Goal: Task Accomplishment & Management: Complete application form

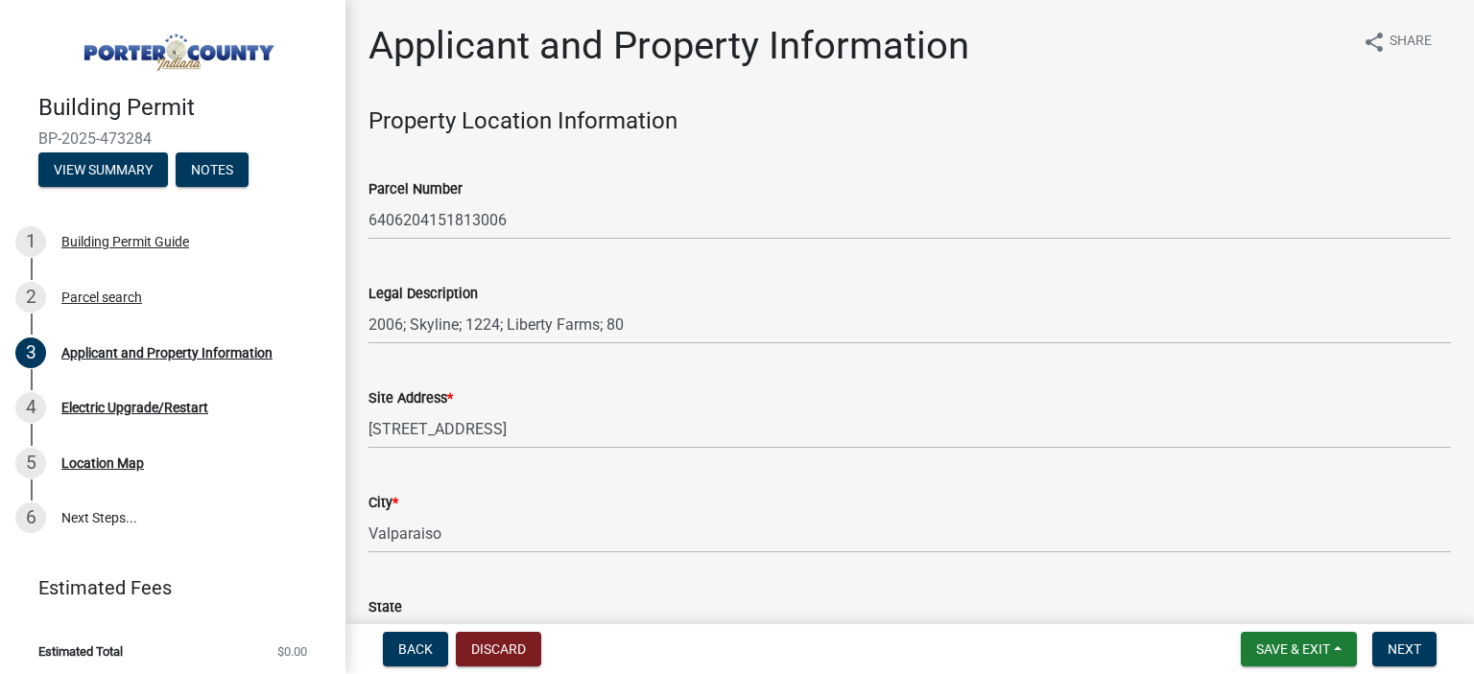
click at [719, 162] on div "Parcel Number 6406204151813006" at bounding box center [909, 195] width 1082 height 89
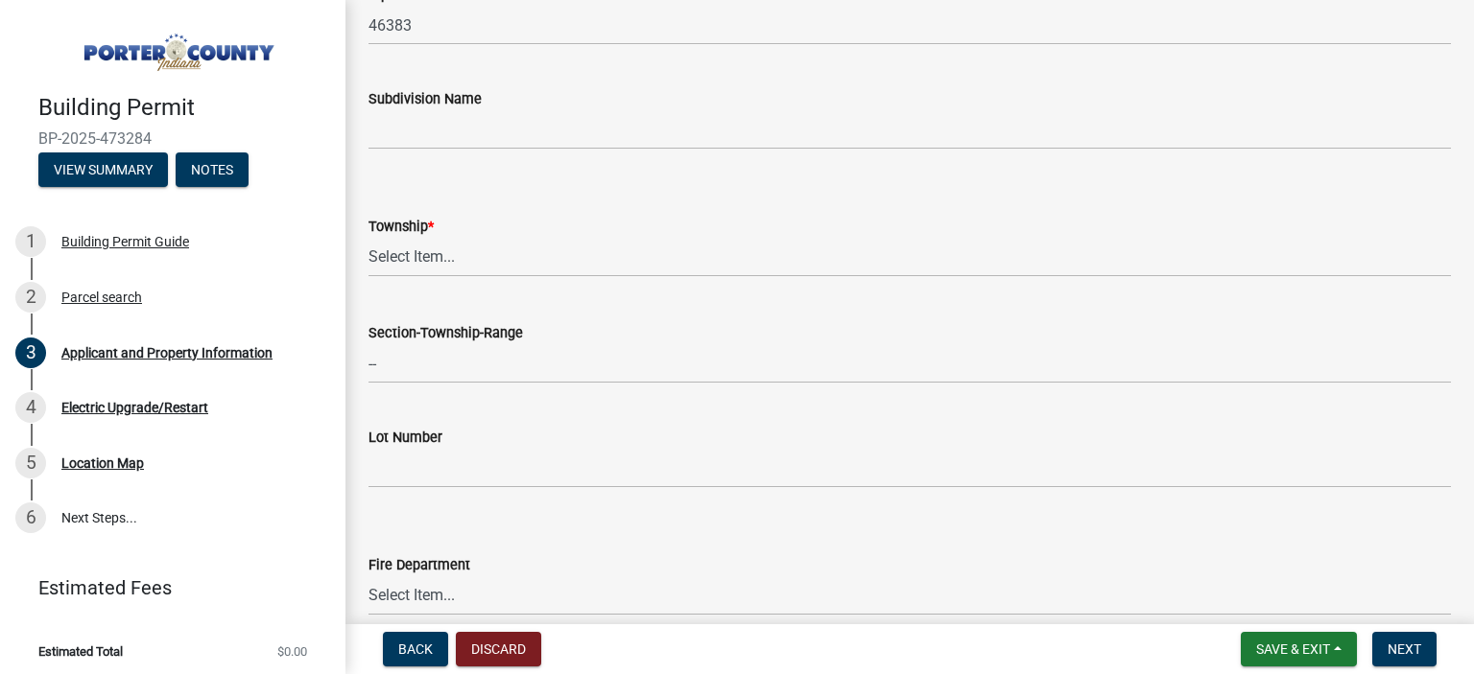
scroll to position [728, 0]
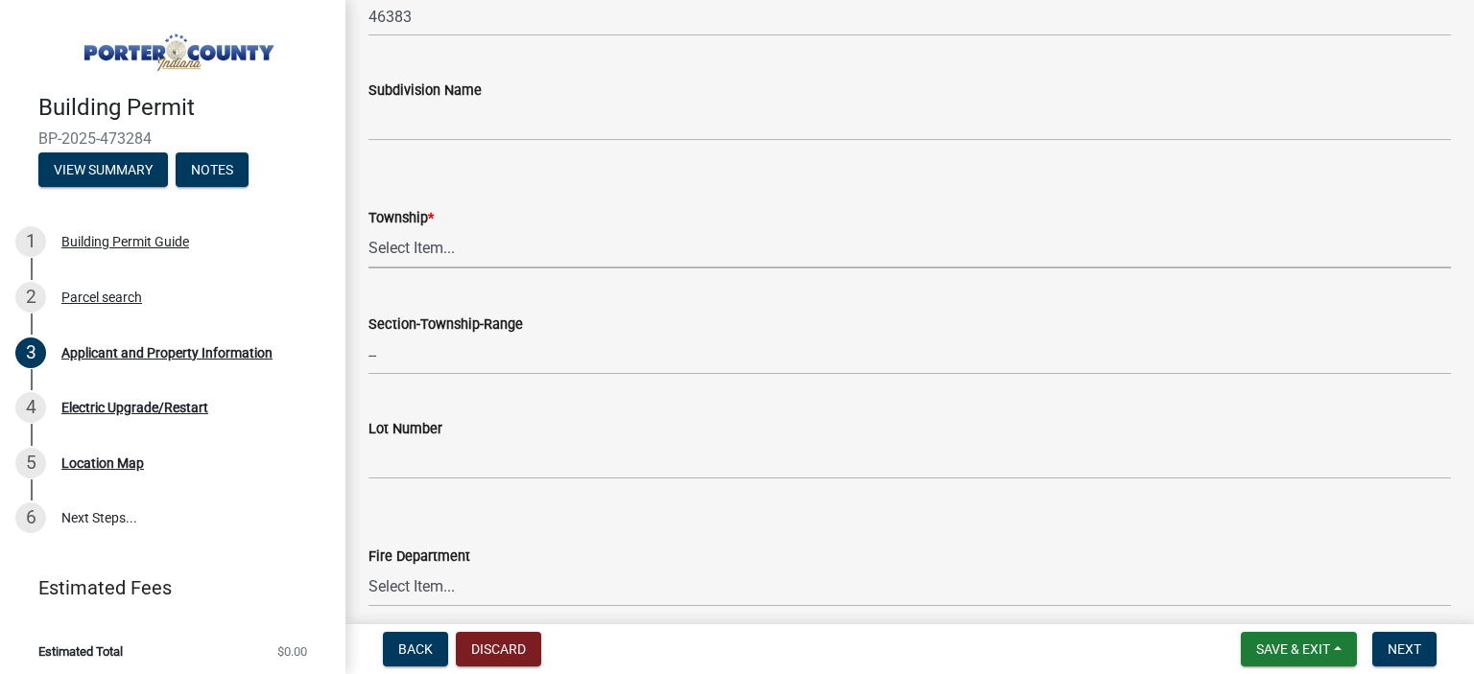
click at [368, 229] on select "Select Item... [PERSON_NAME][GEOGRAPHIC_DATA] [PERSON_NAME][GEOGRAPHIC_DATA] [G…" at bounding box center [909, 248] width 1082 height 39
click at [605, 255] on select "Select Item... [PERSON_NAME][GEOGRAPHIC_DATA] [PERSON_NAME][GEOGRAPHIC_DATA] [G…" at bounding box center [909, 248] width 1082 height 39
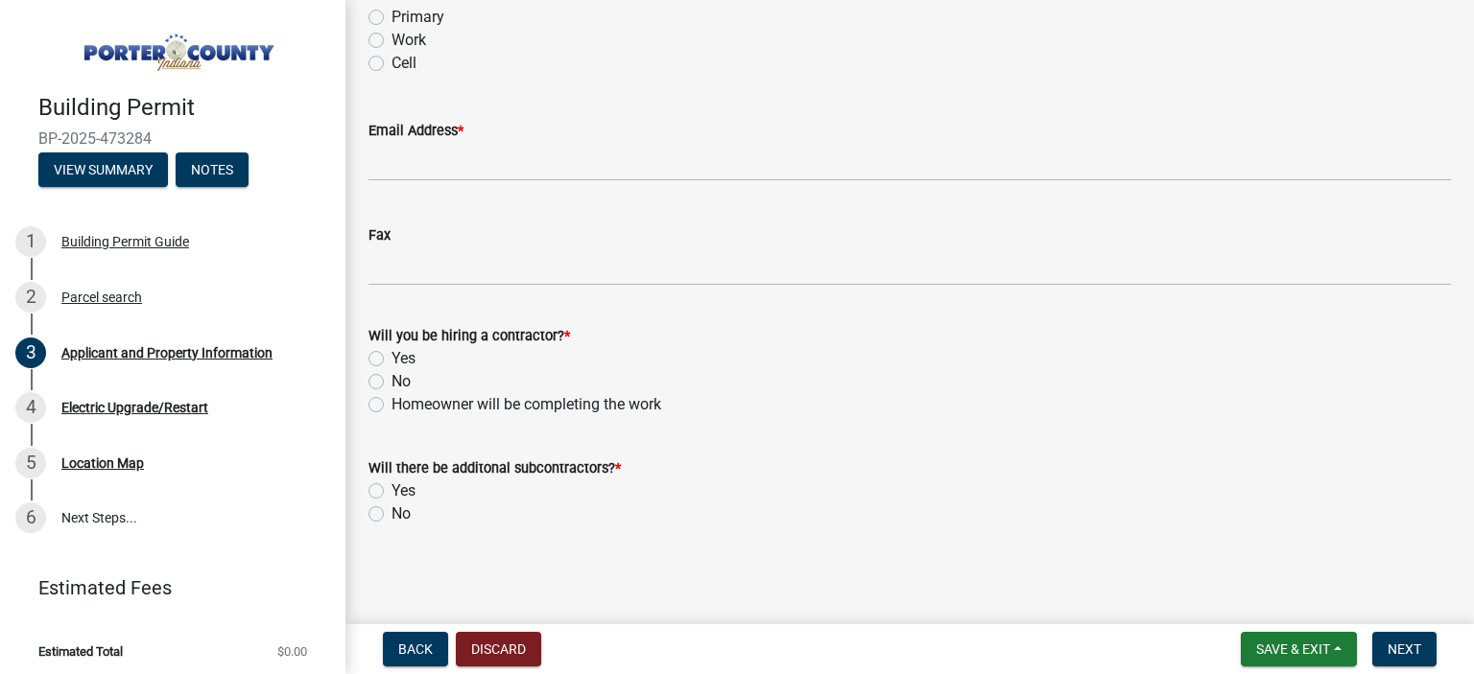
scroll to position [2952, 0]
click at [391, 359] on label "Yes" at bounding box center [403, 357] width 24 height 23
click at [391, 359] on input "Yes" at bounding box center [397, 352] width 12 height 12
radio input "true"
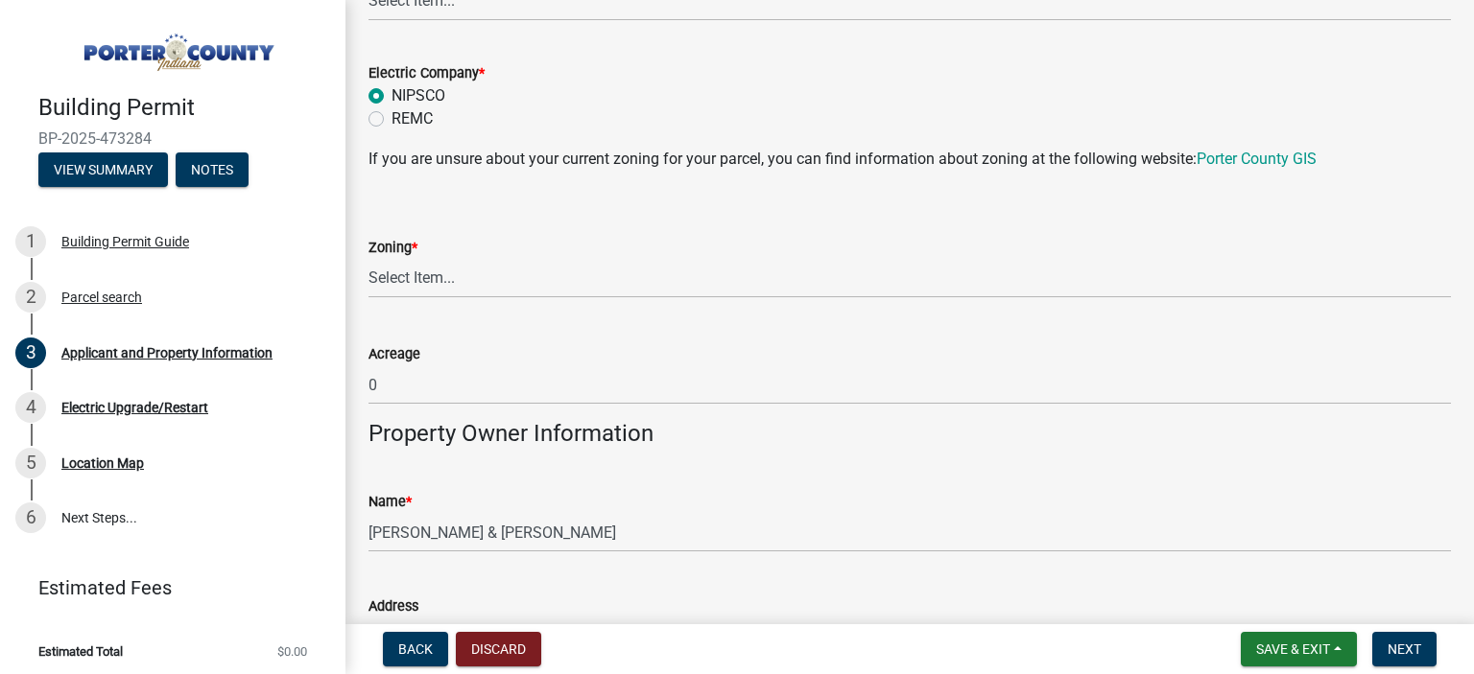
scroll to position [1558, 0]
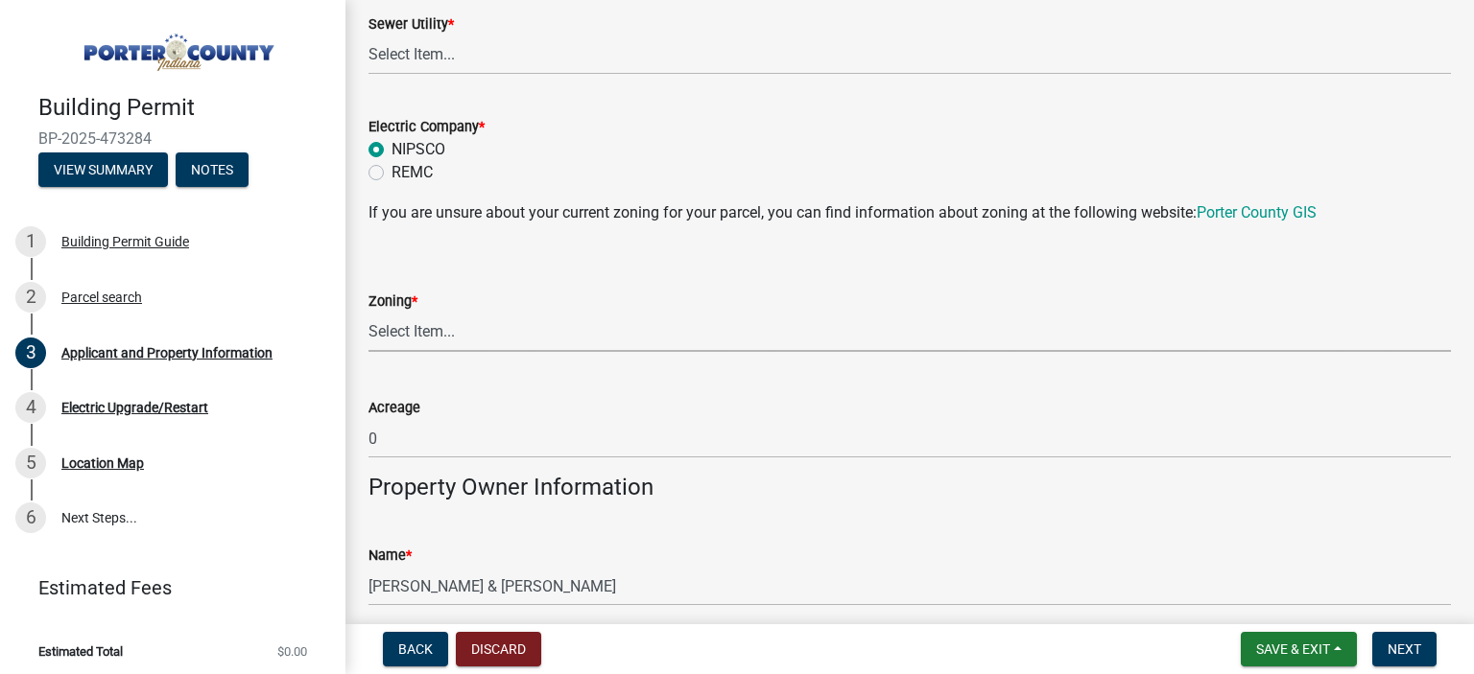
click at [368, 313] on select "Select Item... A1 A2 CH CM CN I1 I2 I3 IN MP OT P1 P2 PUD R1 R2 R3 R4 RL RR" at bounding box center [909, 332] width 1082 height 39
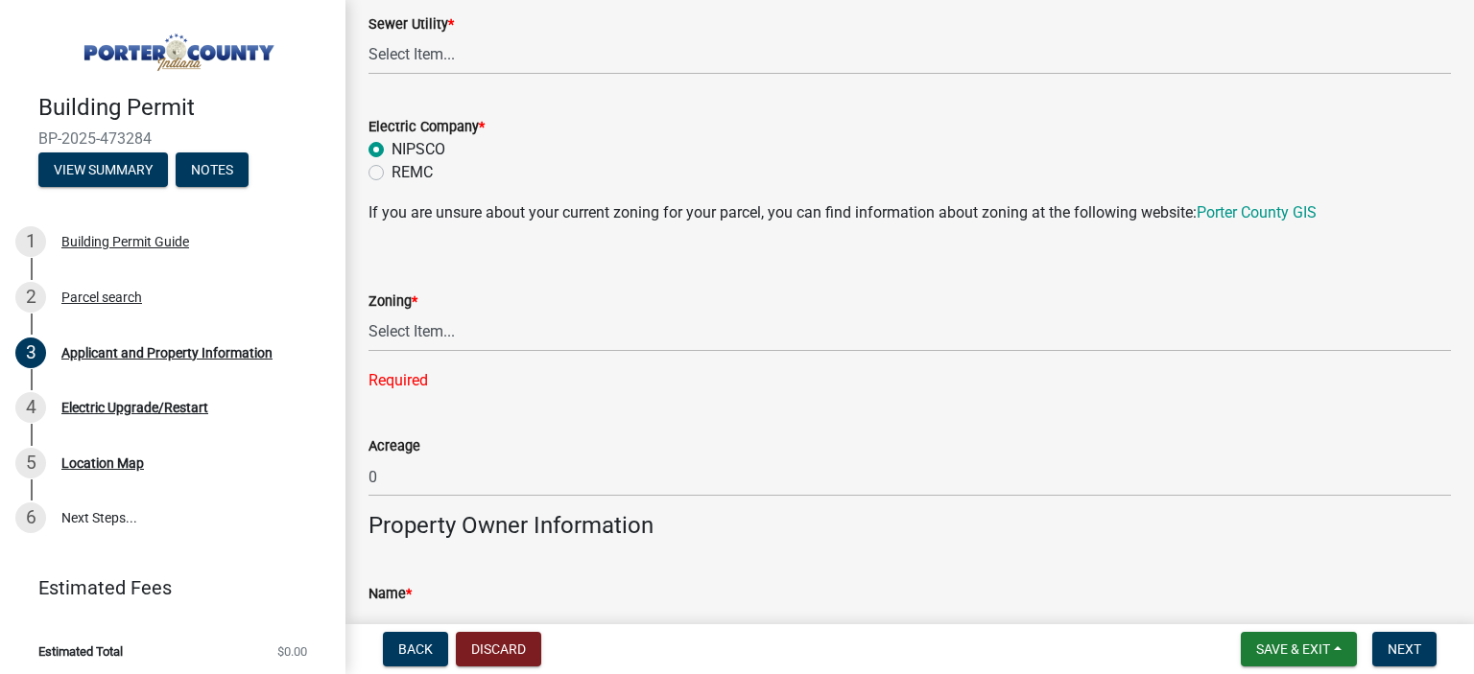
click at [1423, 307] on div "Zoning *" at bounding box center [909, 301] width 1082 height 23
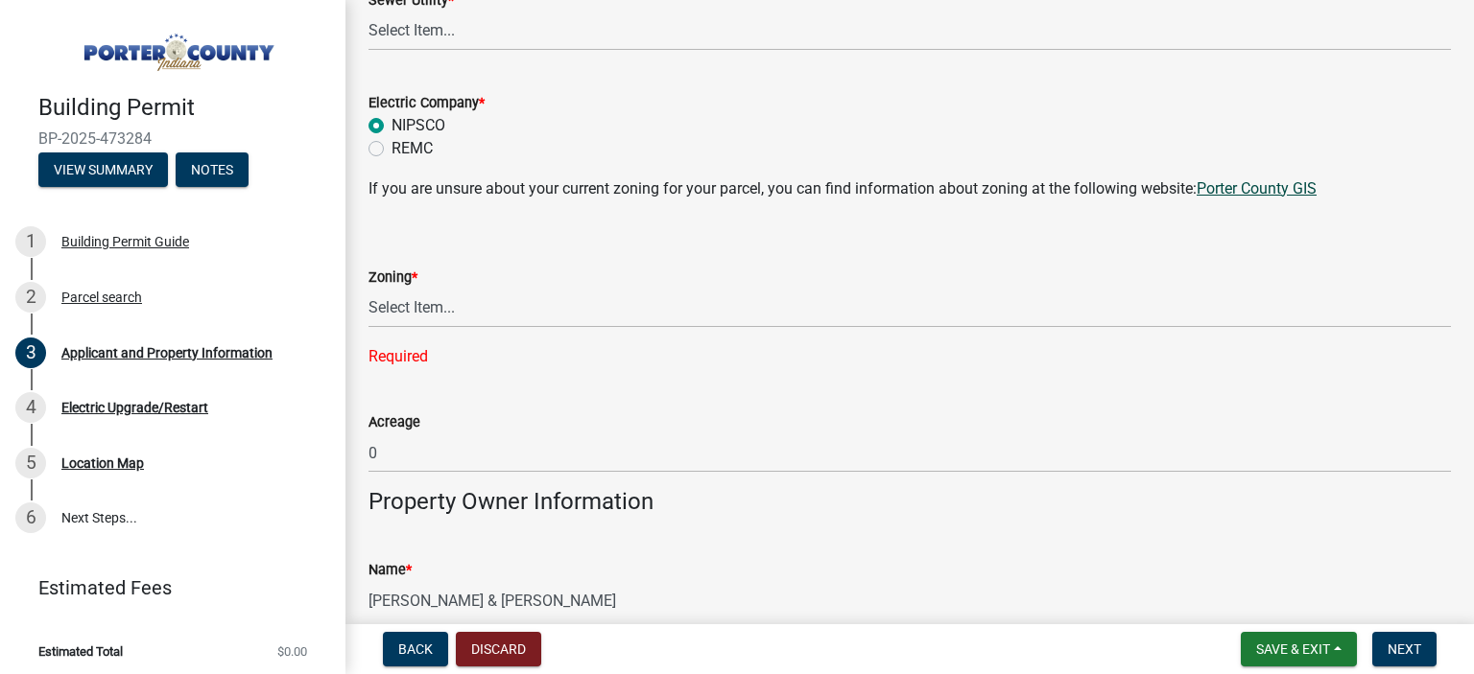
click at [1286, 185] on link "Porter County GIS" at bounding box center [1256, 188] width 120 height 18
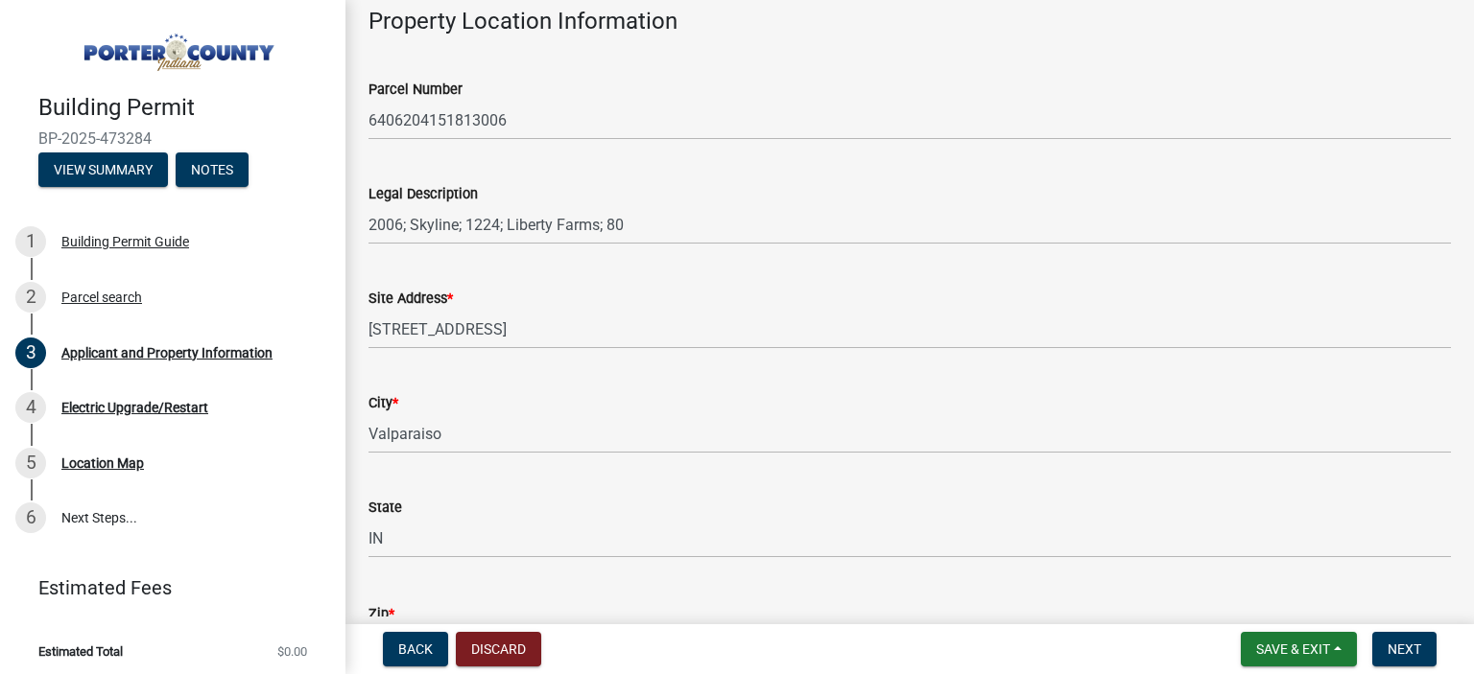
scroll to position [0, 0]
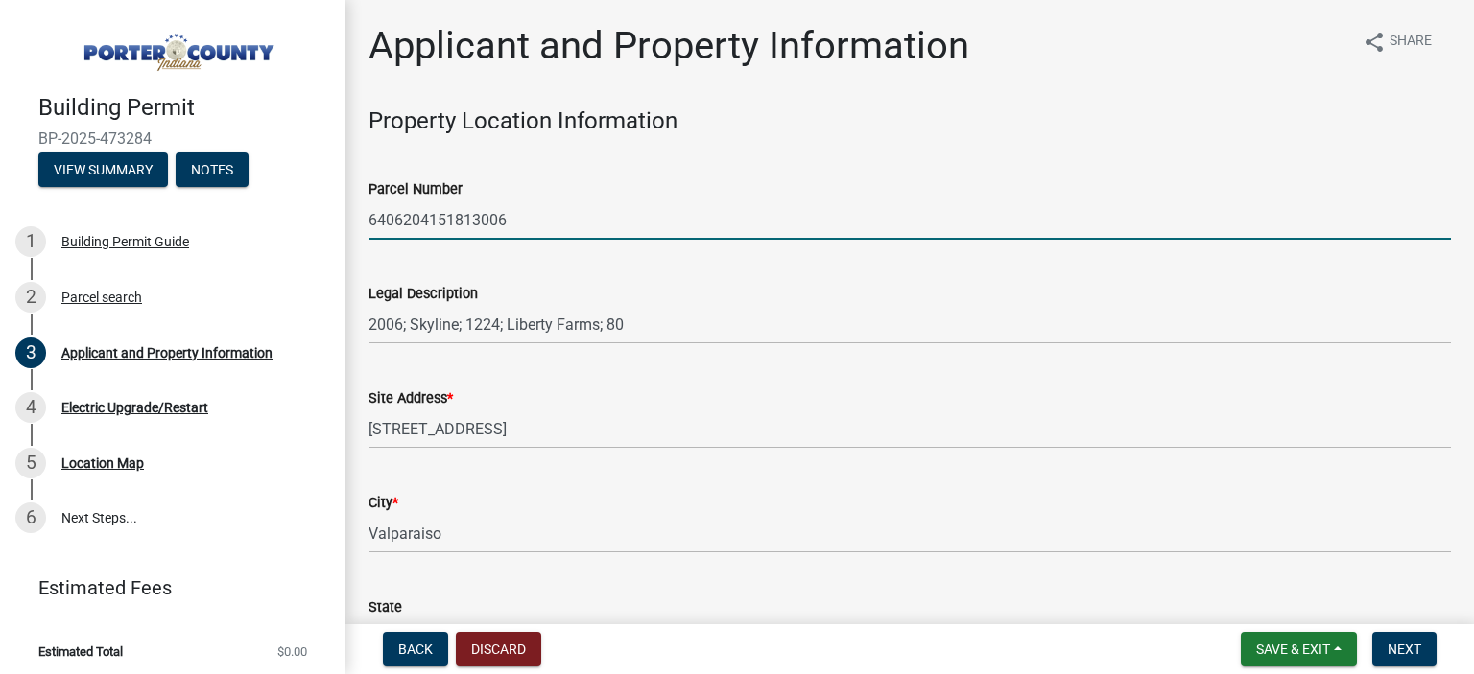
drag, startPoint x: 516, startPoint y: 224, endPoint x: 364, endPoint y: 215, distance: 152.8
click at [368, 215] on input "6406204151813006" at bounding box center [909, 219] width 1082 height 39
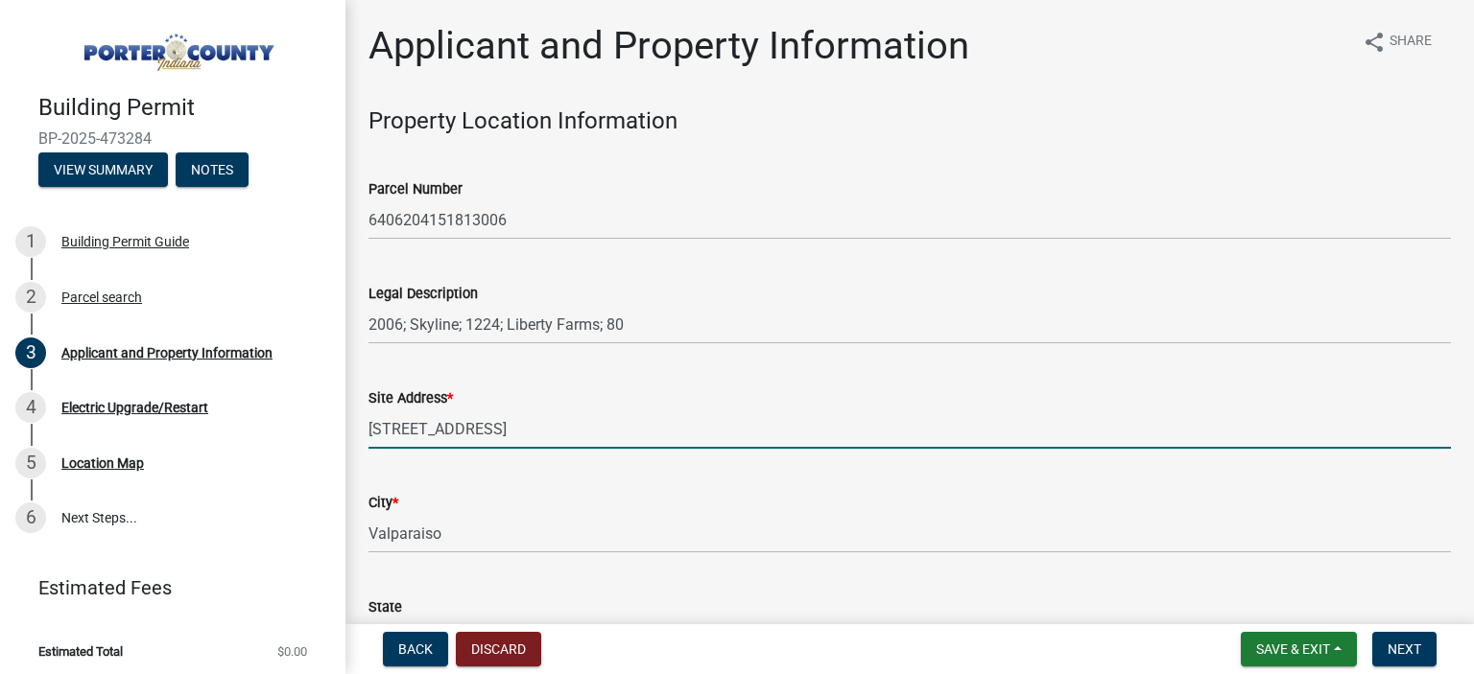
drag, startPoint x: 502, startPoint y: 431, endPoint x: 366, endPoint y: 430, distance: 136.2
click at [368, 430] on input "[STREET_ADDRESS]" at bounding box center [909, 429] width 1082 height 39
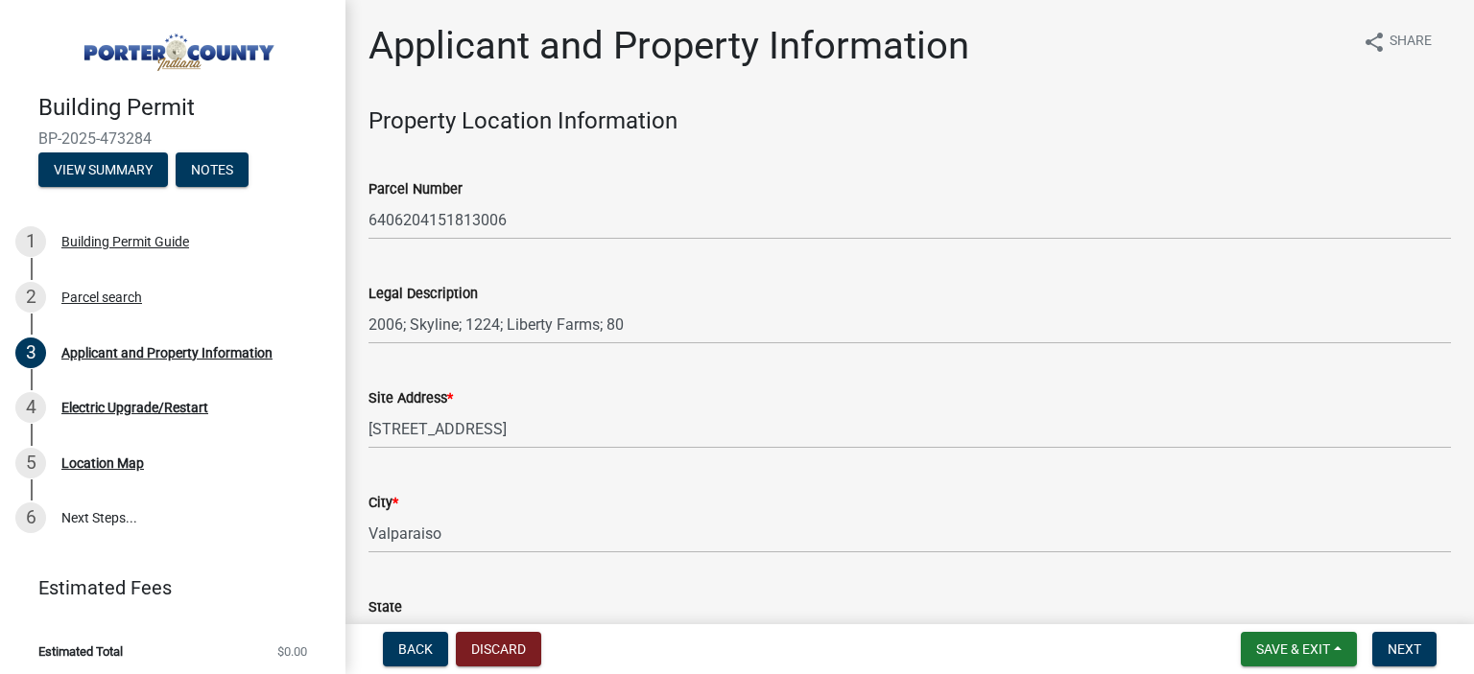
click at [777, 274] on div "Legal Description 2006; Skyline; 1224; Liberty Farms; 80" at bounding box center [909, 299] width 1082 height 89
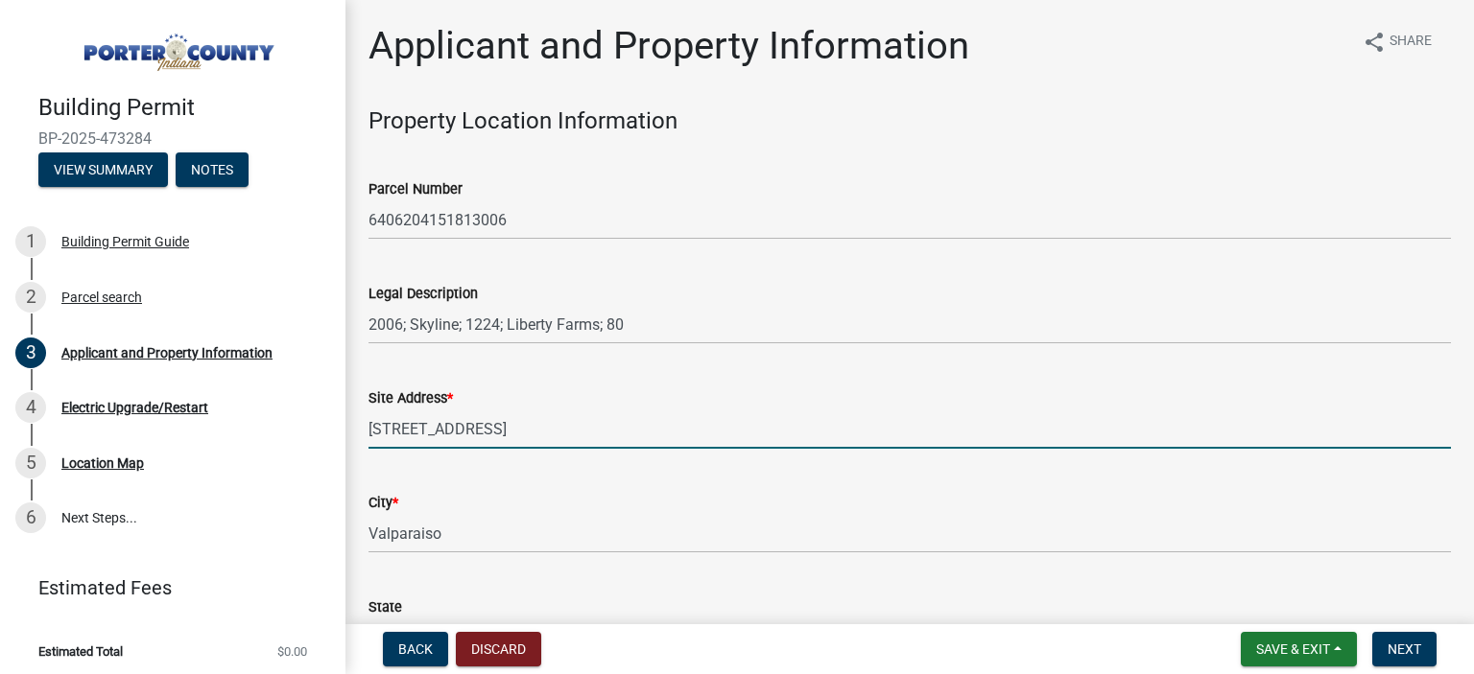
drag, startPoint x: 506, startPoint y: 430, endPoint x: 367, endPoint y: 423, distance: 138.3
click at [368, 423] on input "[STREET_ADDRESS]" at bounding box center [909, 429] width 1082 height 39
click at [839, 369] on div "Site Address * [STREET_ADDRESS]" at bounding box center [909, 404] width 1082 height 89
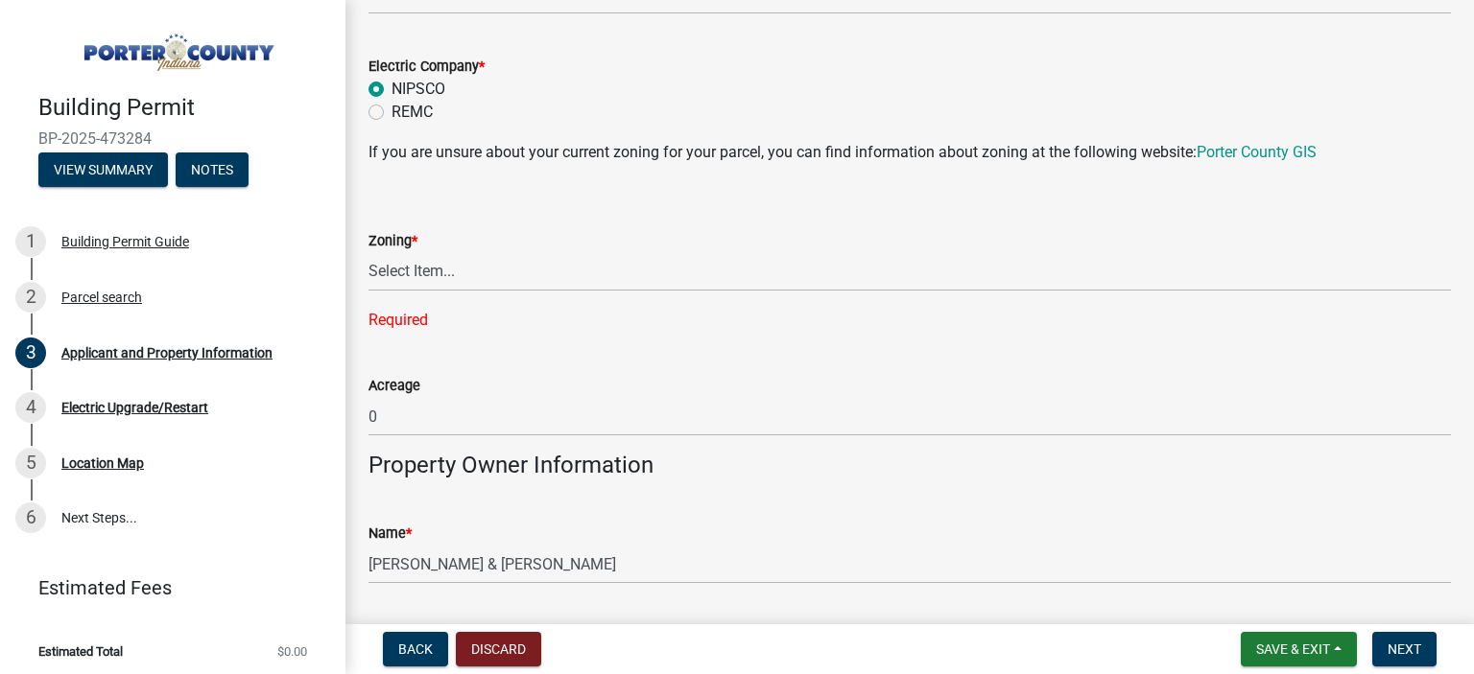
scroll to position [1632, 0]
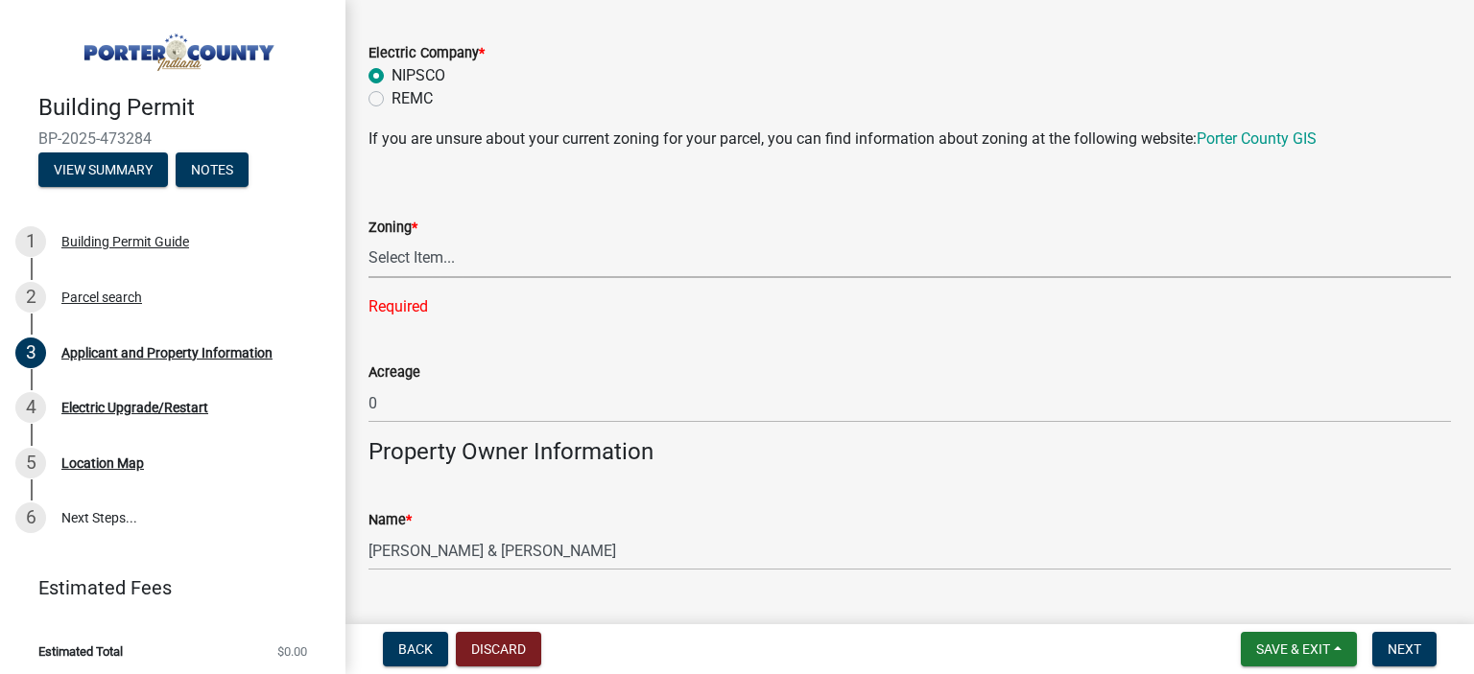
click at [464, 263] on select "Select Item... A1 A2 CH CM CN I1 I2 I3 IN MP OT P1 P2 PUD R1 R2 R3 R4 RL RR" at bounding box center [909, 258] width 1082 height 39
click option "R1" at bounding box center [0, 0] width 0 height 0
select select "e2d1b1d7-ccc9-456b-9e96-e16306515997"
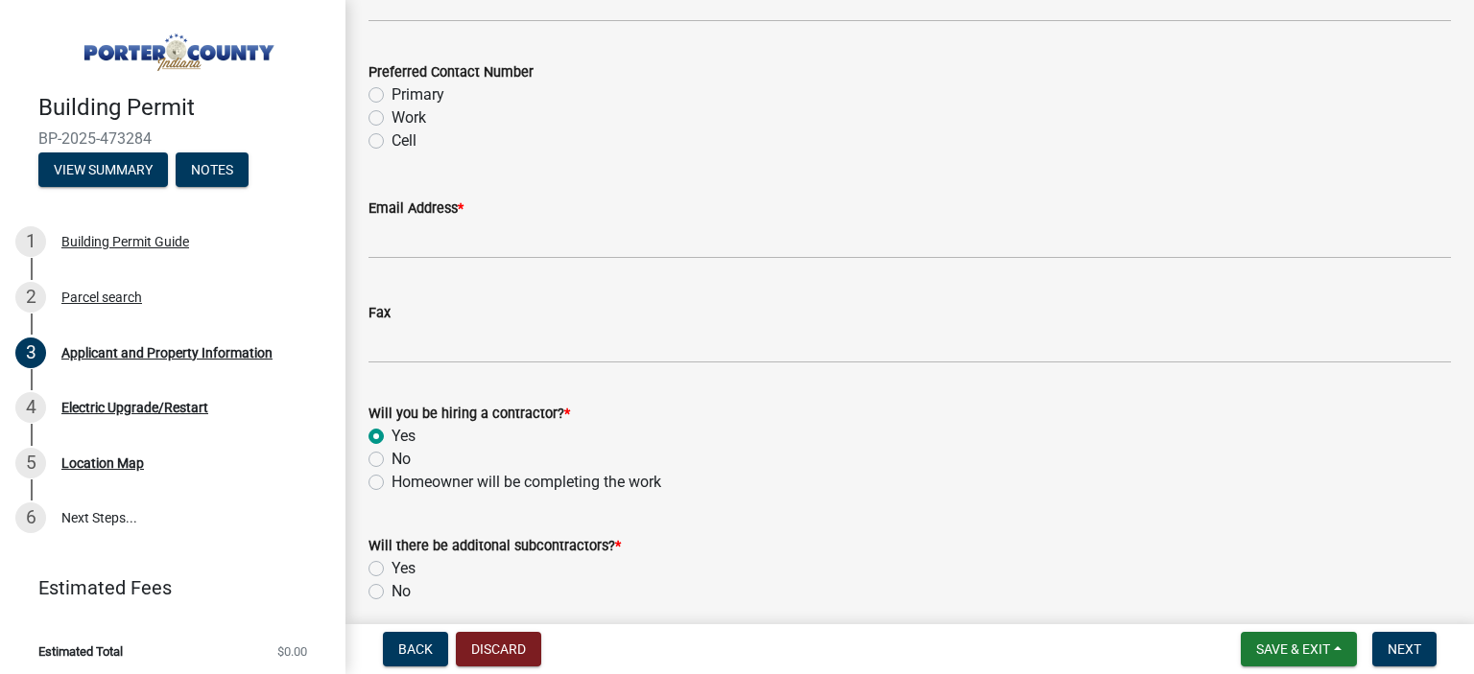
scroll to position [2952, 0]
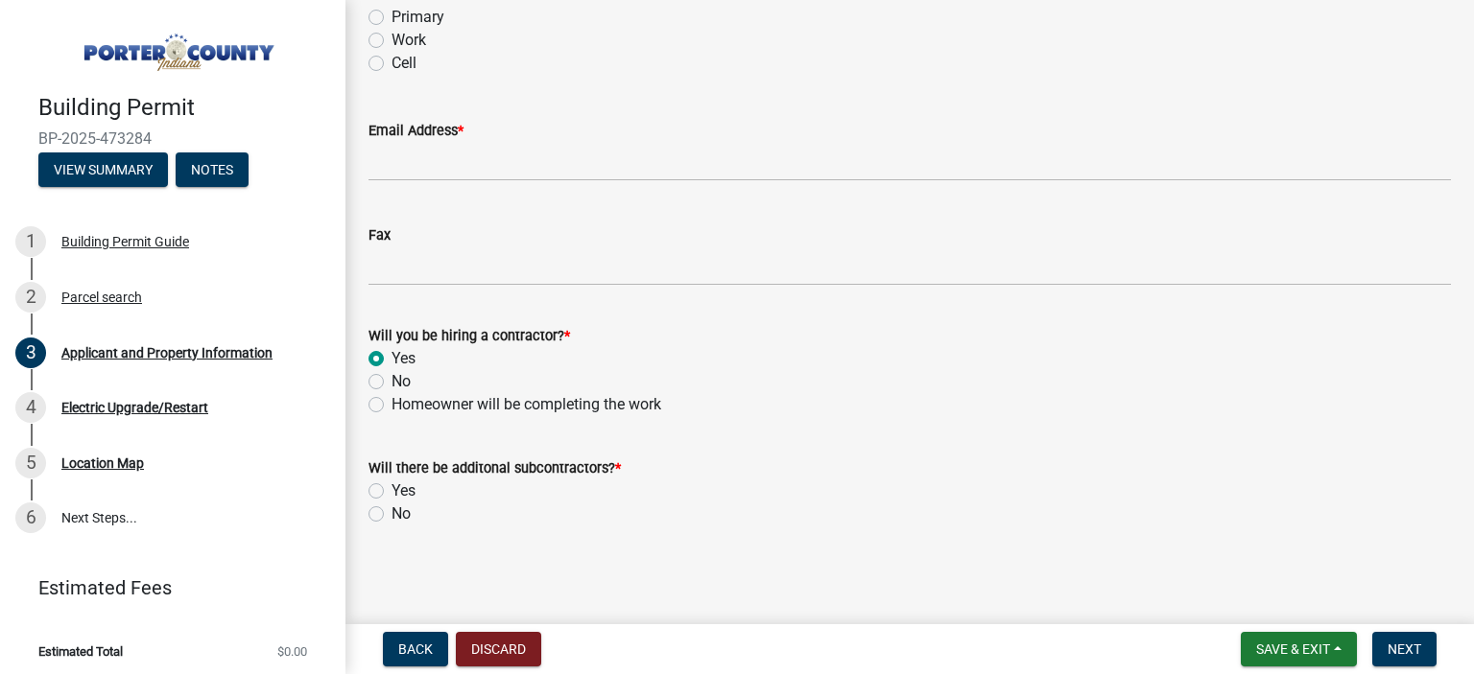
click at [391, 495] on label "Yes" at bounding box center [403, 491] width 24 height 23
click at [391, 492] on input "Yes" at bounding box center [397, 486] width 12 height 12
radio input "true"
click at [391, 489] on label "Yes" at bounding box center [403, 491] width 24 height 23
click at [391, 489] on input "Yes" at bounding box center [397, 486] width 12 height 12
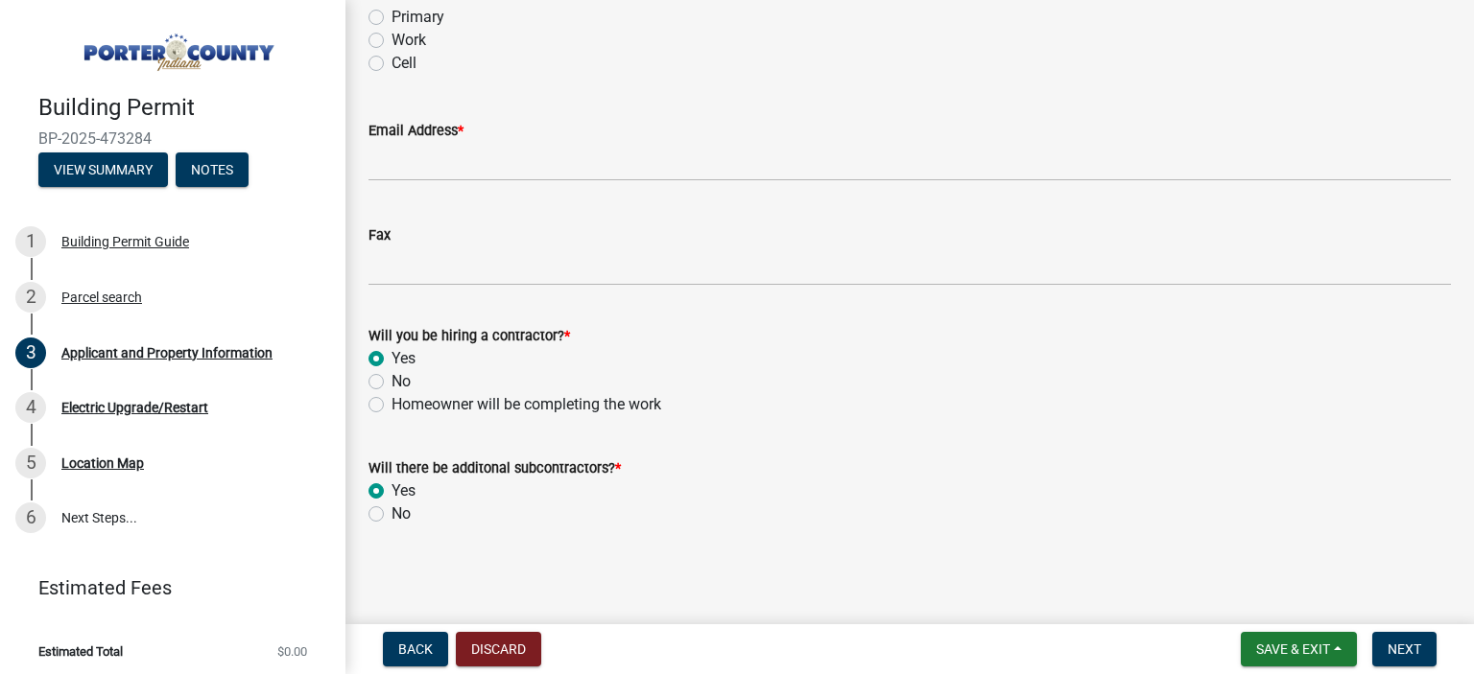
click at [391, 514] on label "No" at bounding box center [400, 514] width 19 height 23
click at [391, 514] on input "No" at bounding box center [397, 509] width 12 height 12
radio input "true"
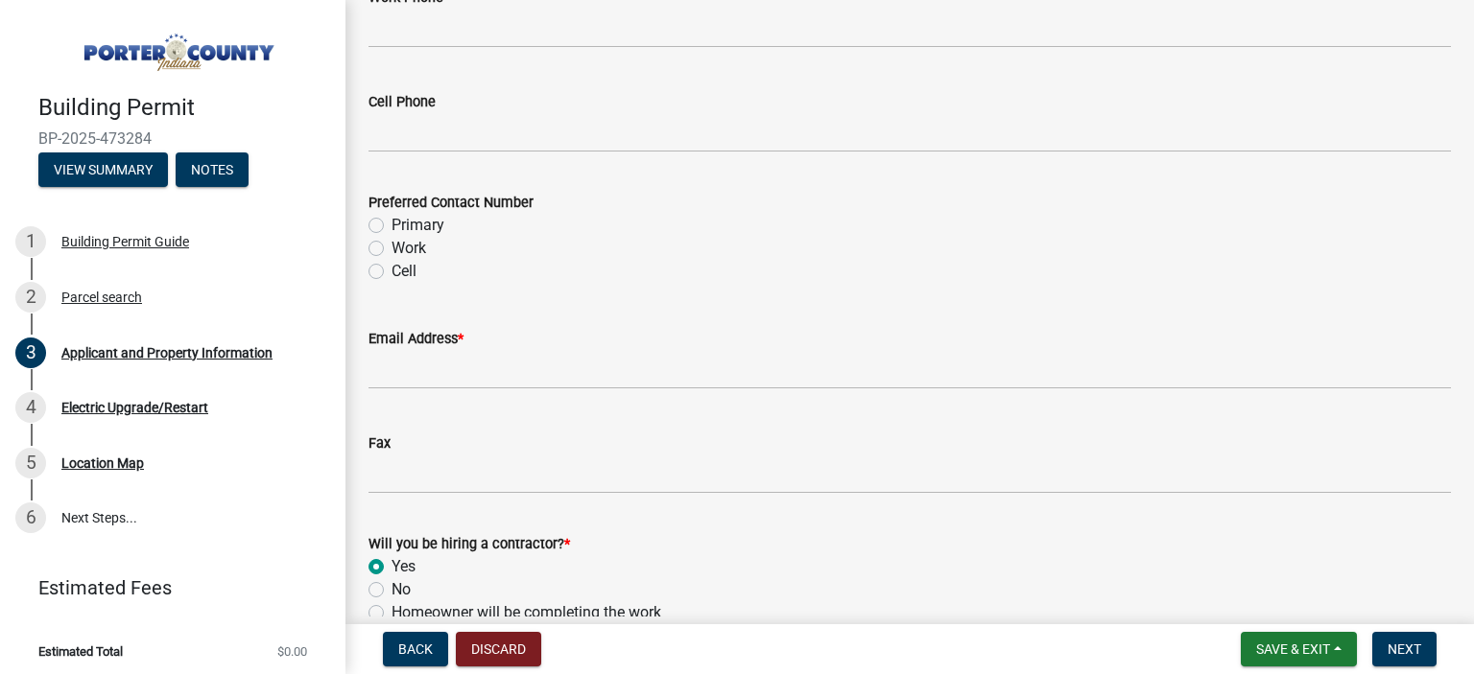
scroll to position [2893, 0]
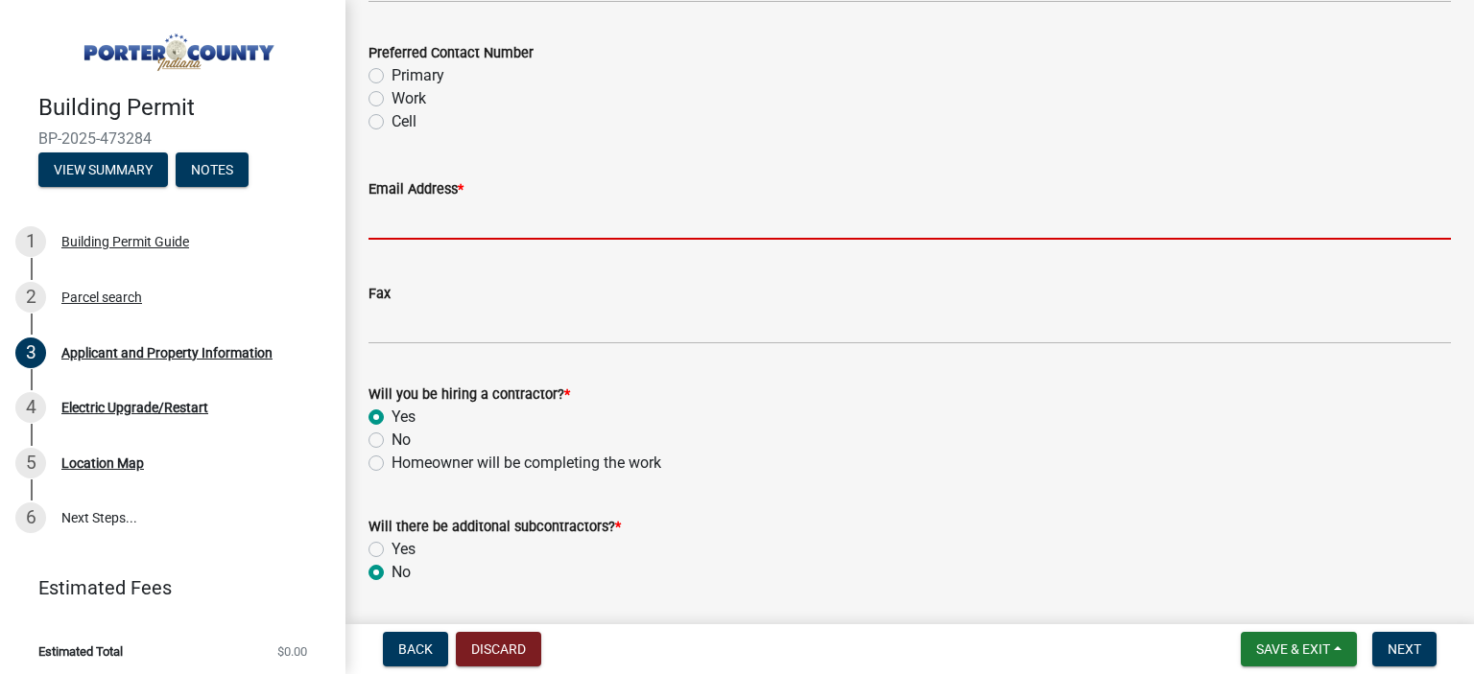
click at [413, 225] on input "Email Address *" at bounding box center [909, 219] width 1082 height 39
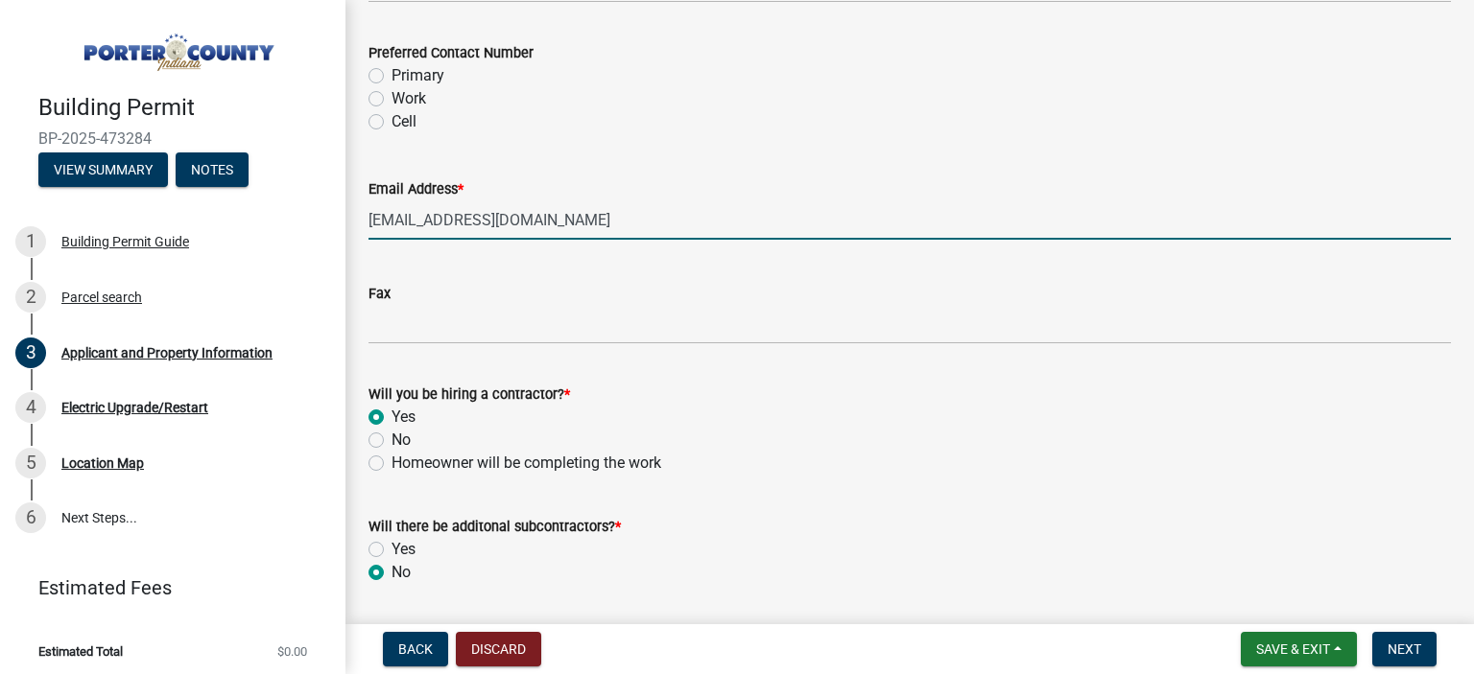
type input "[EMAIL_ADDRESS][DOMAIN_NAME]"
click at [735, 176] on div "Email Address * [EMAIL_ADDRESS][DOMAIN_NAME]" at bounding box center [909, 195] width 1082 height 89
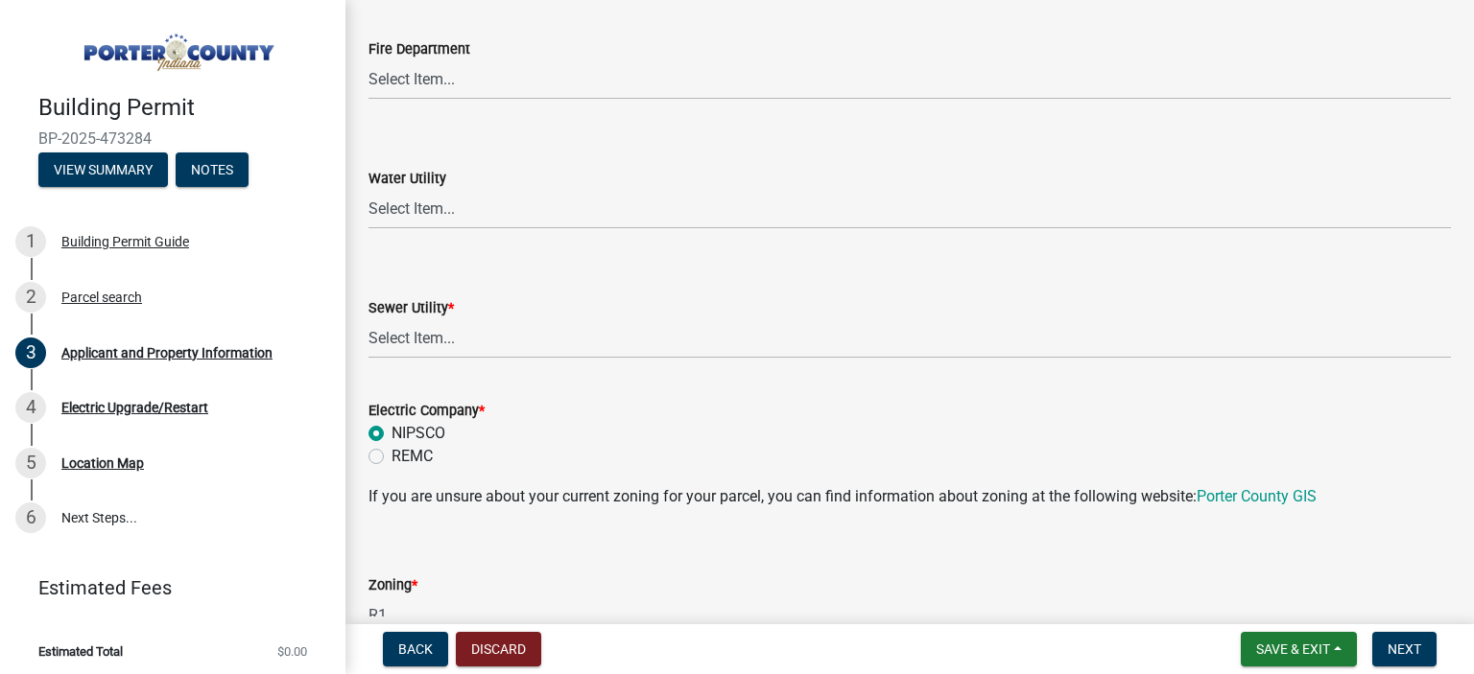
scroll to position [1270, 0]
click at [368, 323] on select "Select Item... Aqua [US_STATE] Inc Damon Run Falling Waters Lake Eliza - LEACD …" at bounding box center [909, 342] width 1082 height 39
click at [471, 342] on select "Select Item... Aqua [US_STATE] Inc Damon Run Falling Waters Lake Eliza - LEACD …" at bounding box center [909, 342] width 1082 height 39
click at [368, 323] on select "Select Item... Aqua [US_STATE] Inc Damon Run Falling Waters Lake Eliza - LEACD …" at bounding box center [909, 342] width 1082 height 39
click option "Valpo City Utility" at bounding box center [0, 0] width 0 height 0
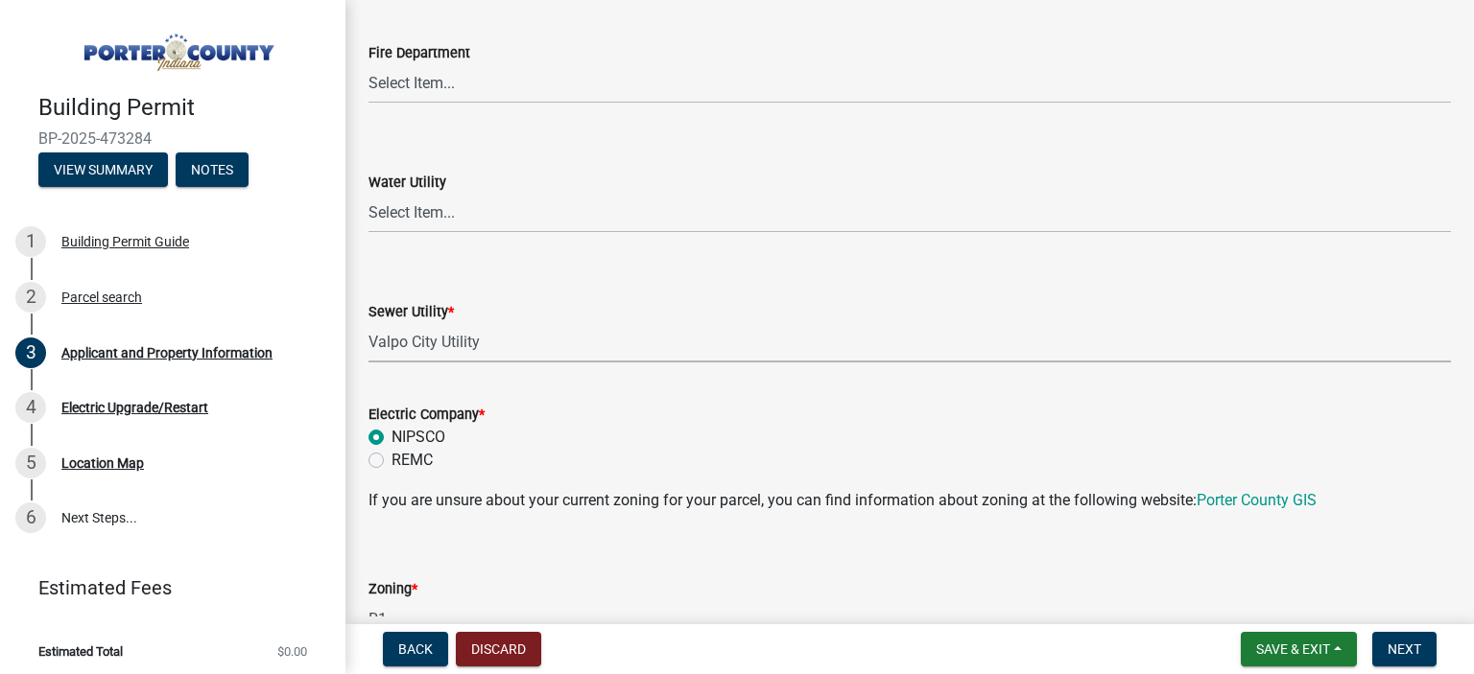
select select "c796f995-08fe-487b-a20e-70ab553361d3"
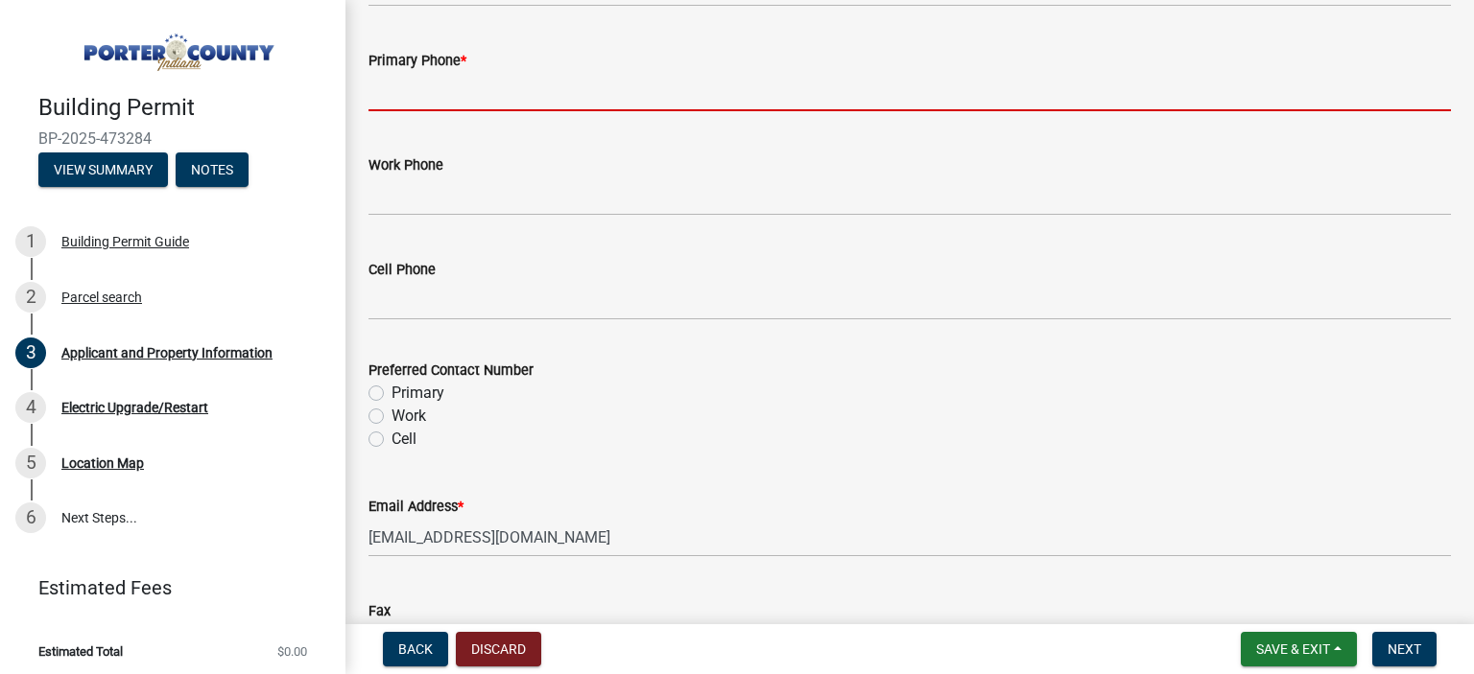
scroll to position [2577, 0]
click at [408, 101] on input "Primary Phone *" at bounding box center [909, 90] width 1082 height 39
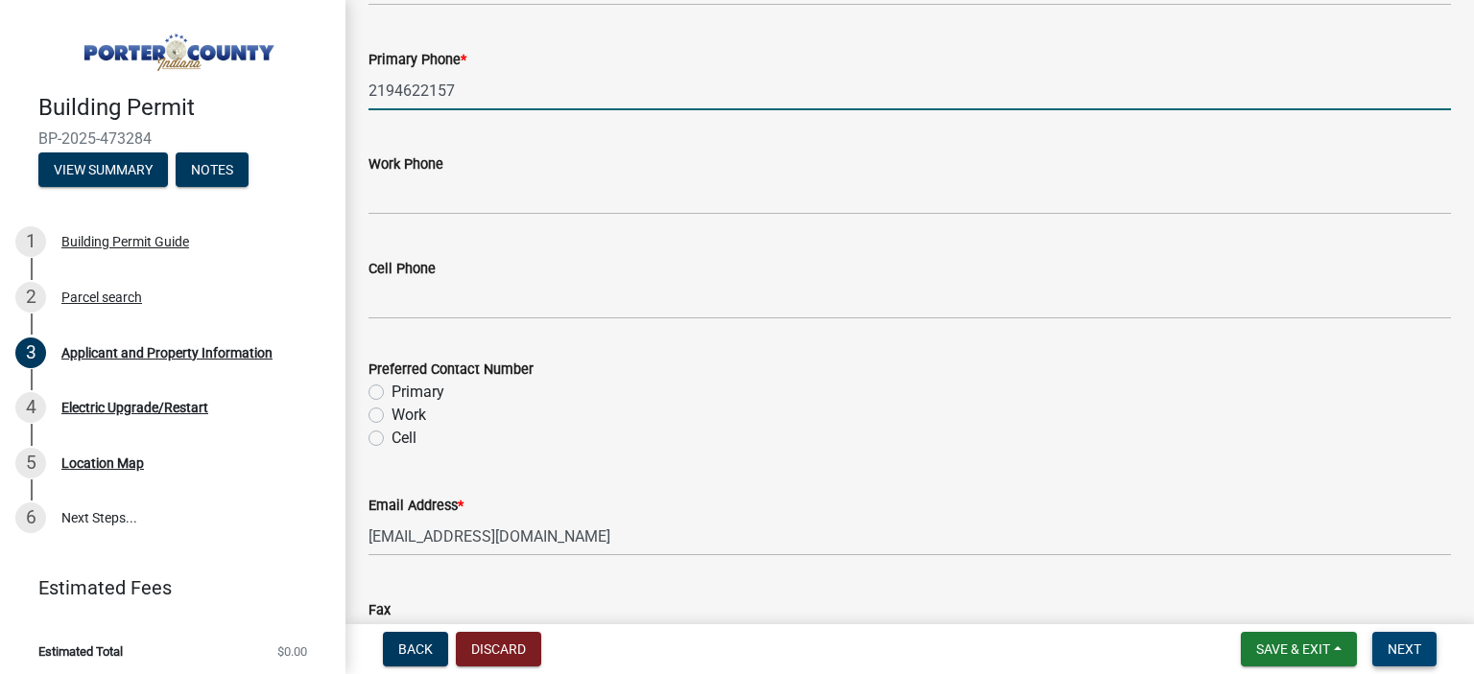
type input "2194622157"
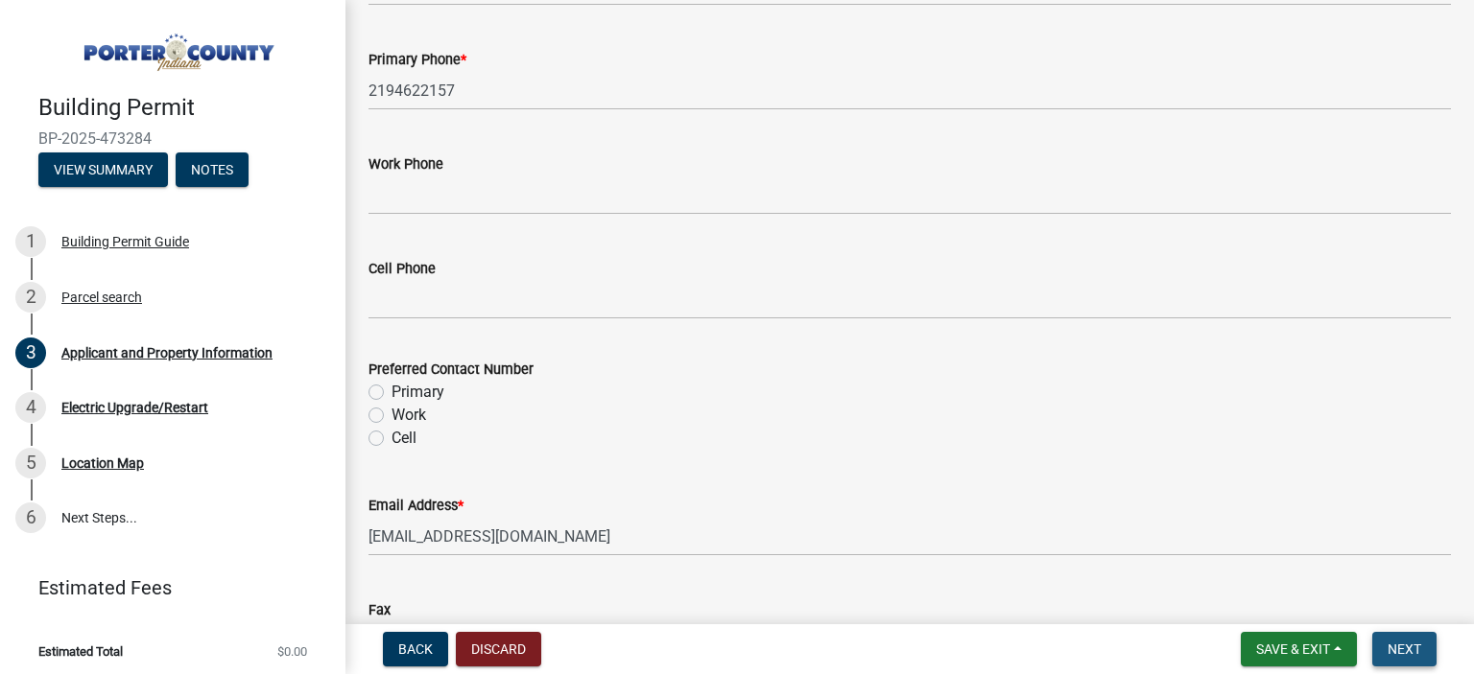
click at [1405, 645] on span "Next" at bounding box center [1404, 649] width 34 height 15
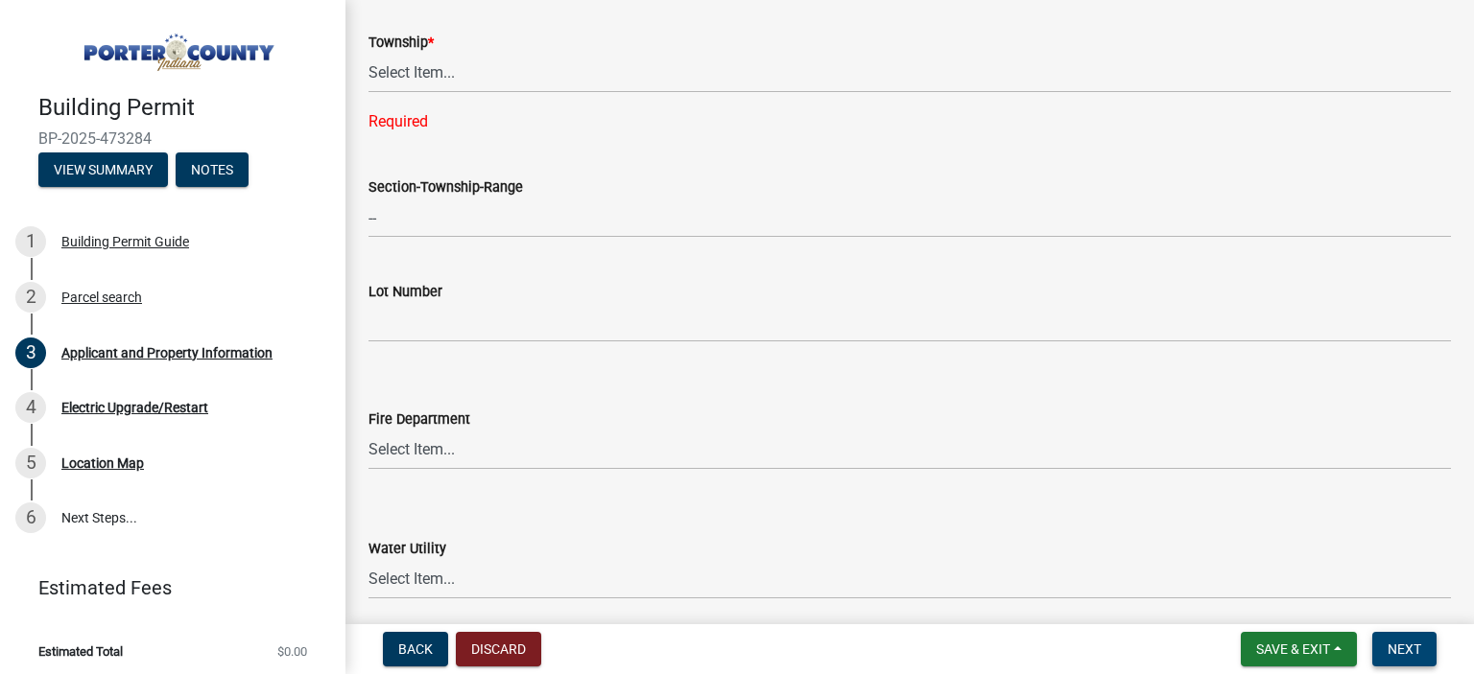
scroll to position [908, 0]
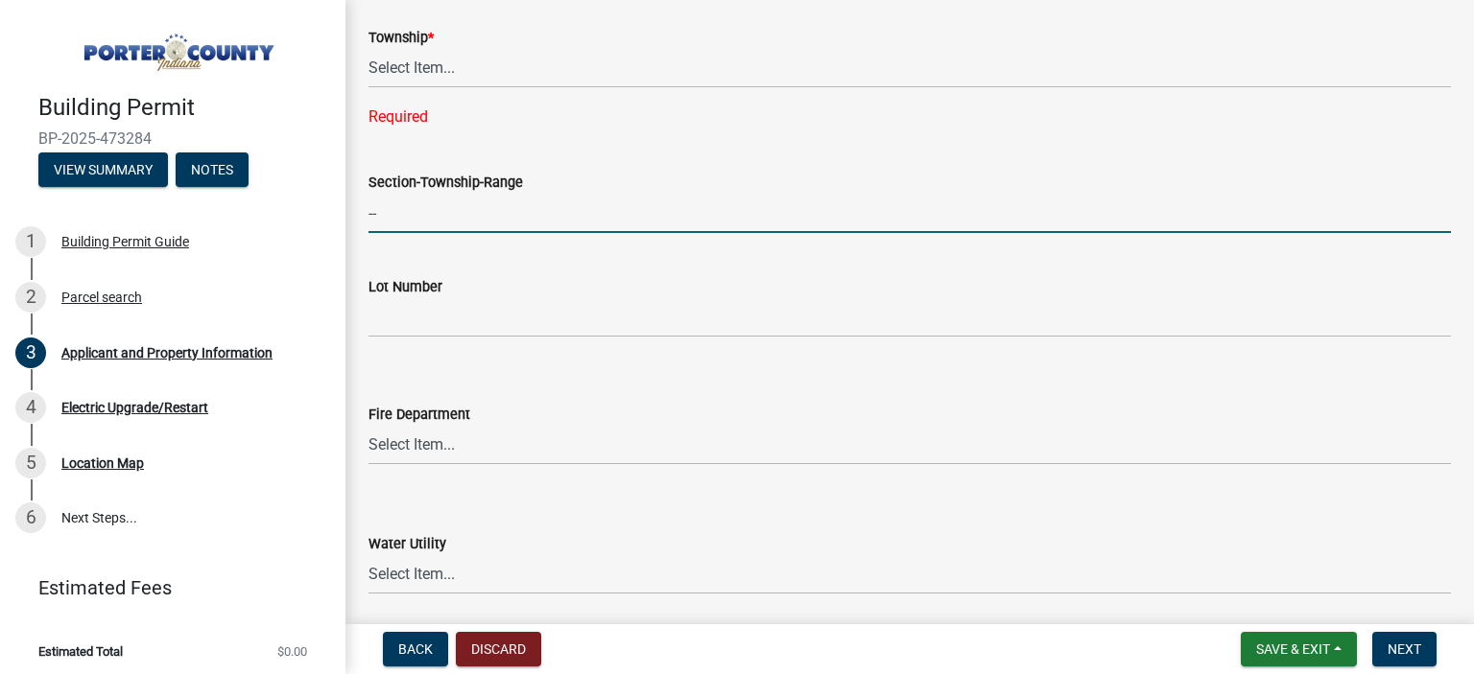
click at [404, 202] on input "--" at bounding box center [909, 213] width 1082 height 39
click at [381, 210] on input "--" at bounding box center [909, 213] width 1082 height 39
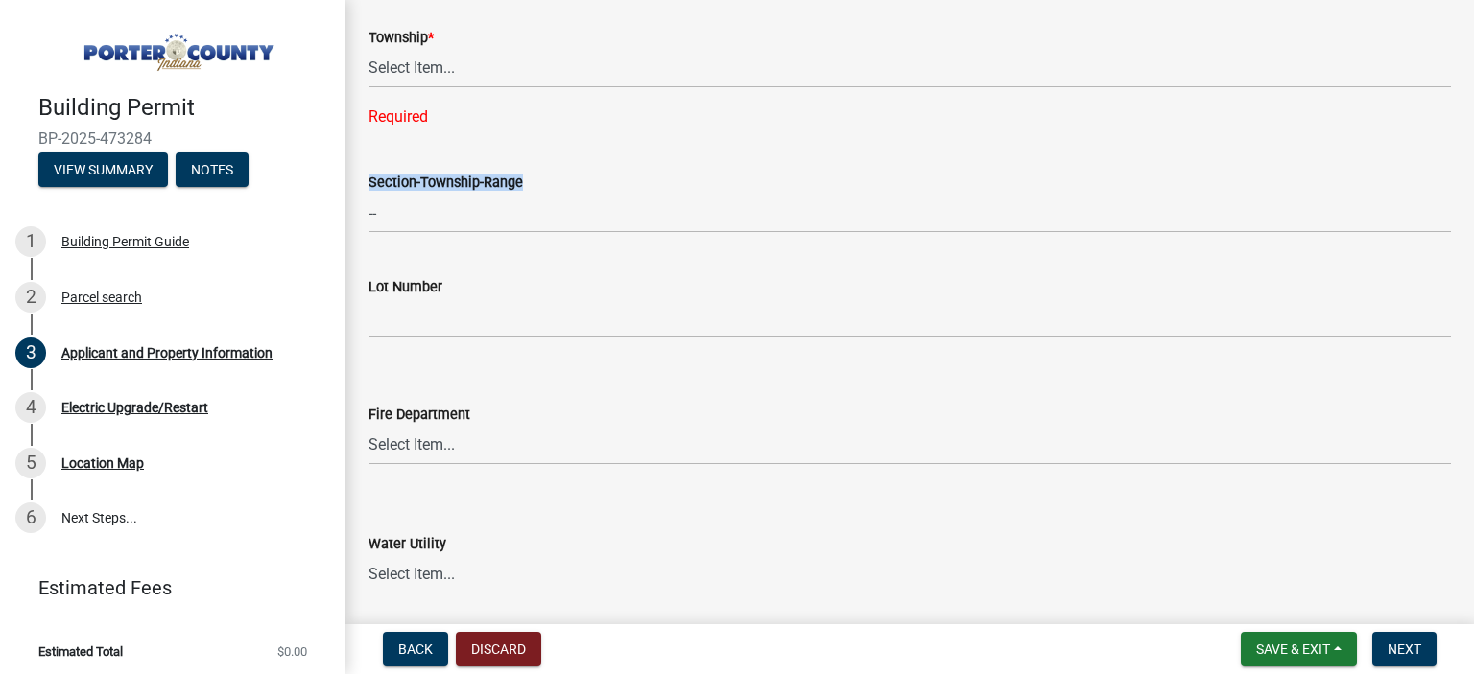
drag, startPoint x: 433, startPoint y: 60, endPoint x: 1473, endPoint y: 116, distance: 1041.4
click at [875, 165] on div "Section-Township-Range --" at bounding box center [909, 188] width 1082 height 89
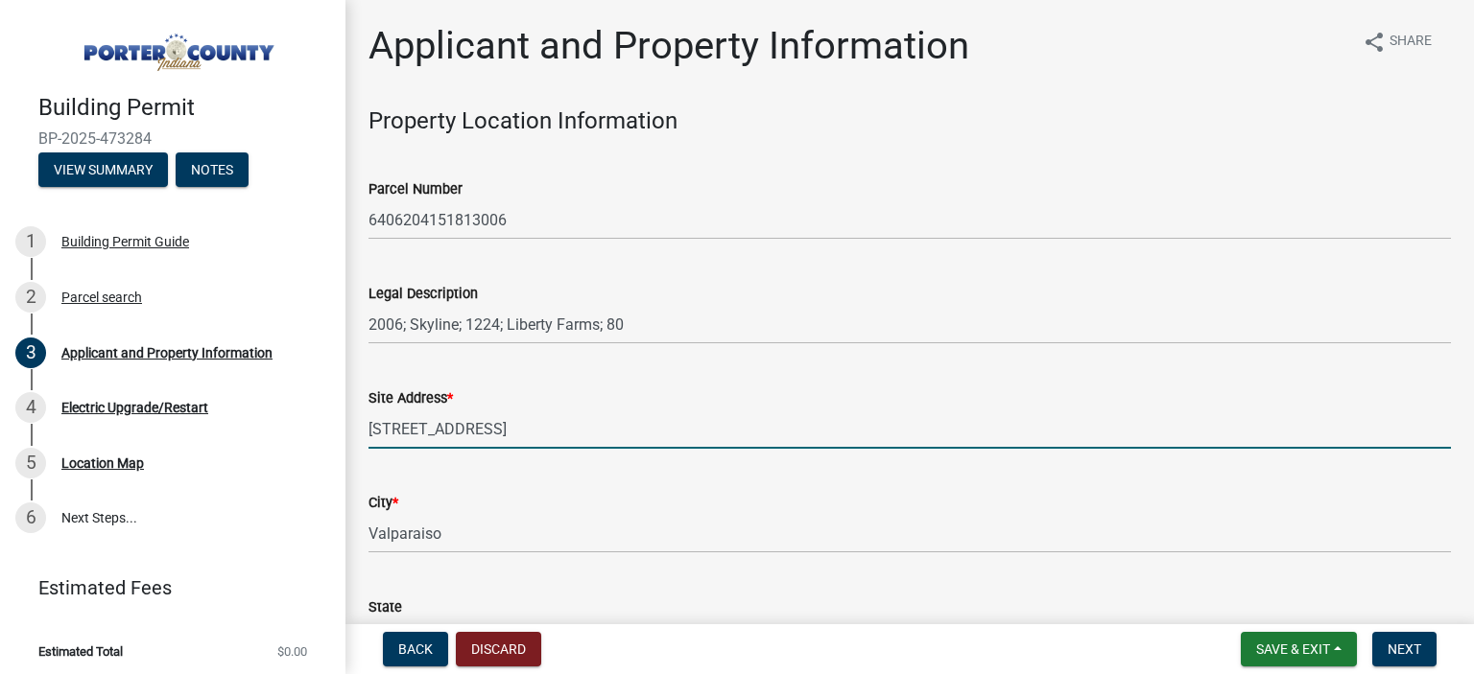
drag, startPoint x: 501, startPoint y: 426, endPoint x: 370, endPoint y: 420, distance: 130.6
click at [370, 420] on input "[STREET_ADDRESS]" at bounding box center [909, 429] width 1082 height 39
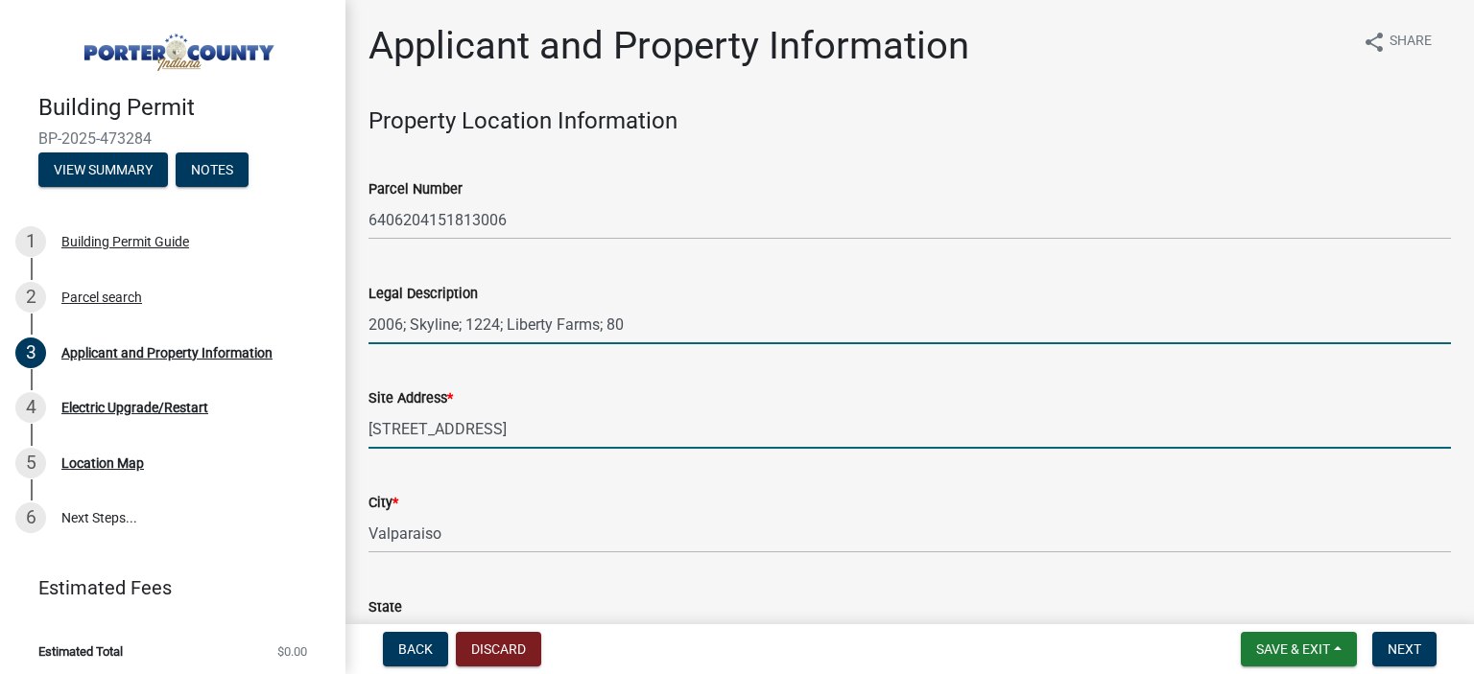
click at [1126, 307] on input "2006; Skyline; 1224; Liberty Farms; 80" at bounding box center [909, 324] width 1082 height 39
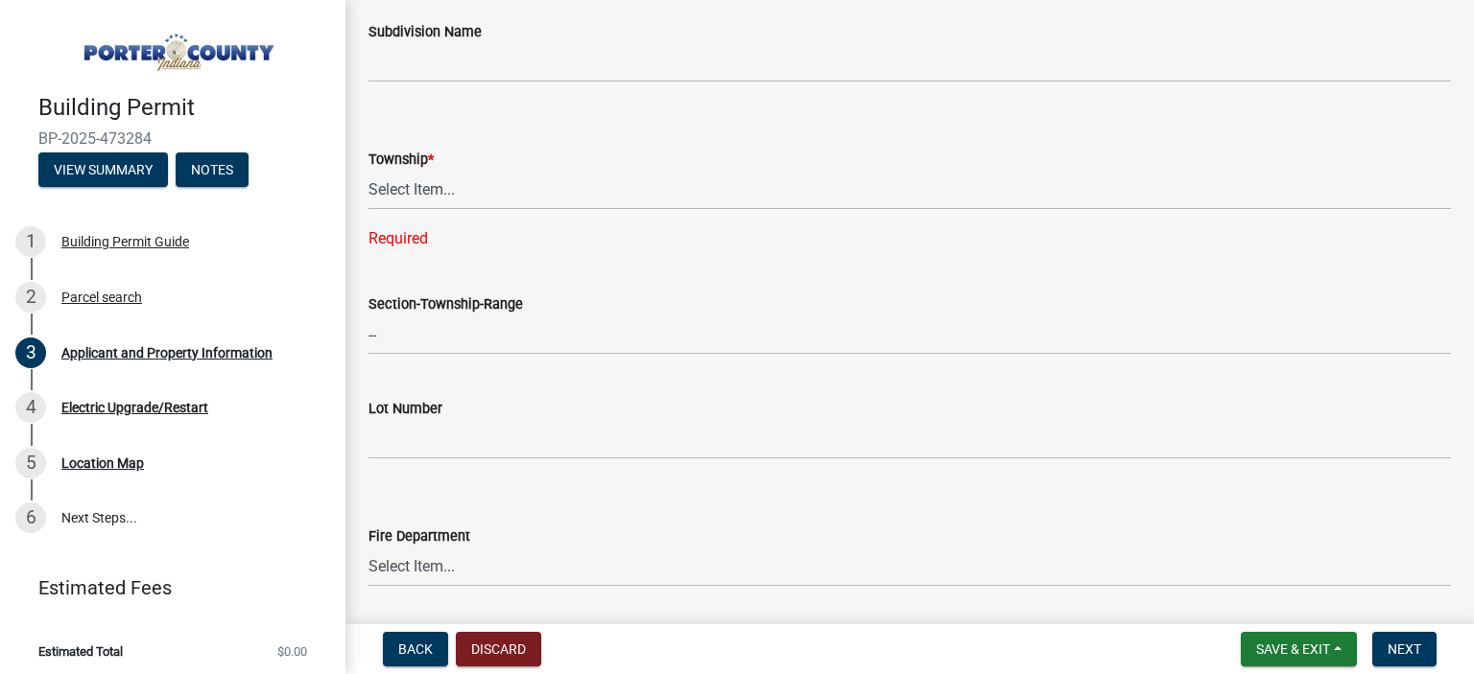
scroll to position [799, 0]
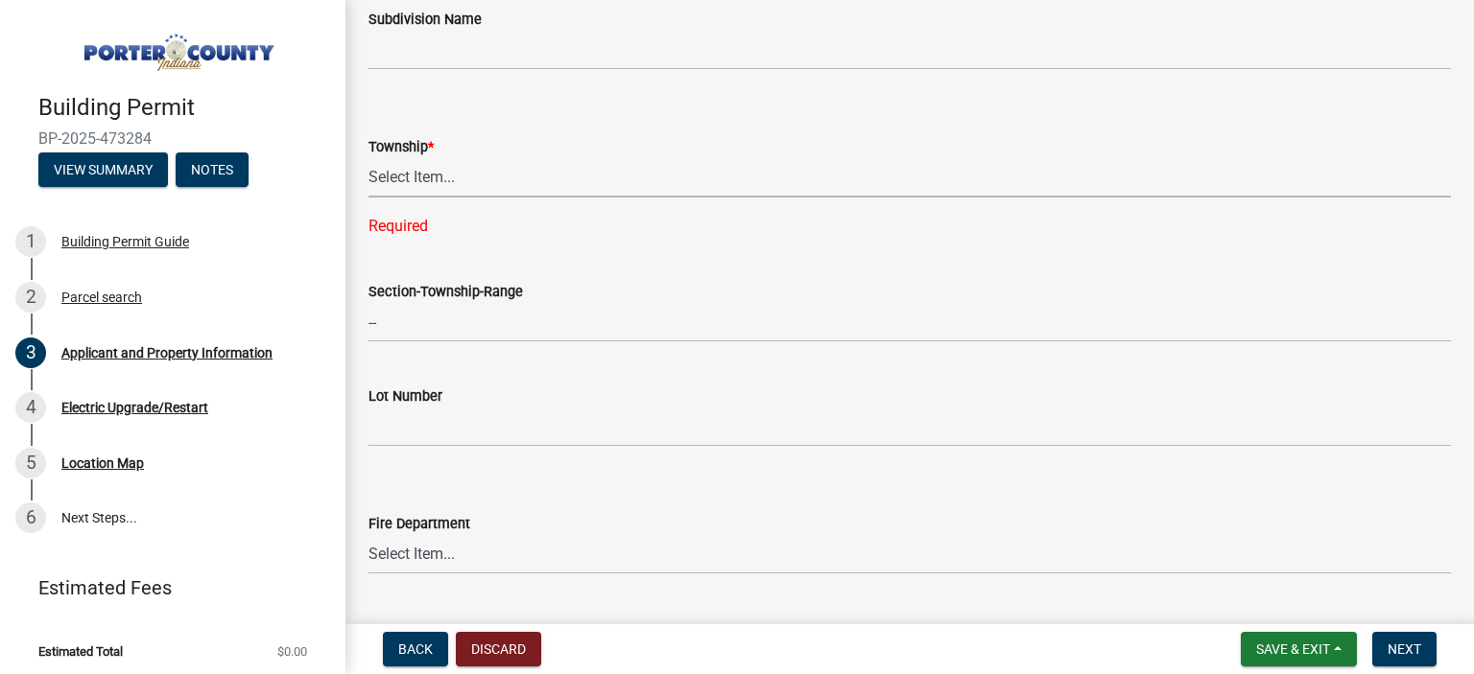
click at [368, 158] on select "Select Item... [PERSON_NAME][GEOGRAPHIC_DATA] [PERSON_NAME][GEOGRAPHIC_DATA] [G…" at bounding box center [909, 177] width 1082 height 39
click option "Liberty" at bounding box center [0, 0] width 0 height 0
select select "403f4b3c-c23a-4b9f-b6b7-b4f73366513c"
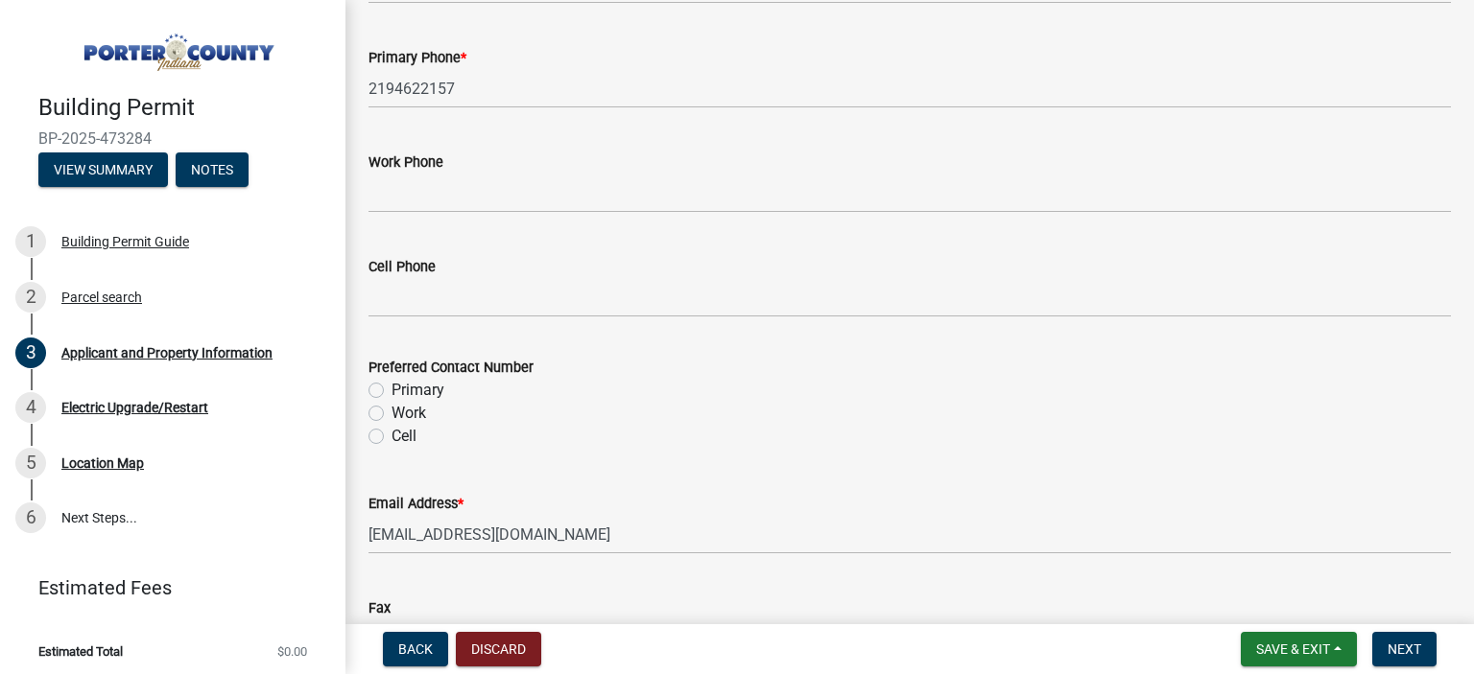
scroll to position [2613, 0]
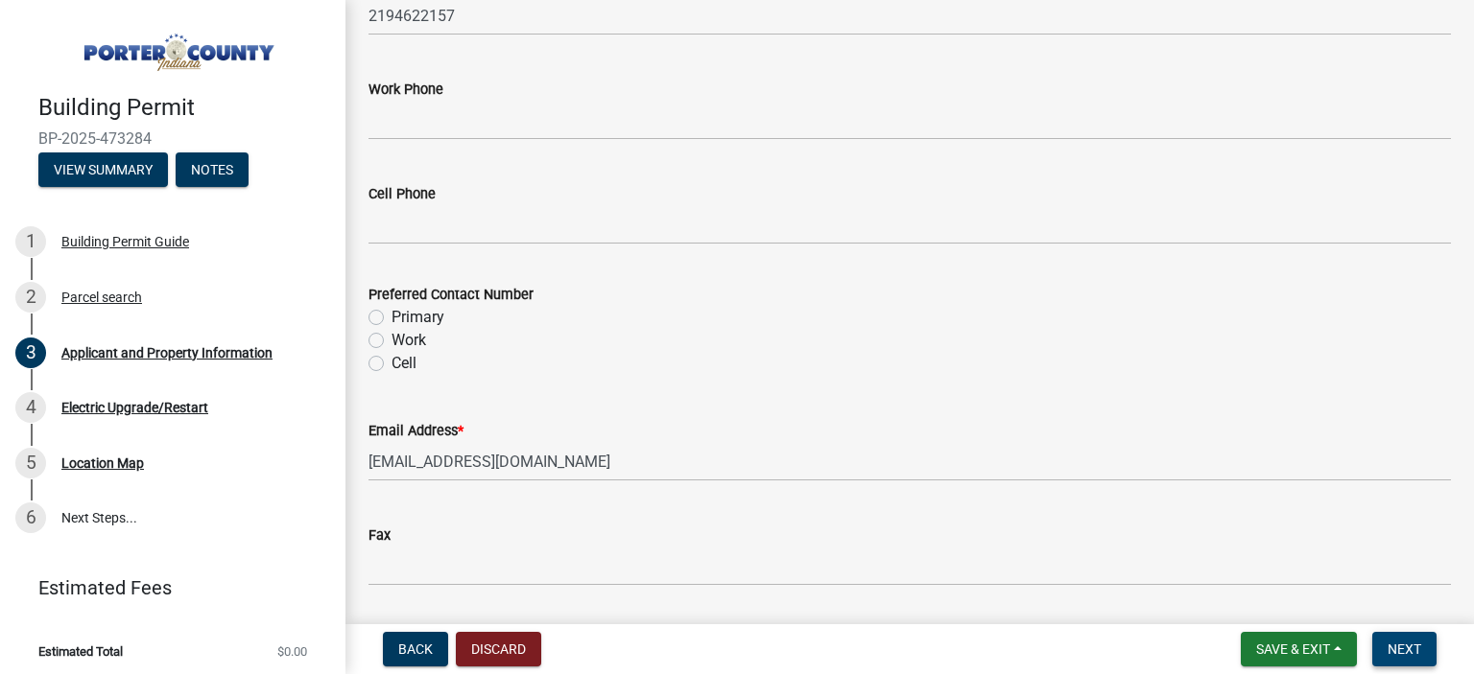
click at [1411, 648] on span "Next" at bounding box center [1404, 649] width 34 height 15
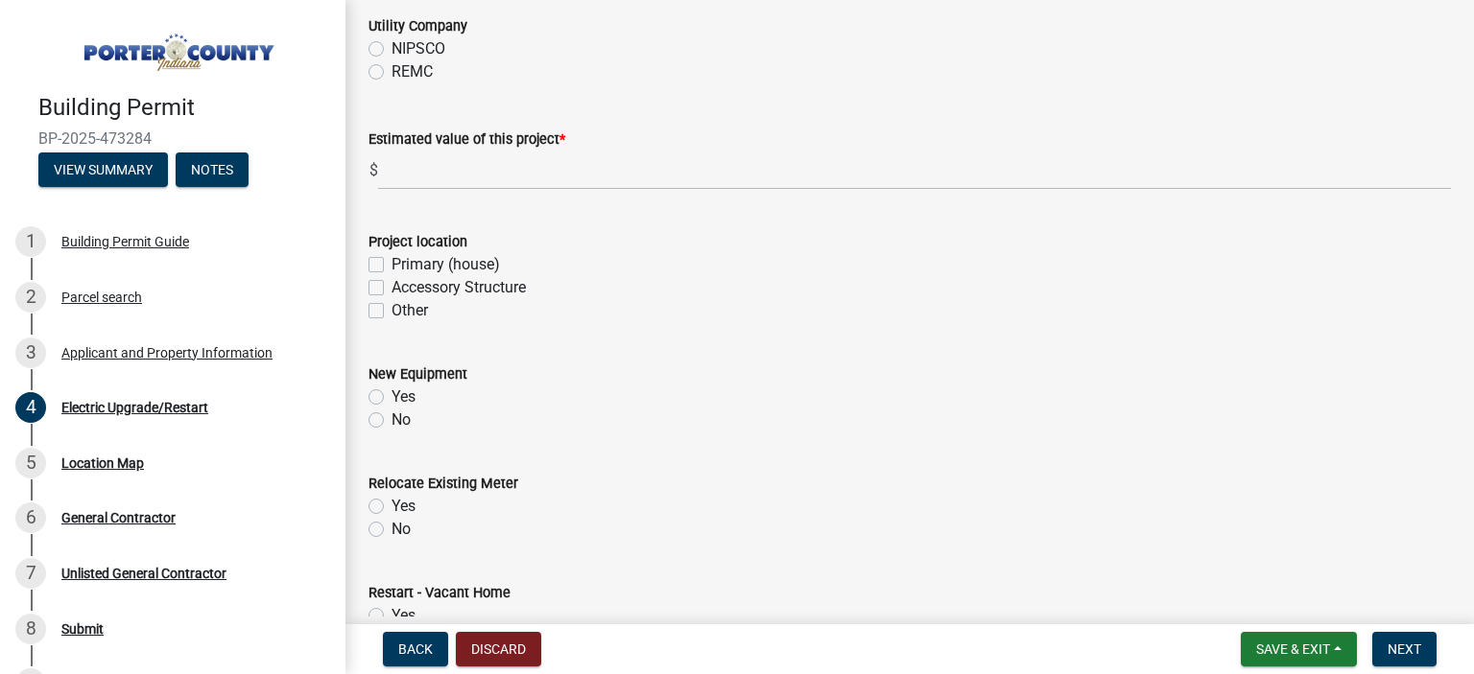
scroll to position [276, 0]
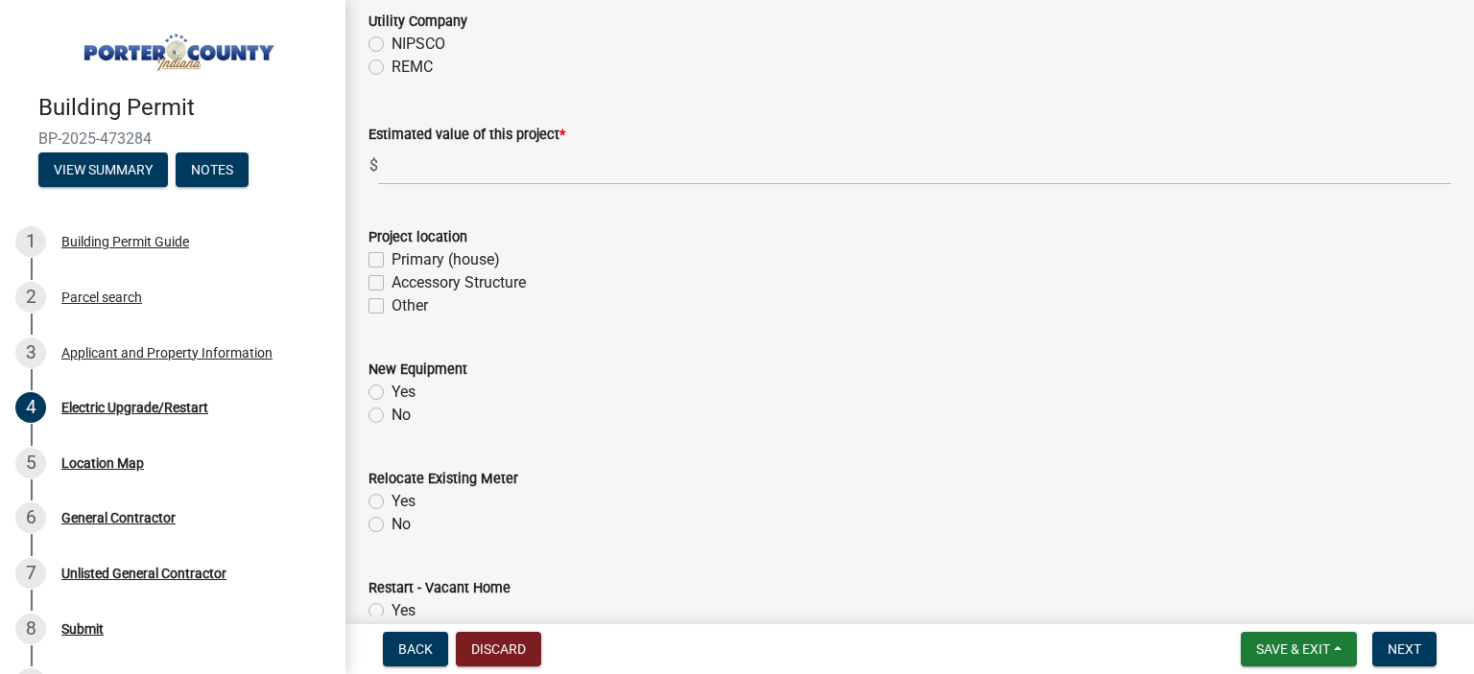
click at [391, 260] on label "Primary (house)" at bounding box center [445, 259] width 108 height 23
click at [391, 260] on input "Primary (house)" at bounding box center [397, 254] width 12 height 12
checkbox input "true"
checkbox input "false"
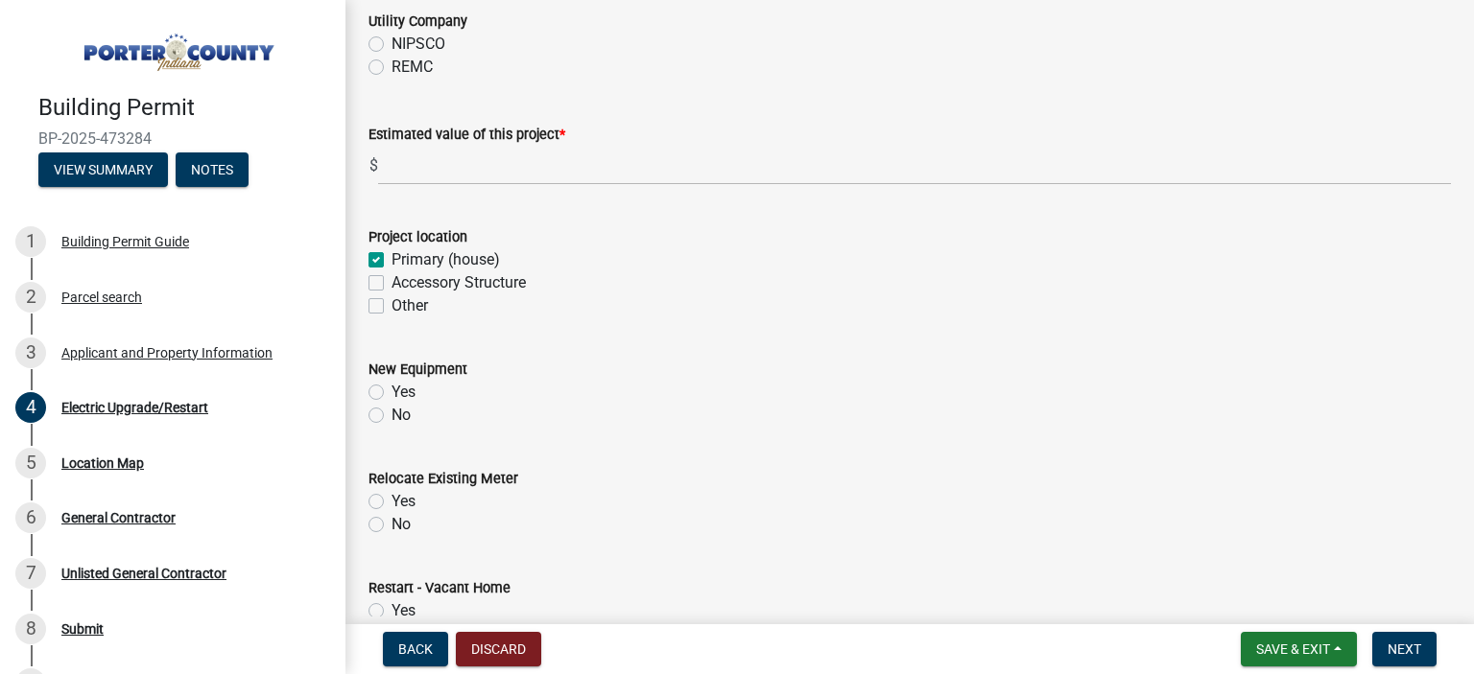
click at [391, 386] on label "Yes" at bounding box center [403, 392] width 24 height 23
click at [391, 386] on input "Yes" at bounding box center [397, 387] width 12 height 12
radio input "true"
click at [391, 524] on label "No" at bounding box center [400, 524] width 19 height 23
click at [391, 524] on input "No" at bounding box center [397, 519] width 12 height 12
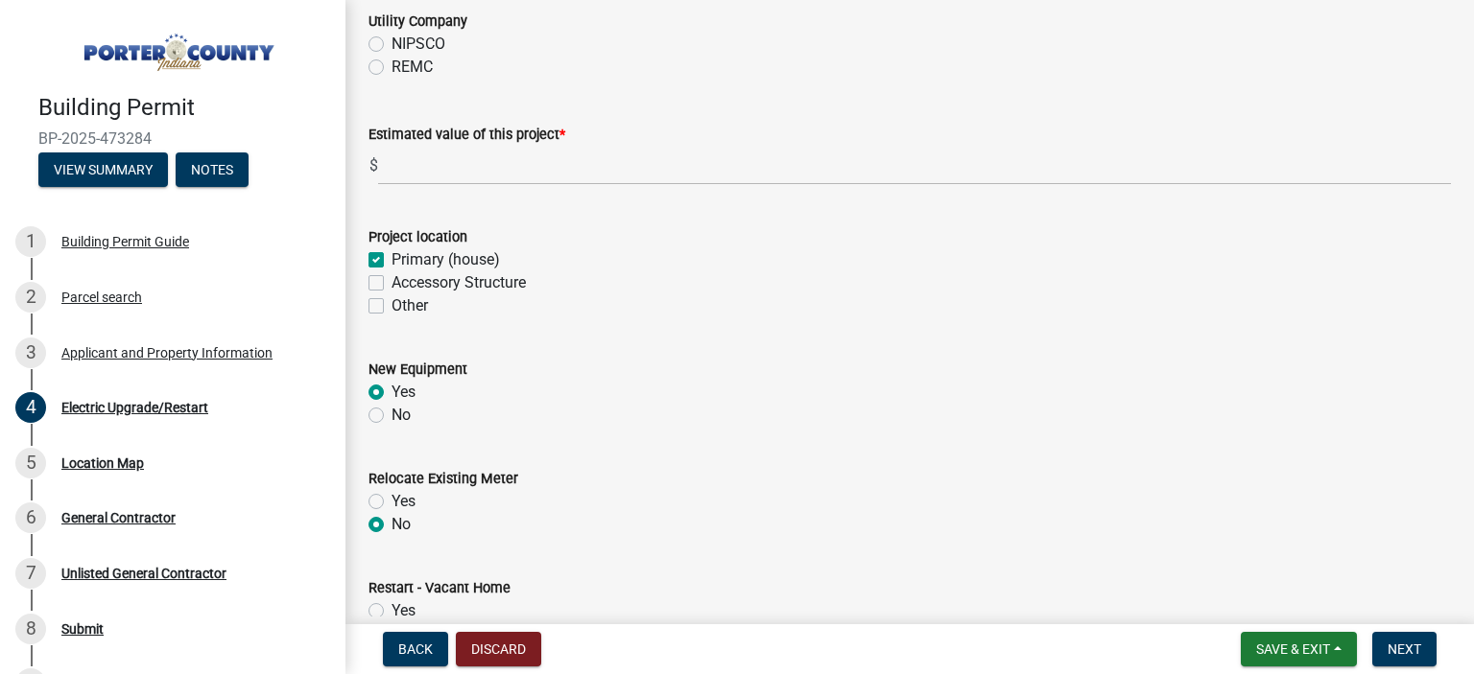
radio input "true"
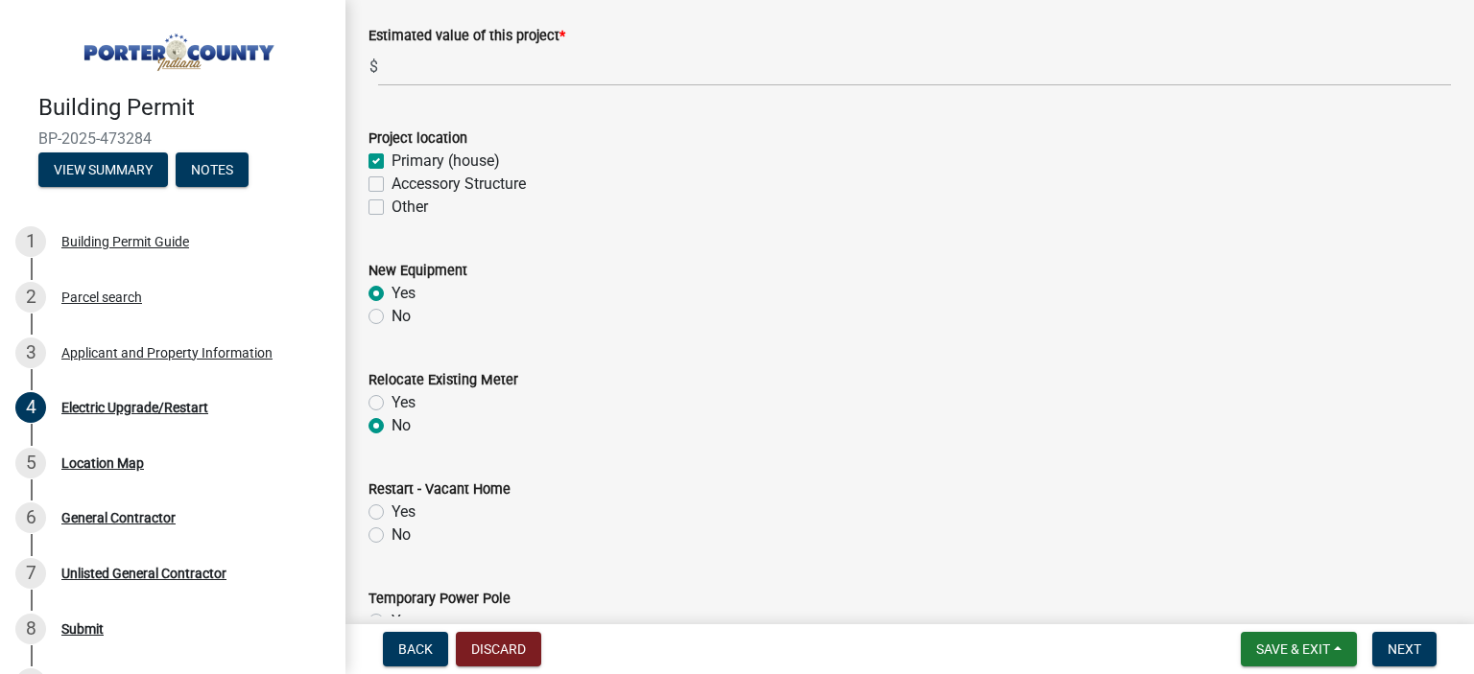
scroll to position [391, 0]
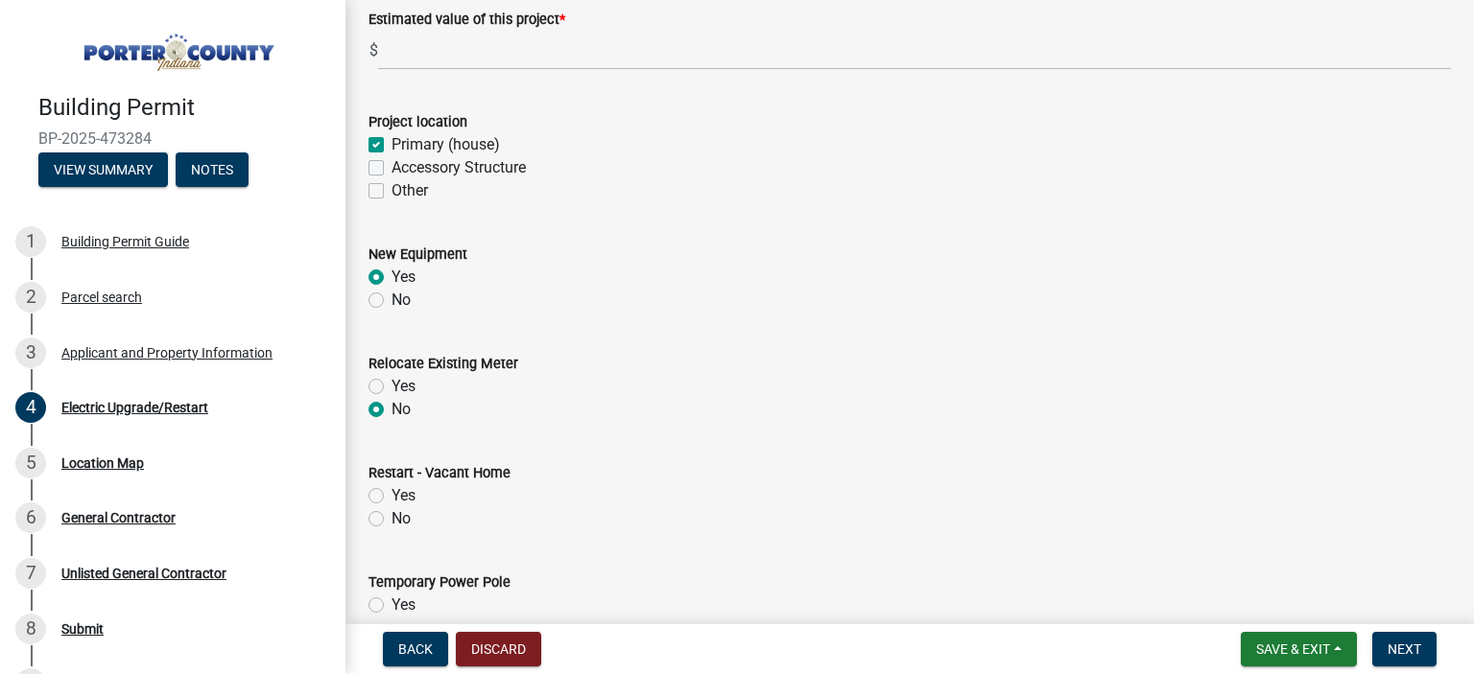
click at [391, 305] on label "No" at bounding box center [400, 300] width 19 height 23
click at [391, 301] on input "No" at bounding box center [397, 295] width 12 height 12
radio input "true"
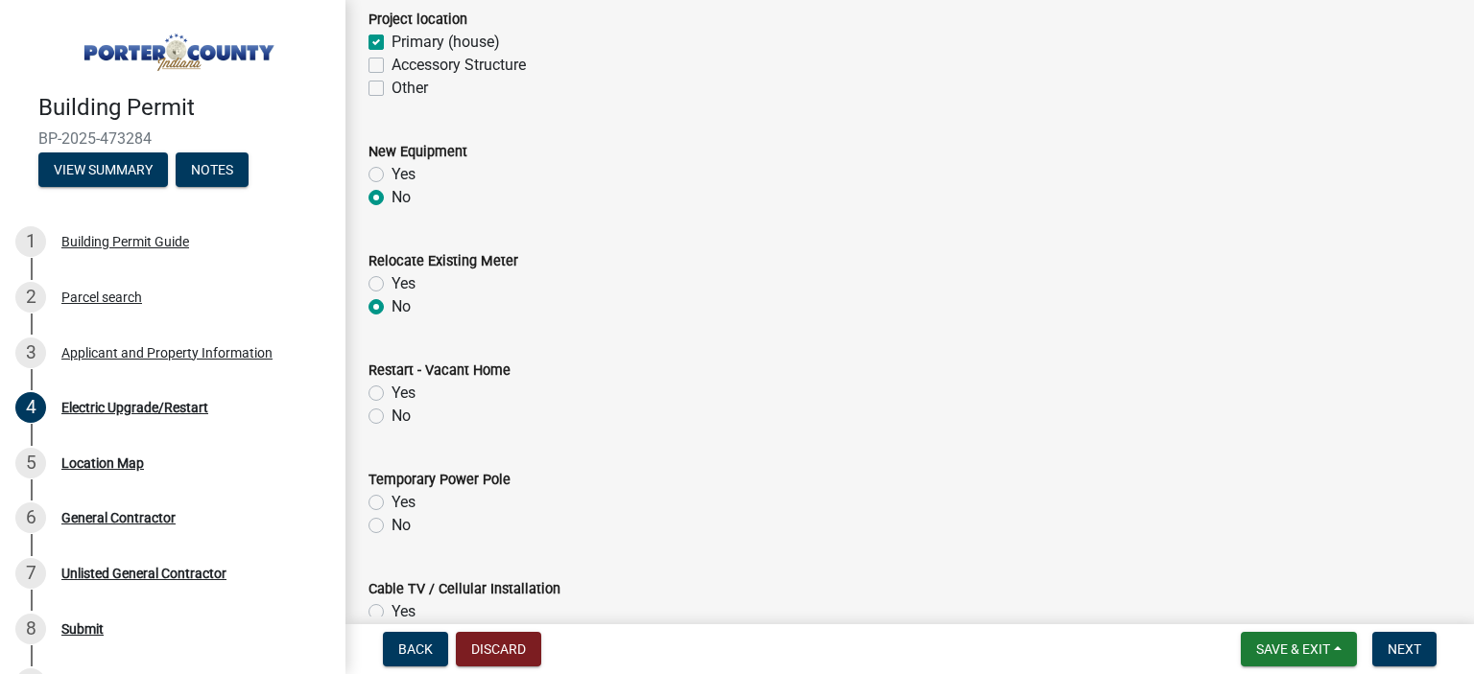
scroll to position [502, 0]
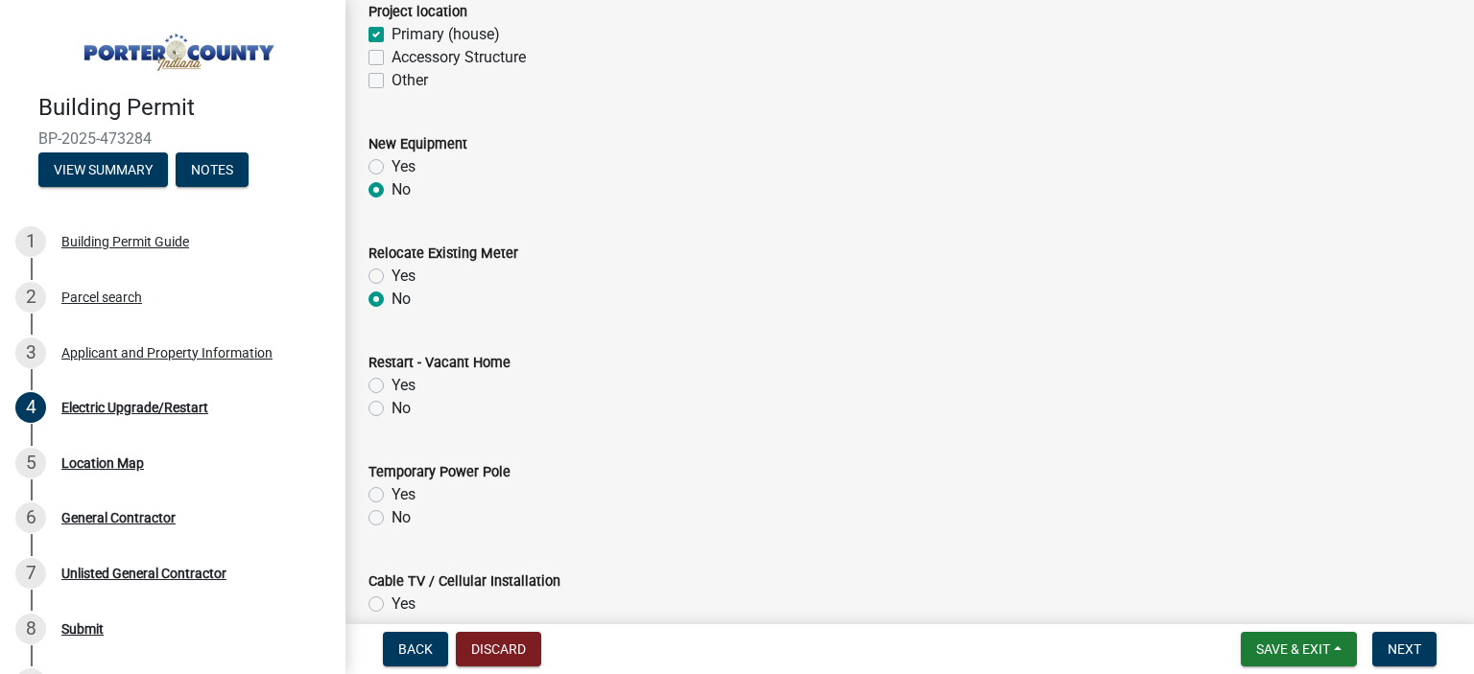
click at [391, 410] on label "No" at bounding box center [400, 408] width 19 height 23
click at [391, 410] on input "No" at bounding box center [397, 403] width 12 height 12
radio input "true"
click at [391, 520] on label "No" at bounding box center [400, 518] width 19 height 23
click at [391, 519] on input "No" at bounding box center [397, 513] width 12 height 12
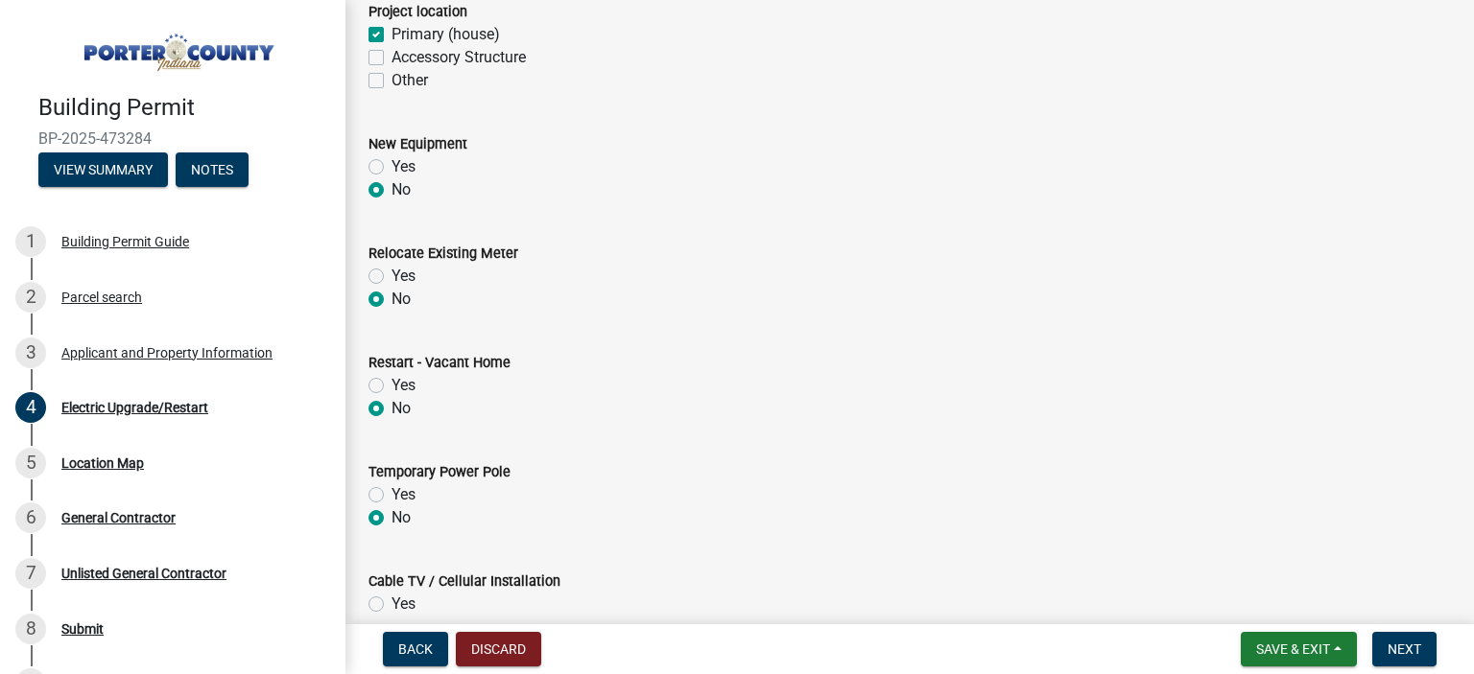
radio input "true"
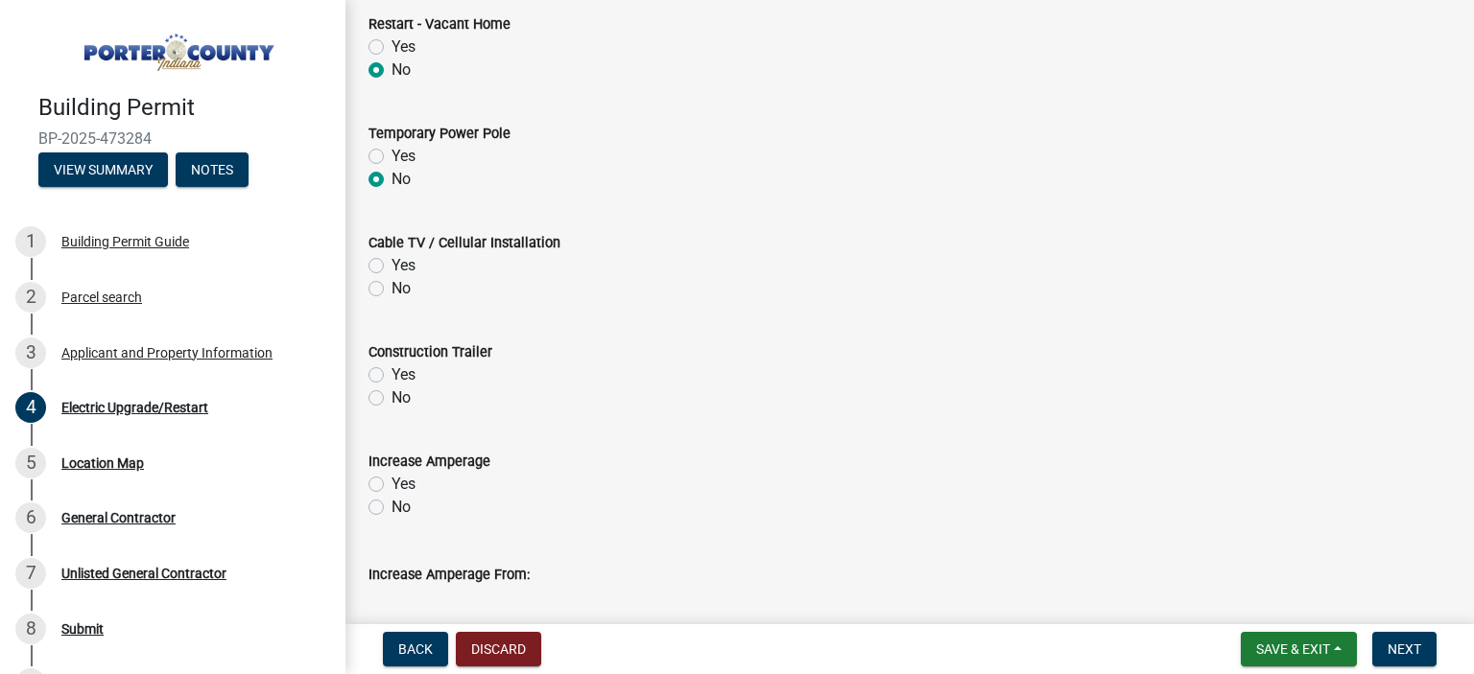
scroll to position [863, 0]
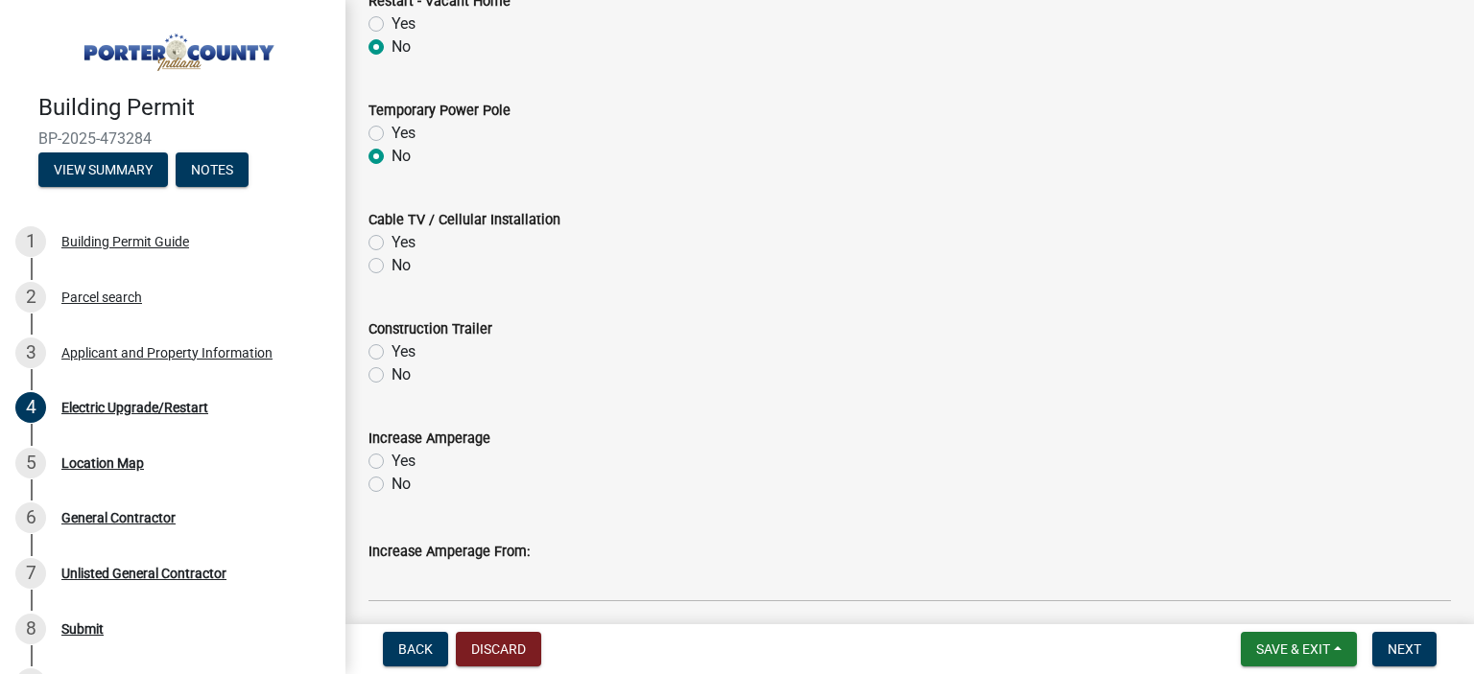
click at [391, 267] on label "No" at bounding box center [400, 265] width 19 height 23
click at [391, 267] on input "No" at bounding box center [397, 260] width 12 height 12
radio input "true"
click at [391, 377] on label "No" at bounding box center [400, 375] width 19 height 23
click at [391, 376] on input "No" at bounding box center [397, 370] width 12 height 12
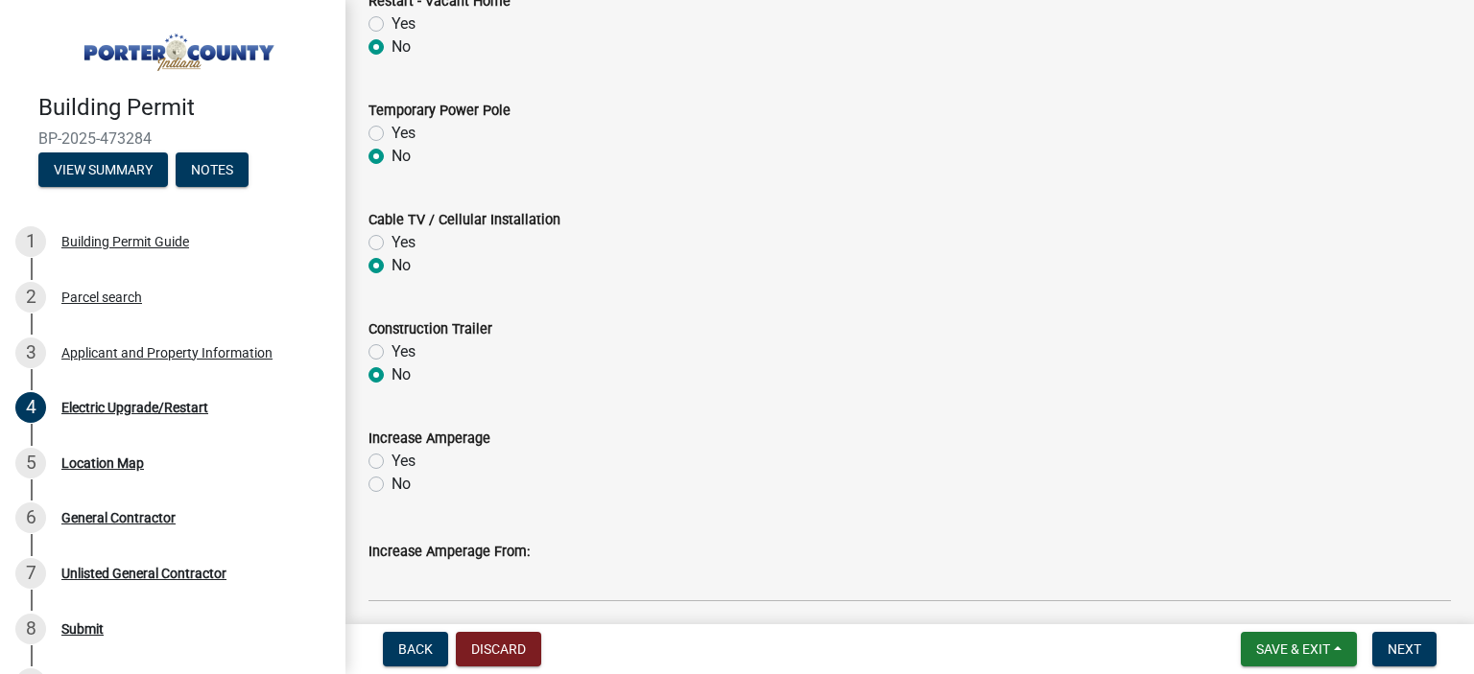
radio input "true"
click at [391, 483] on label "No" at bounding box center [400, 484] width 19 height 23
click at [391, 483] on input "No" at bounding box center [397, 479] width 12 height 12
radio input "true"
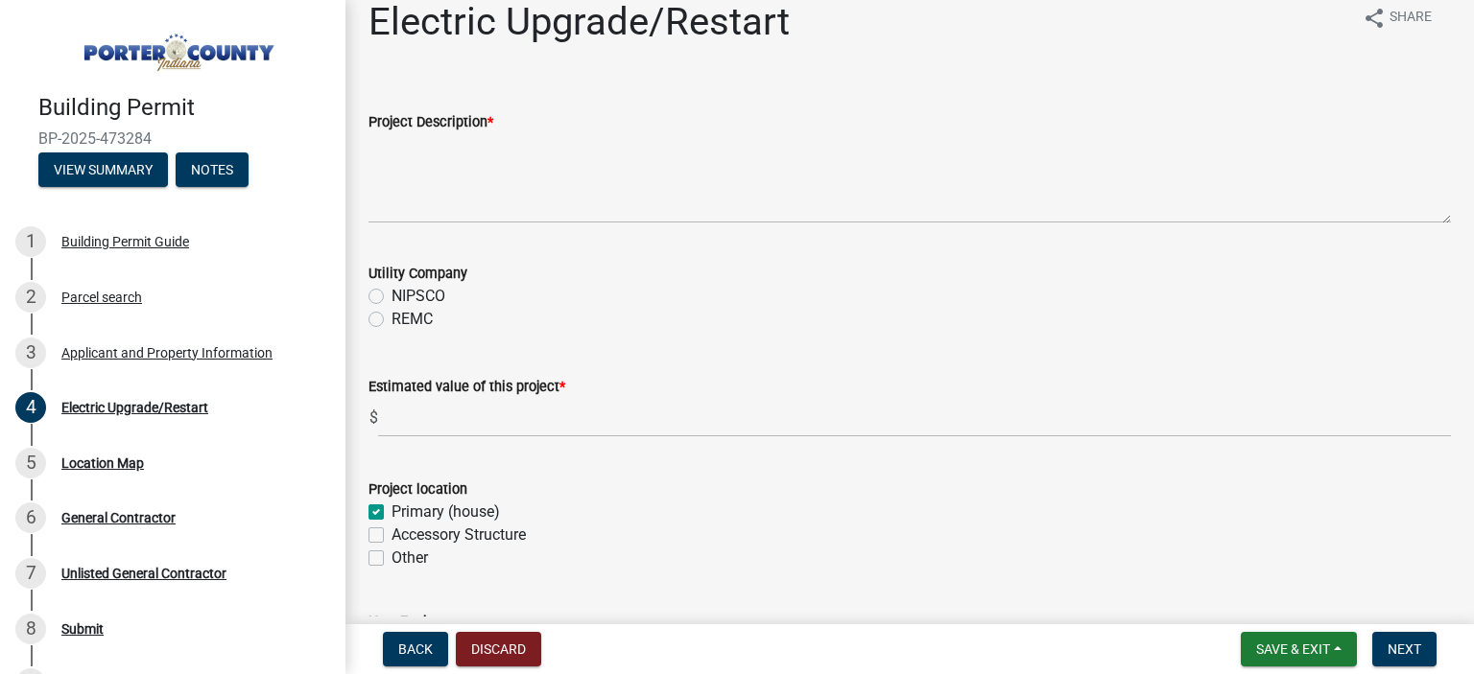
scroll to position [0, 0]
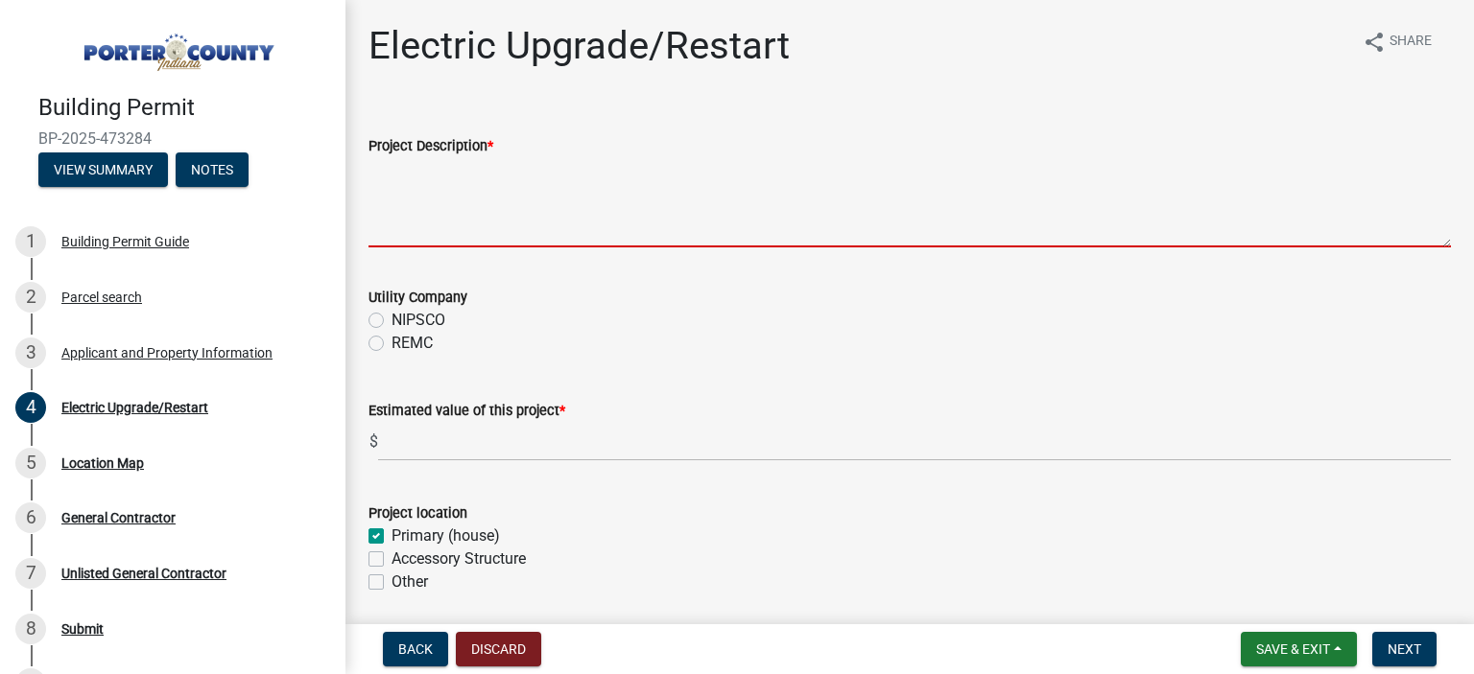
click at [389, 221] on textarea "Project Description *" at bounding box center [909, 202] width 1082 height 90
paste textarea "Install 120v GFCI protected 15AMP circuit & 2 pole 15AMP lockable disconnect fo…"
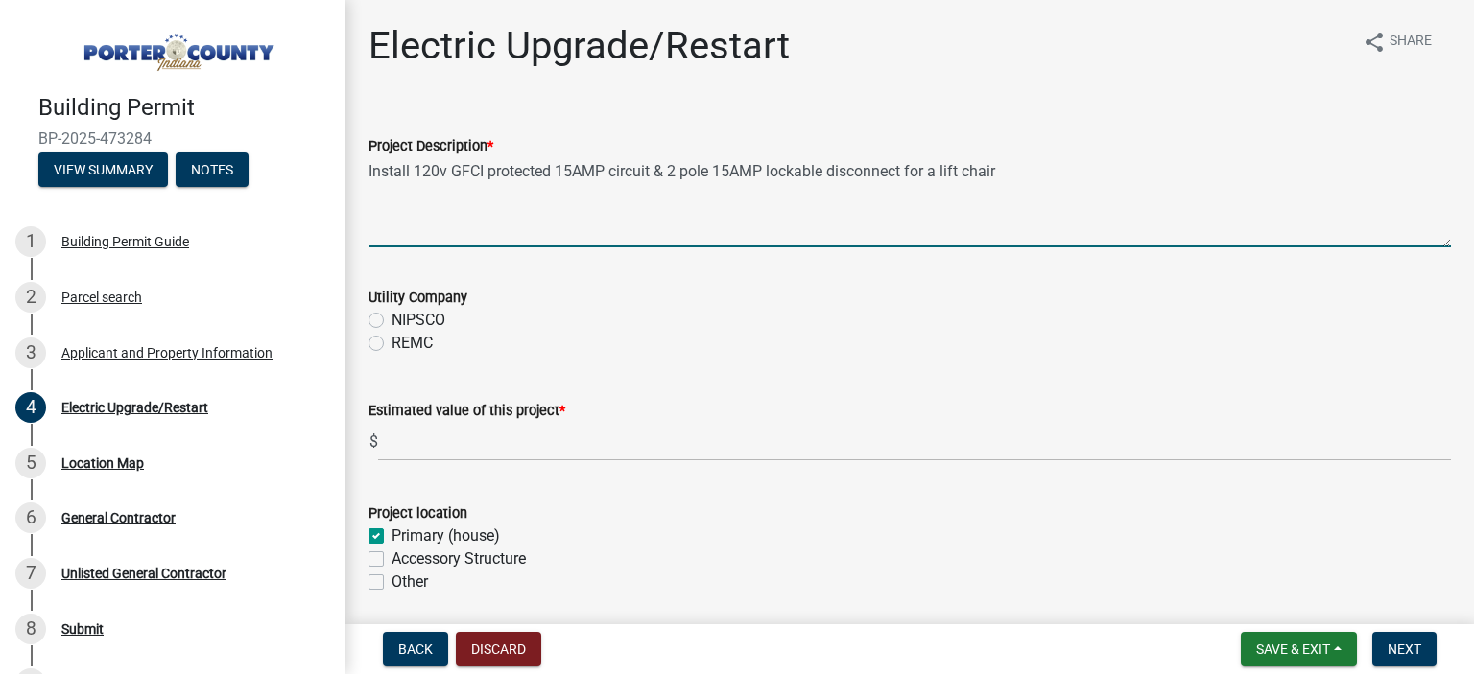
click at [370, 173] on textarea "Install 120v GFCI protected 15AMP circuit & 2 pole 15AMP lockable disconnect fo…" at bounding box center [909, 202] width 1082 height 90
click at [1152, 169] on textarea "Install 120v GFCI protected 15AMP circuit & 2 pole 15AMP lockable disconnect fo…" at bounding box center [909, 202] width 1082 height 90
type textarea "Install 120v GFCI protected 15AMP circuit & 2 pole 15AMP lockable disconnect fo…"
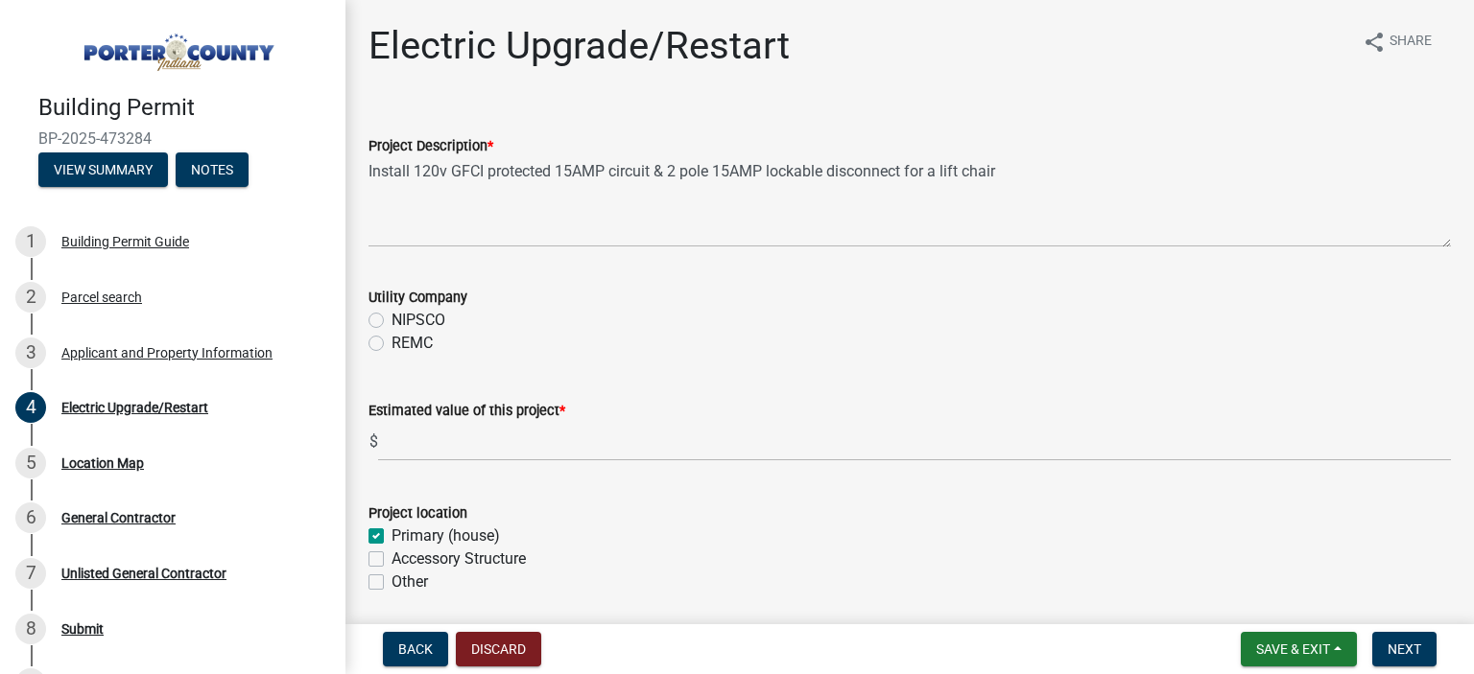
click at [391, 324] on label "NIPSCO" at bounding box center [418, 320] width 54 height 23
click at [391, 321] on input "NIPSCO" at bounding box center [397, 315] width 12 height 12
radio input "true"
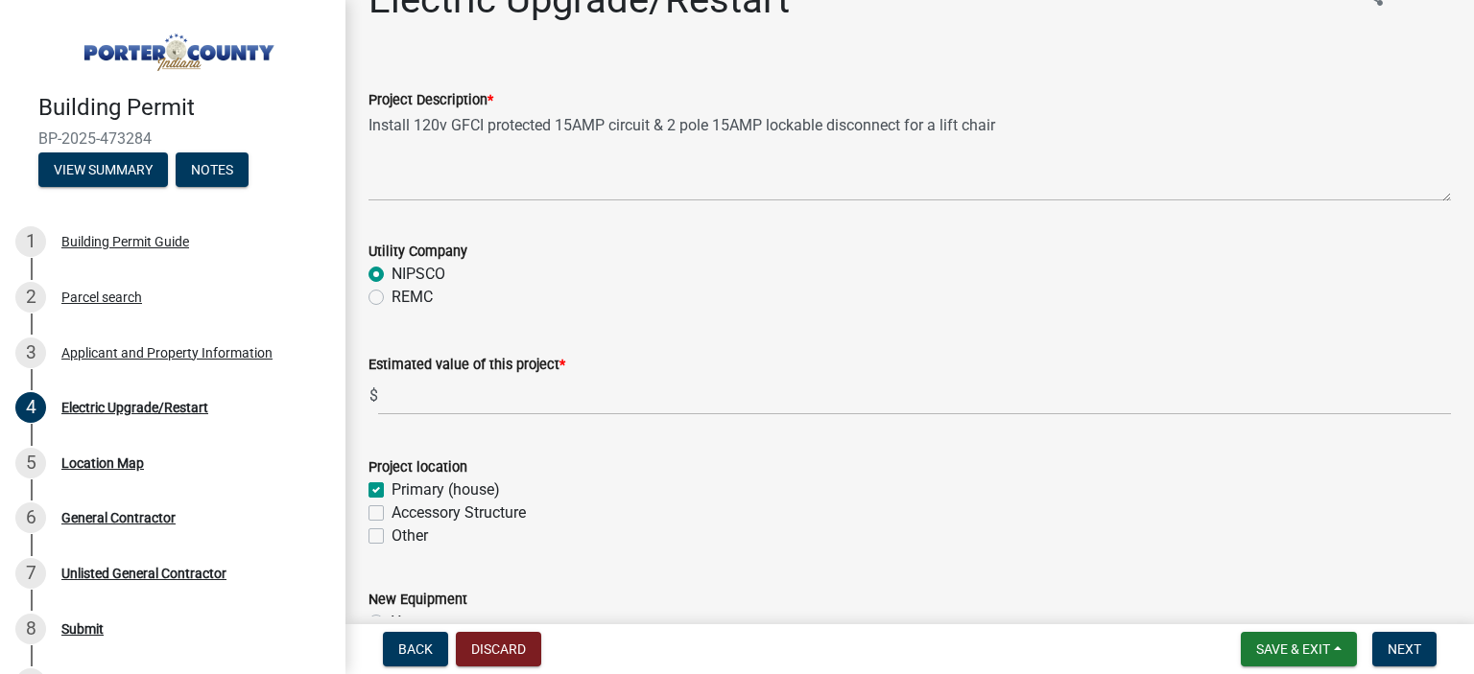
scroll to position [55, 0]
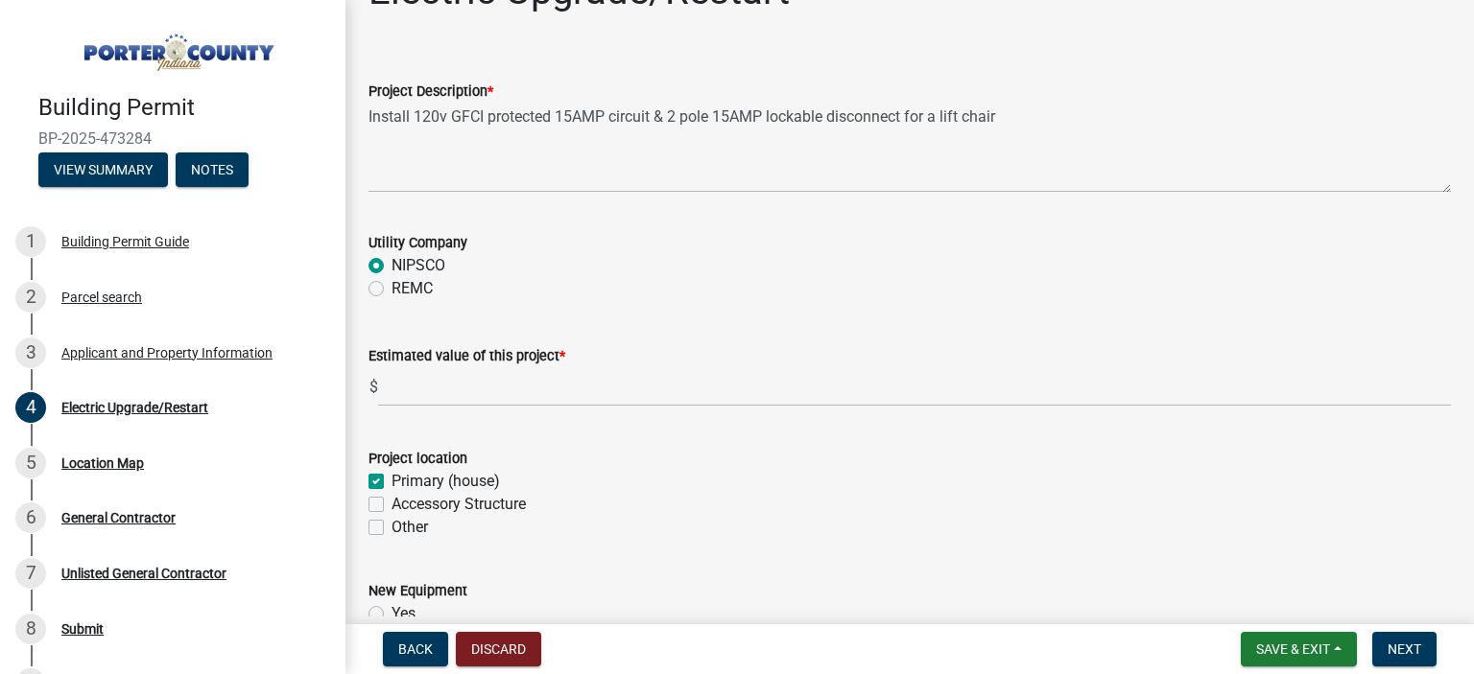
click at [1469, 617] on div "Building Permit BP-2025-473284 View Summary Notes 1 Building Permit Guide 2 Par…" at bounding box center [737, 337] width 1474 height 674
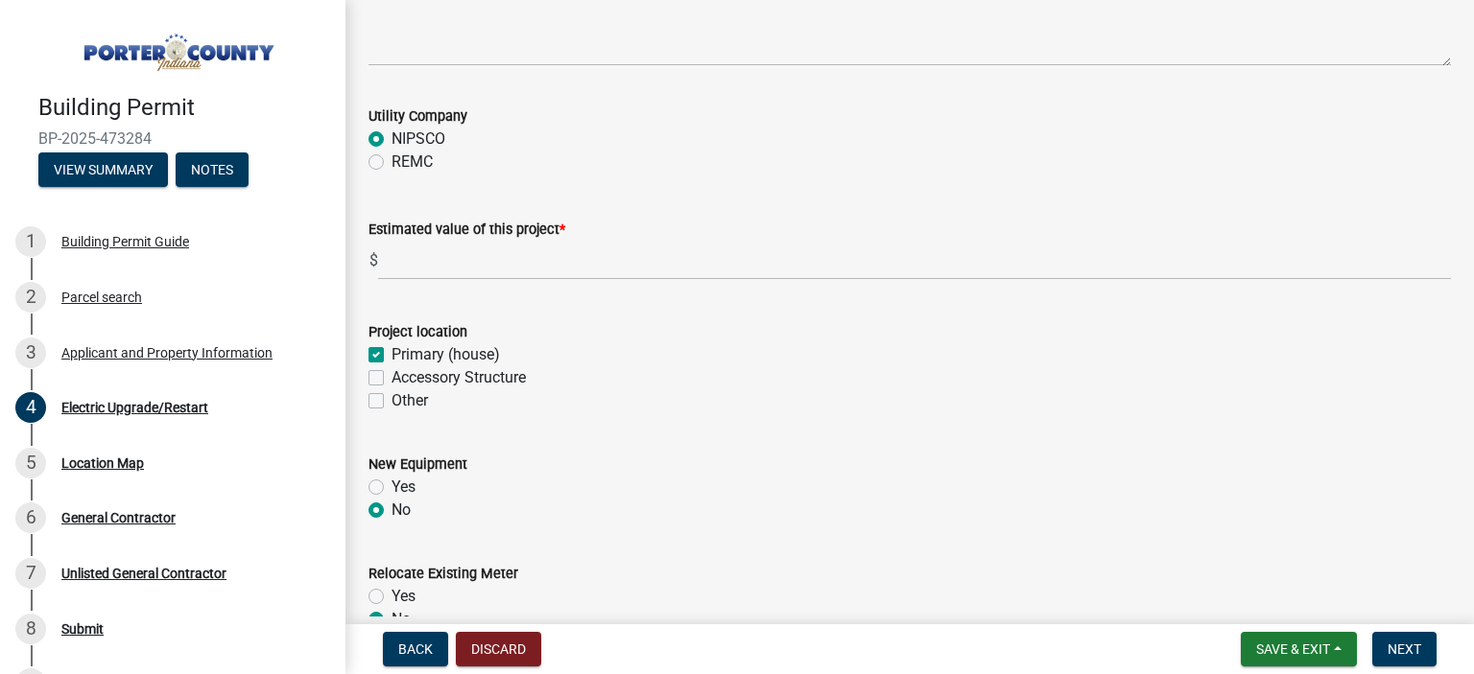
scroll to position [183, 0]
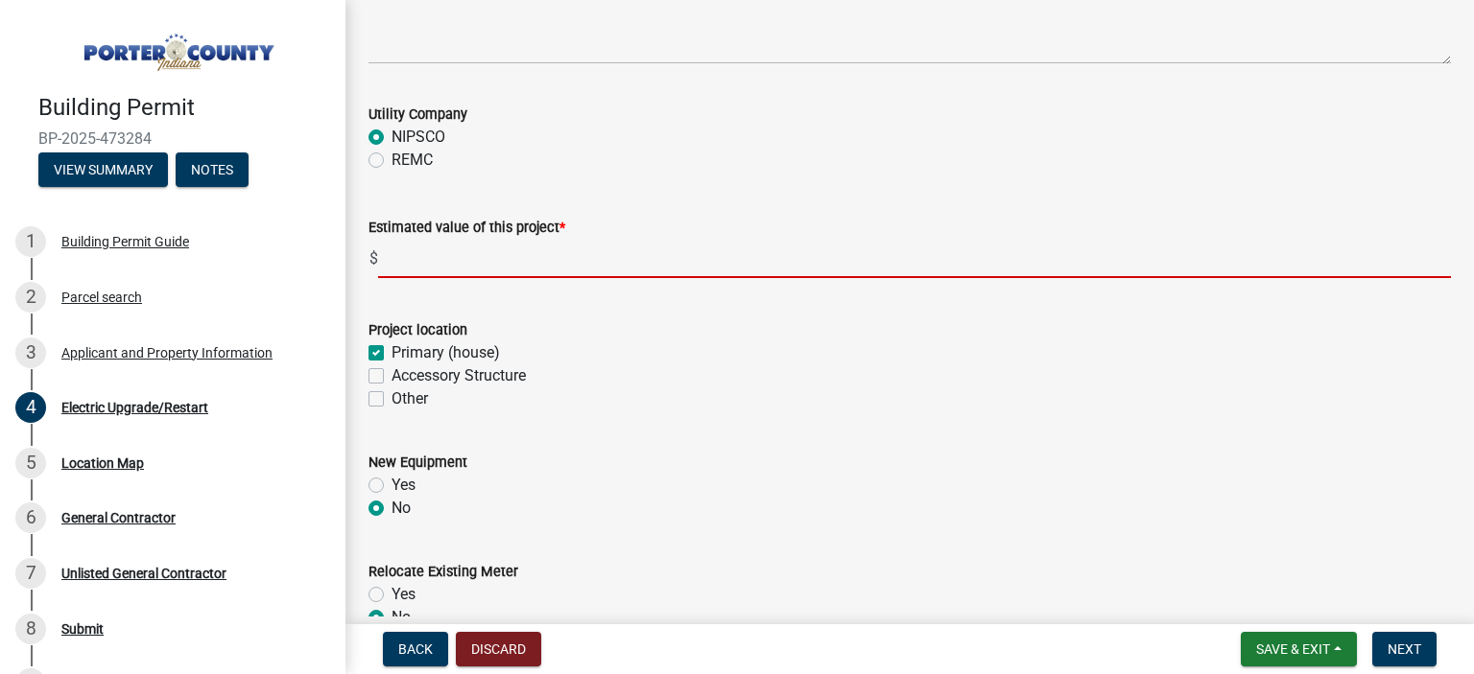
click at [397, 260] on input "text" at bounding box center [914, 258] width 1073 height 39
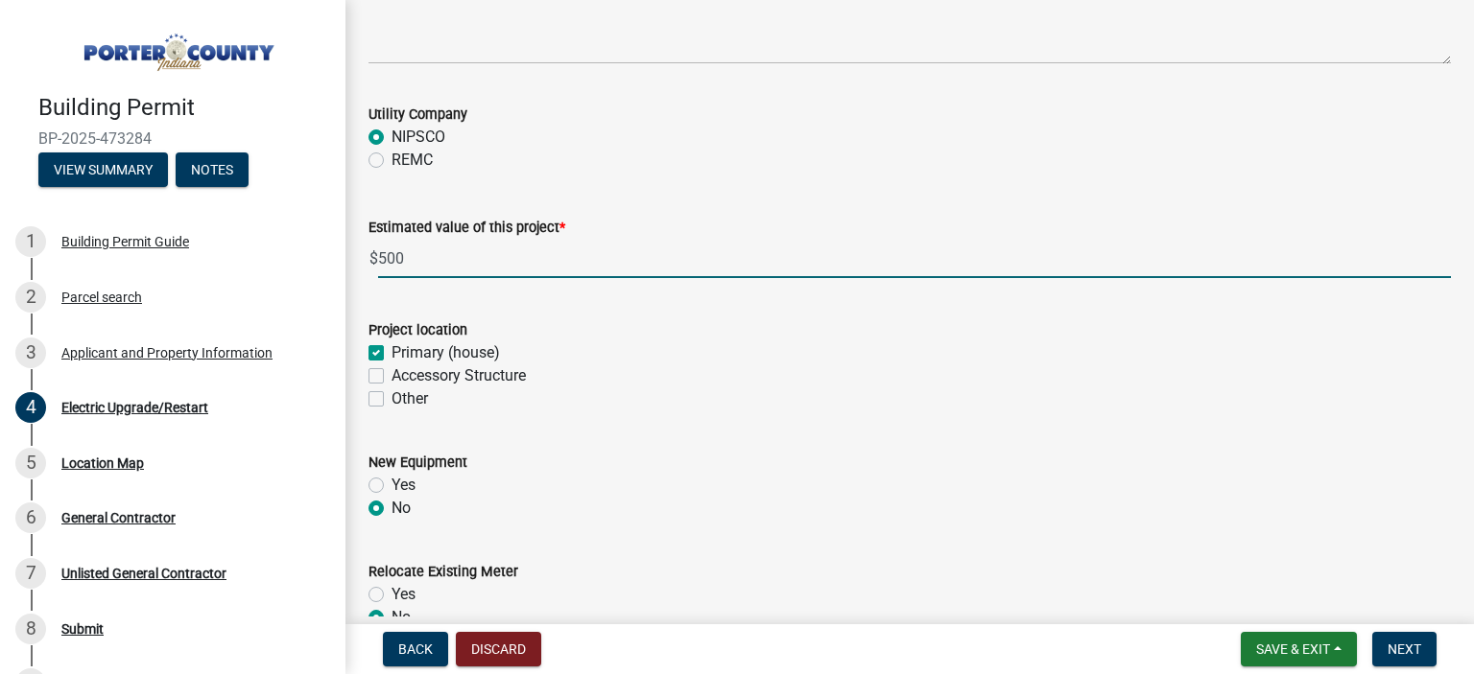
type input "500"
click at [788, 314] on form "Project location Primary (house) Accessory Structure Other" at bounding box center [909, 352] width 1082 height 115
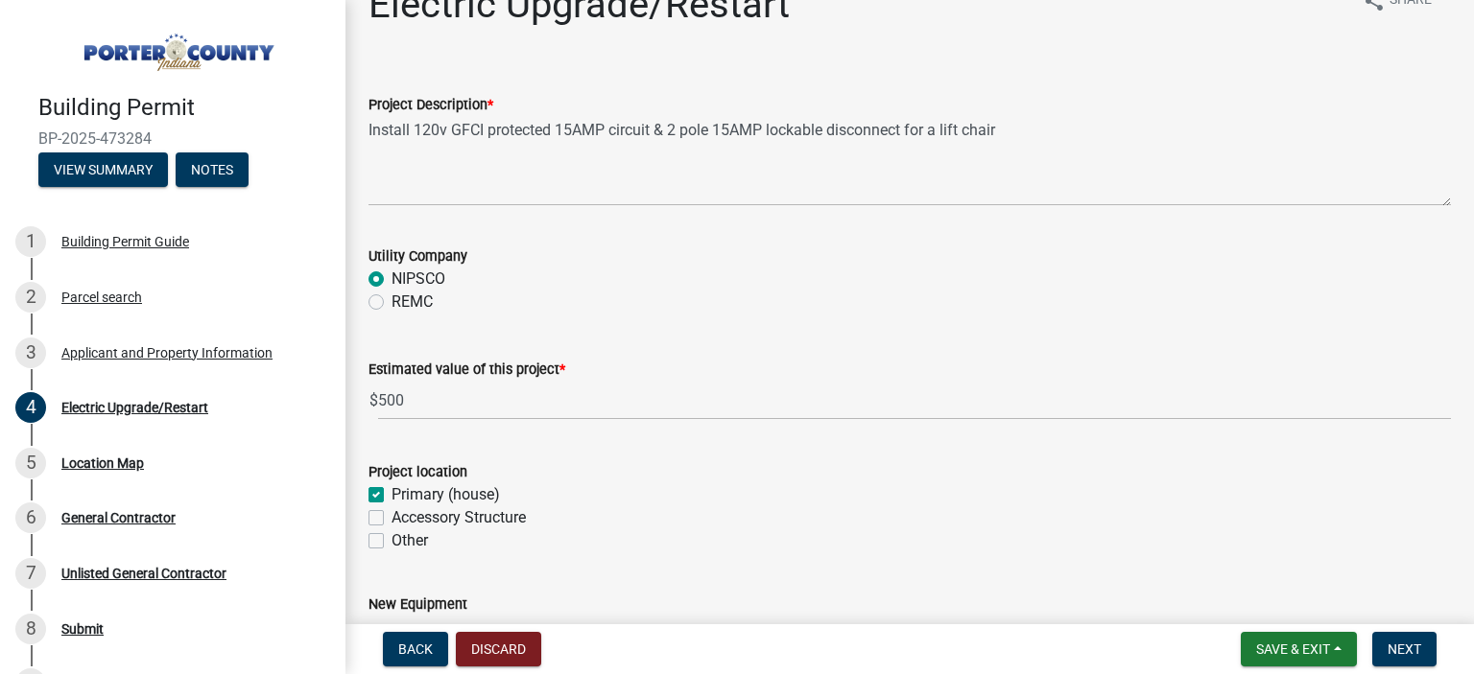
scroll to position [34, 0]
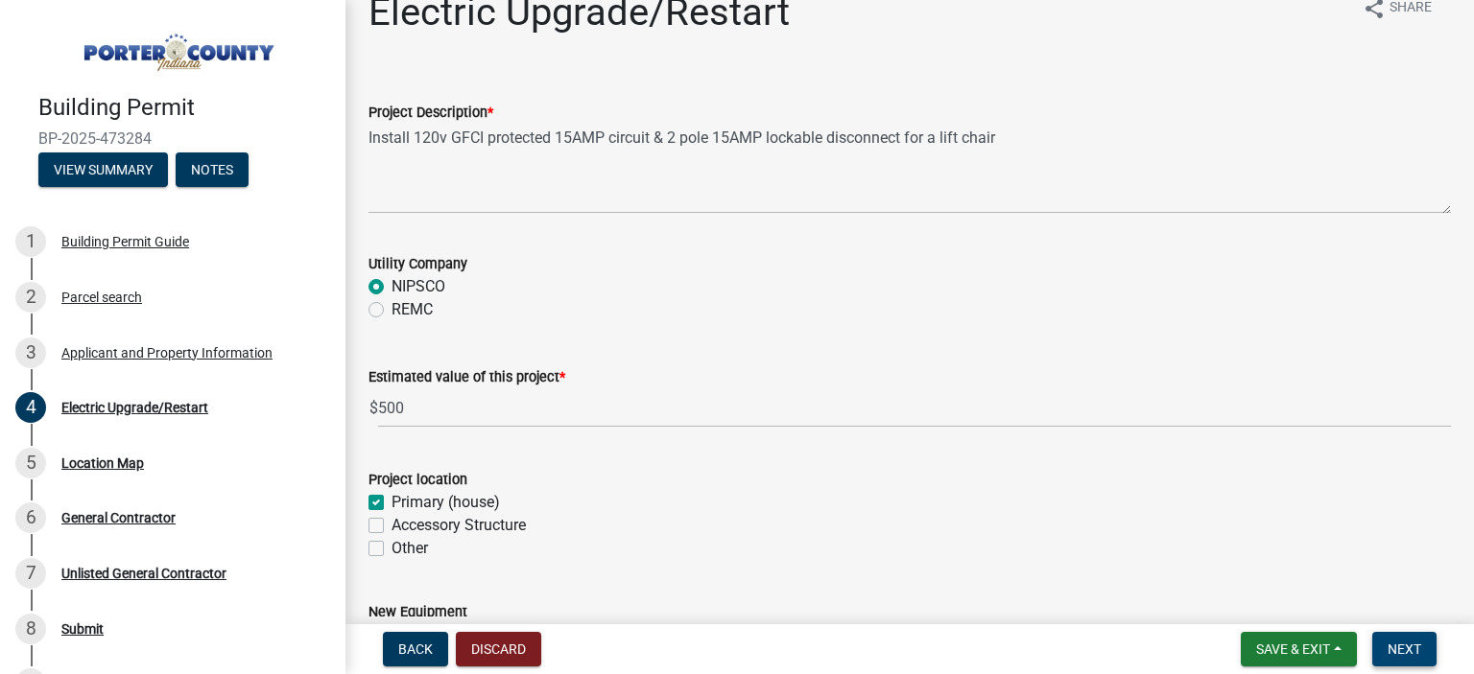
click at [1409, 650] on span "Next" at bounding box center [1404, 649] width 34 height 15
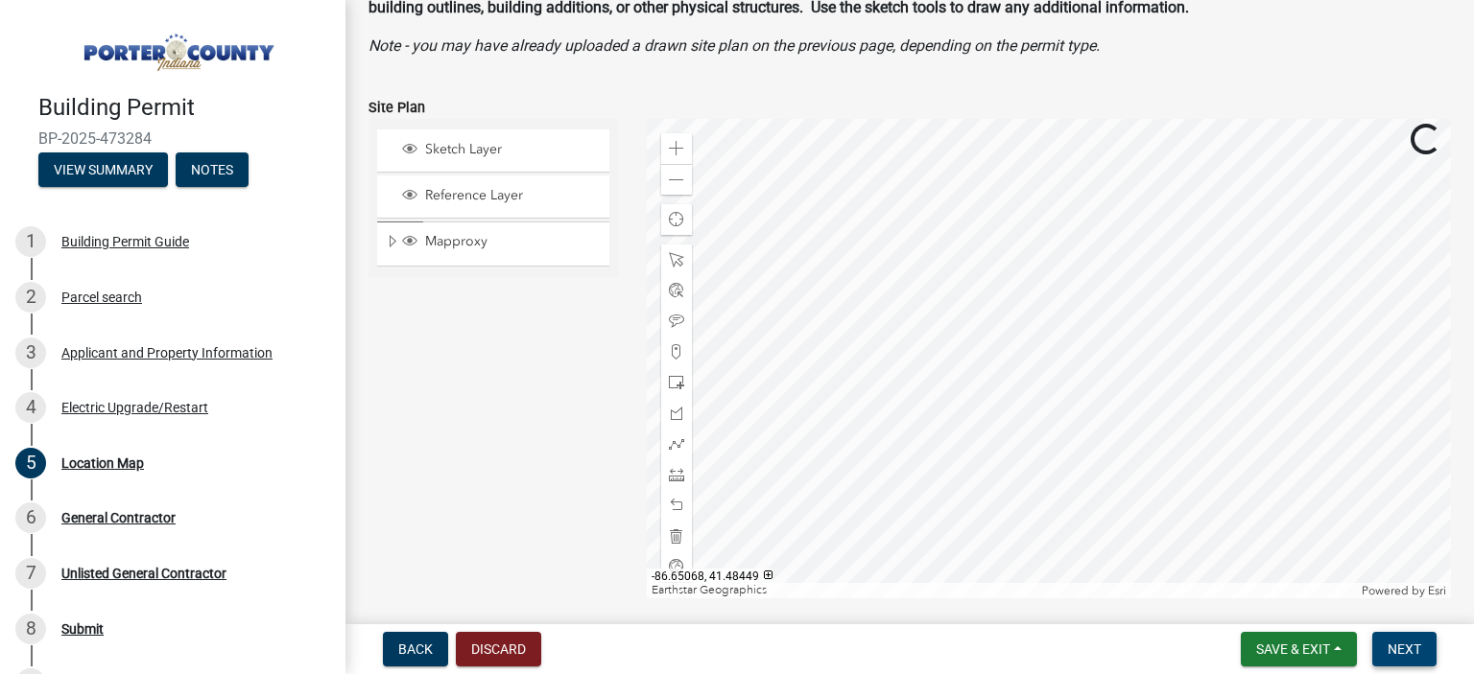
scroll to position [152, 0]
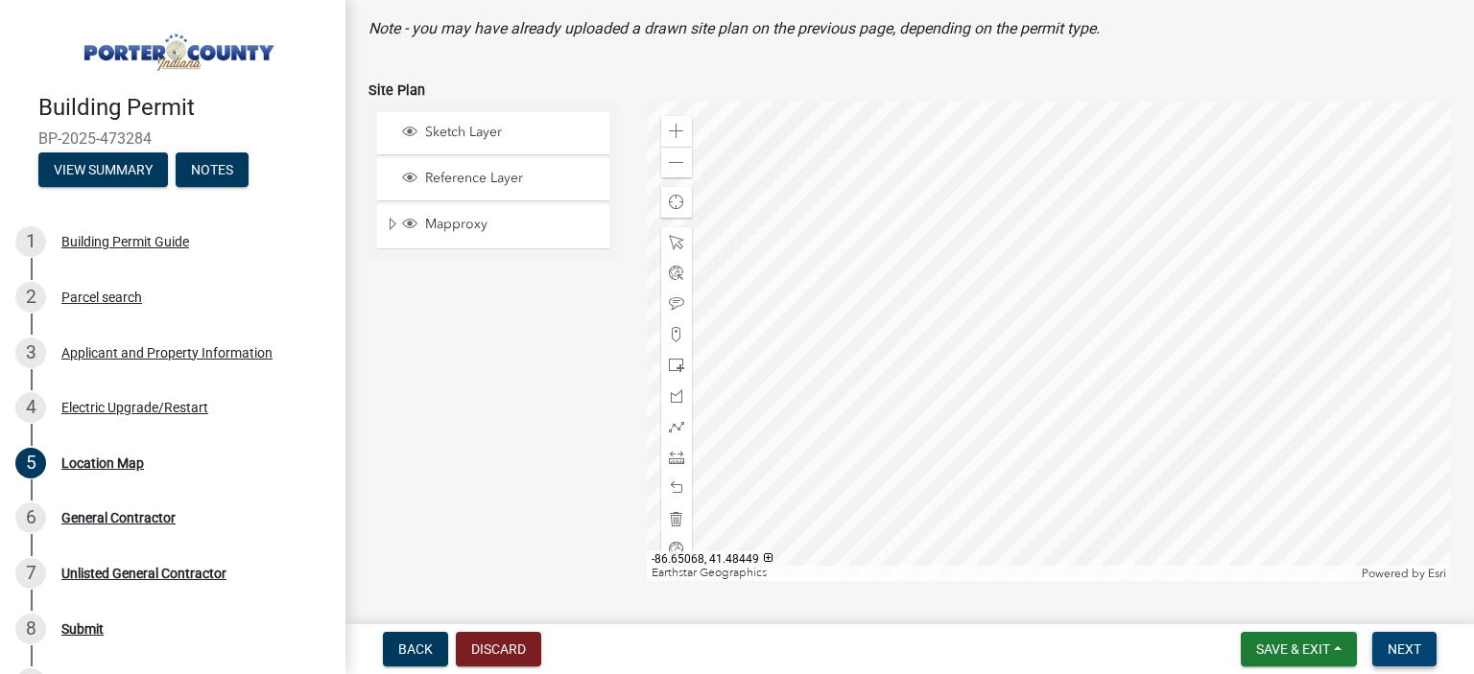
click at [1399, 649] on span "Next" at bounding box center [1404, 649] width 34 height 15
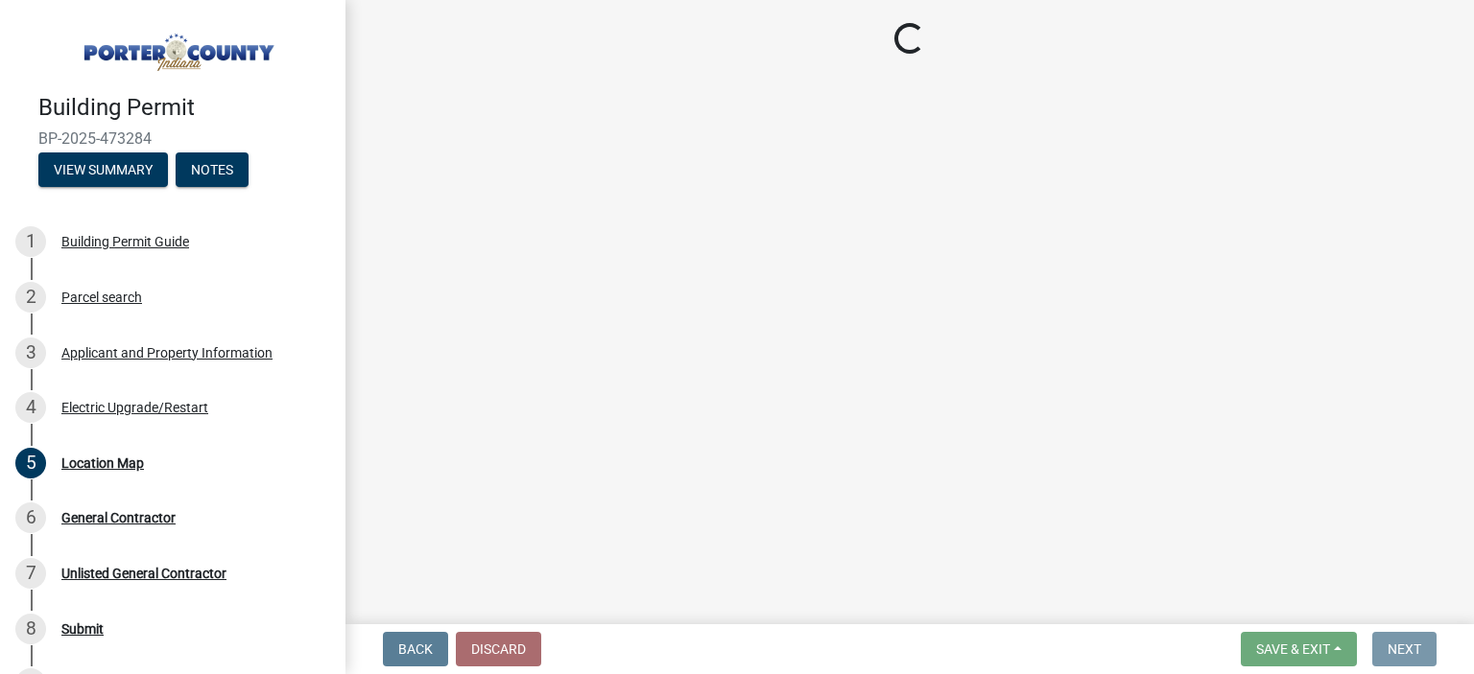
scroll to position [0, 0]
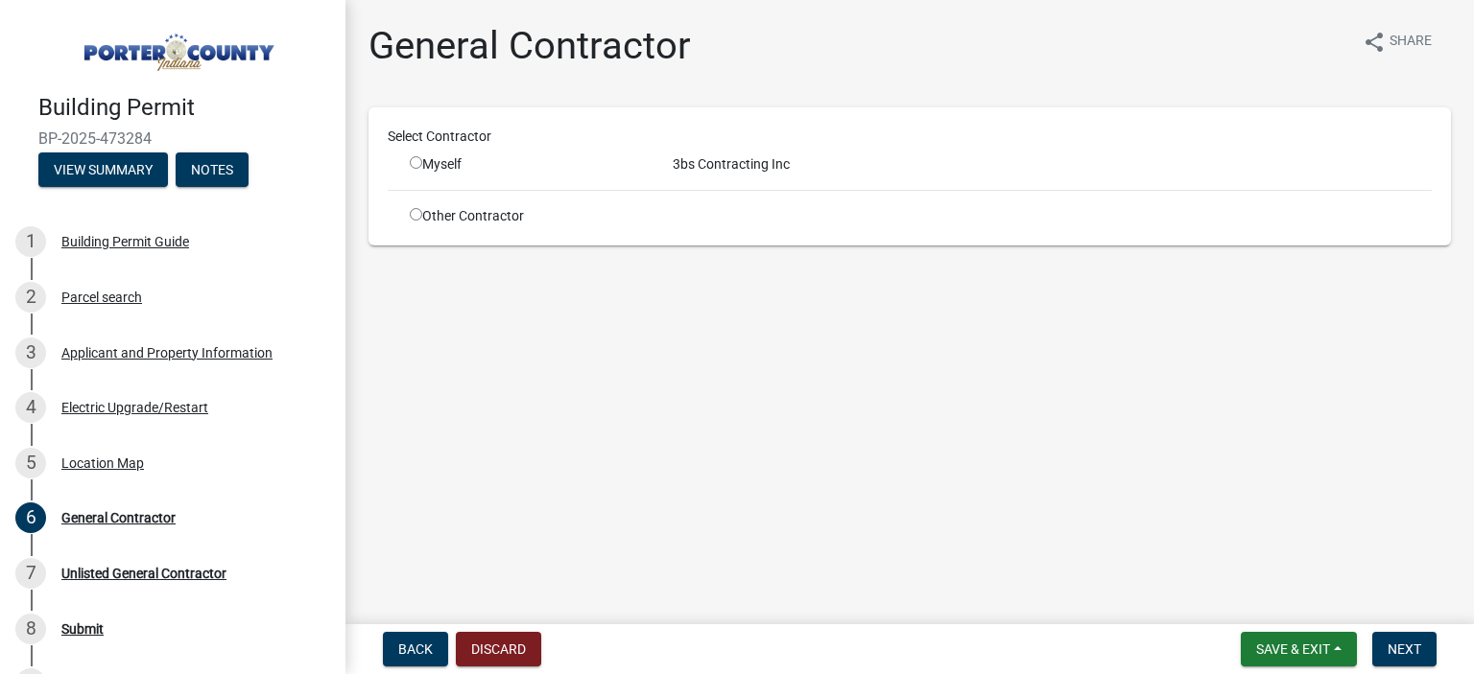
click at [418, 171] on div "Myself" at bounding box center [527, 164] width 234 height 20
click at [417, 167] on input "radio" at bounding box center [416, 162] width 12 height 12
radio input "true"
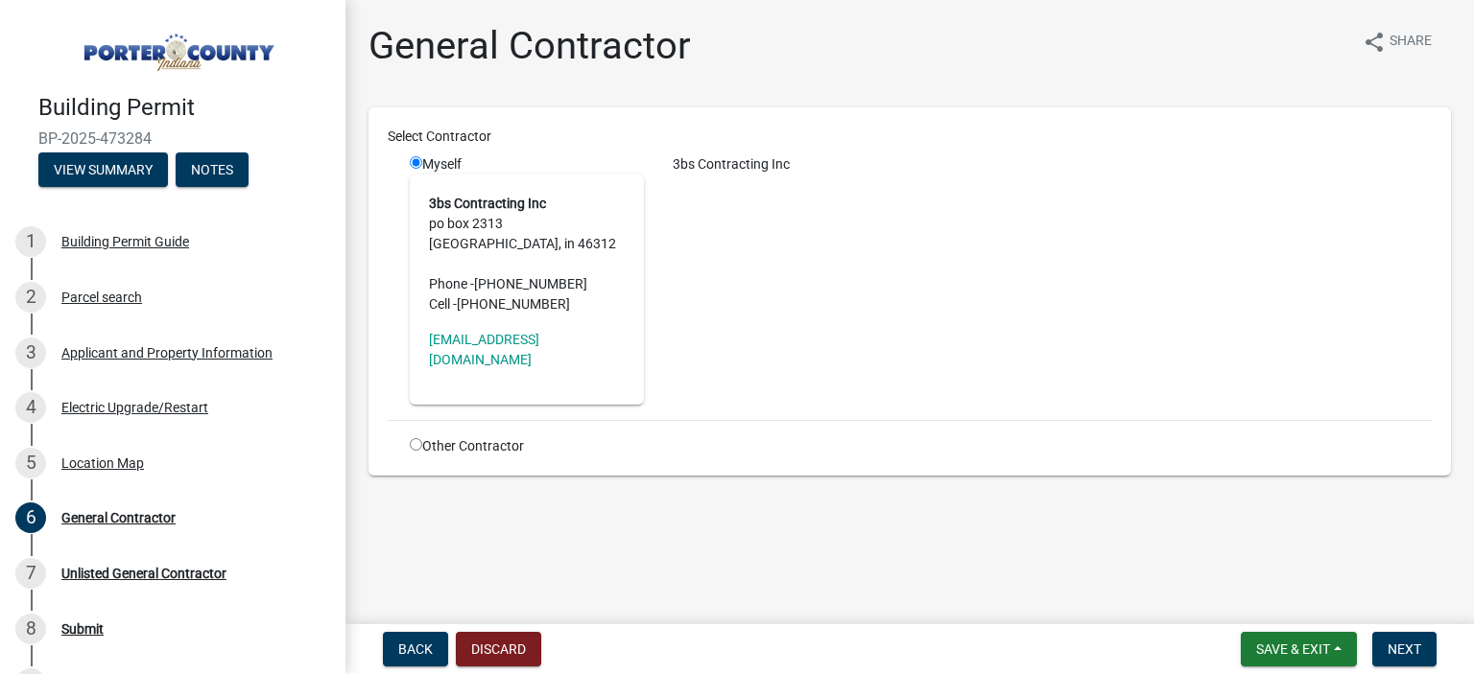
click at [731, 310] on div "3bs Contracting Inc" at bounding box center [1052, 279] width 788 height 250
click at [1413, 649] on span "Next" at bounding box center [1404, 649] width 34 height 15
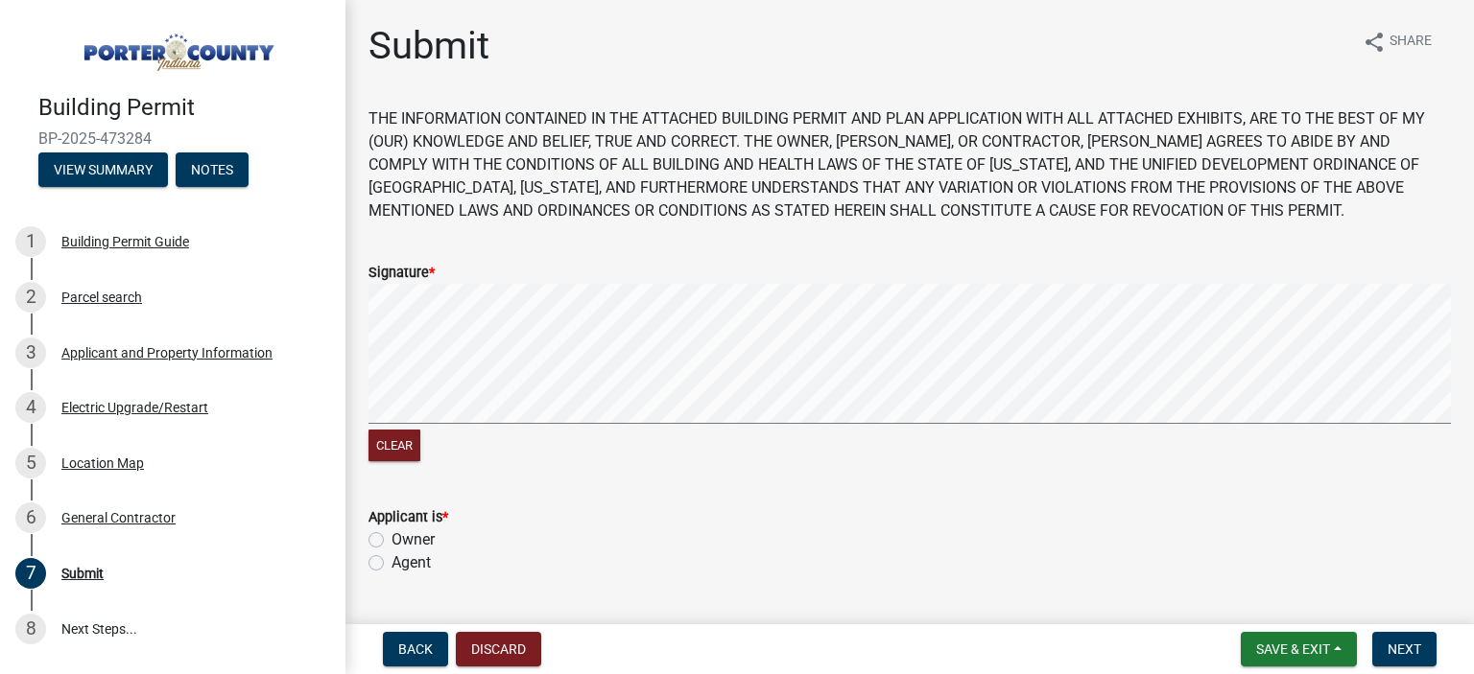
click at [391, 567] on label "Agent" at bounding box center [410, 563] width 39 height 23
click at [391, 564] on input "Agent" at bounding box center [397, 558] width 12 height 12
radio input "true"
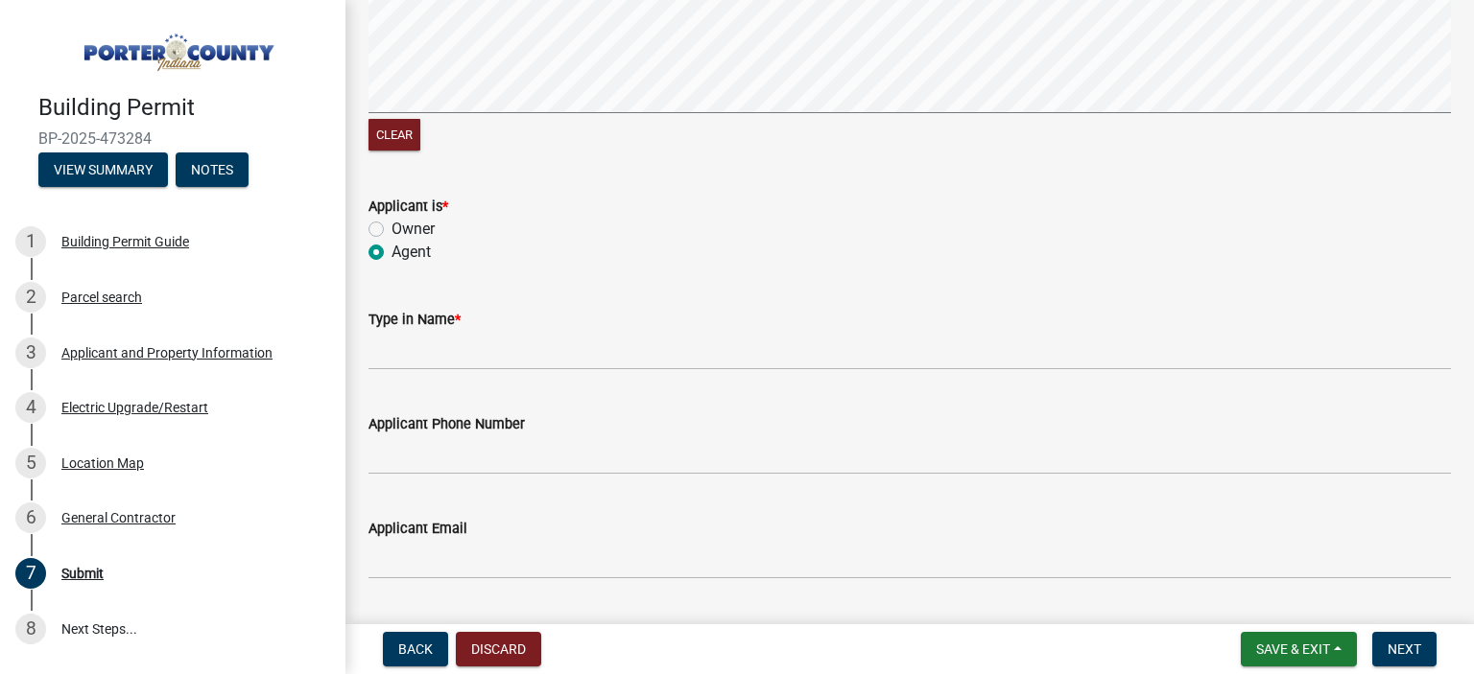
scroll to position [309, 0]
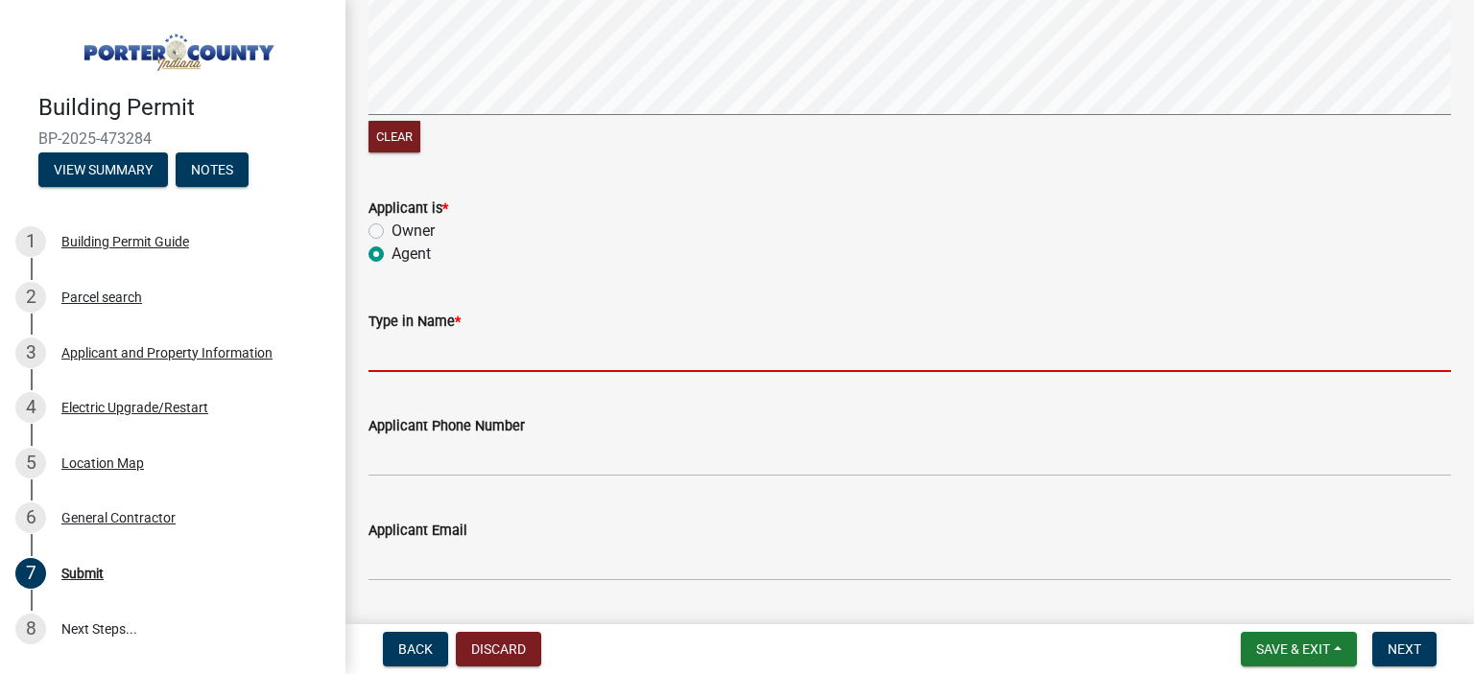
click at [378, 350] on input "Type in Name *" at bounding box center [909, 352] width 1082 height 39
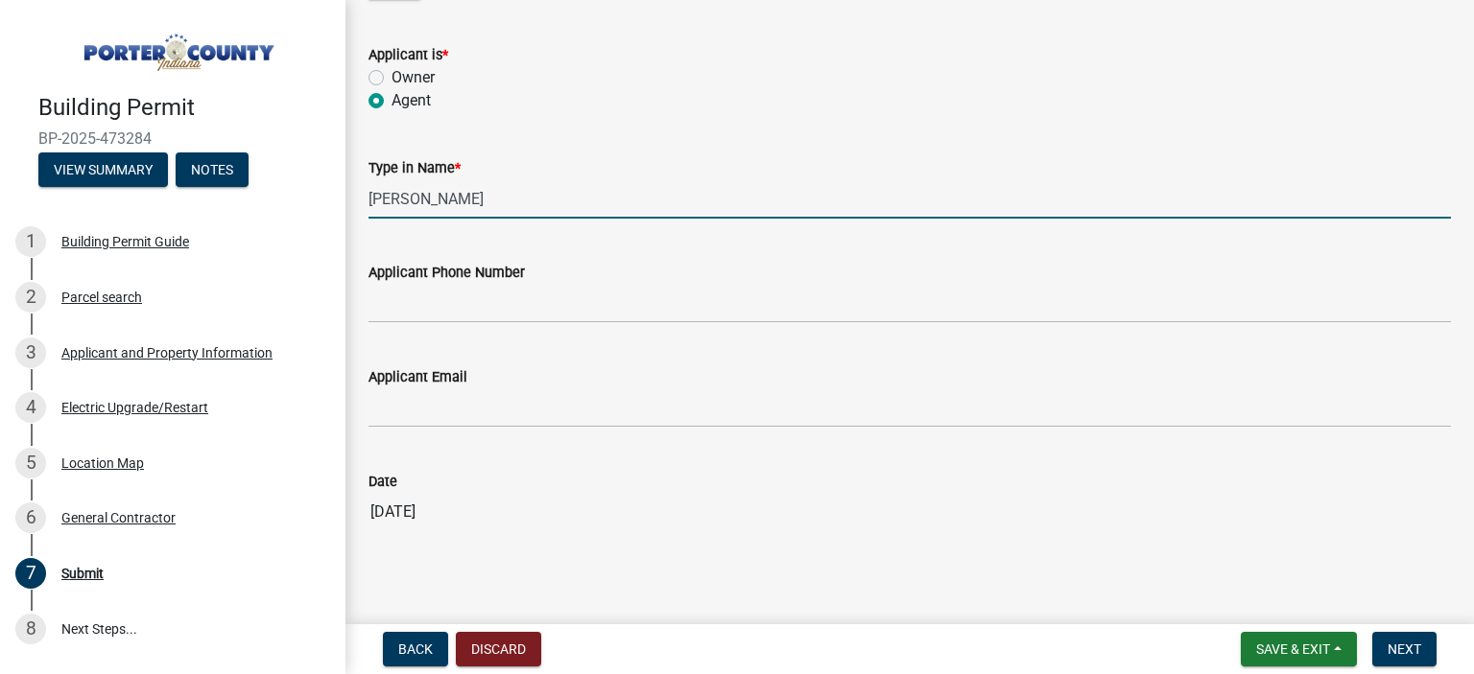
scroll to position [482, 0]
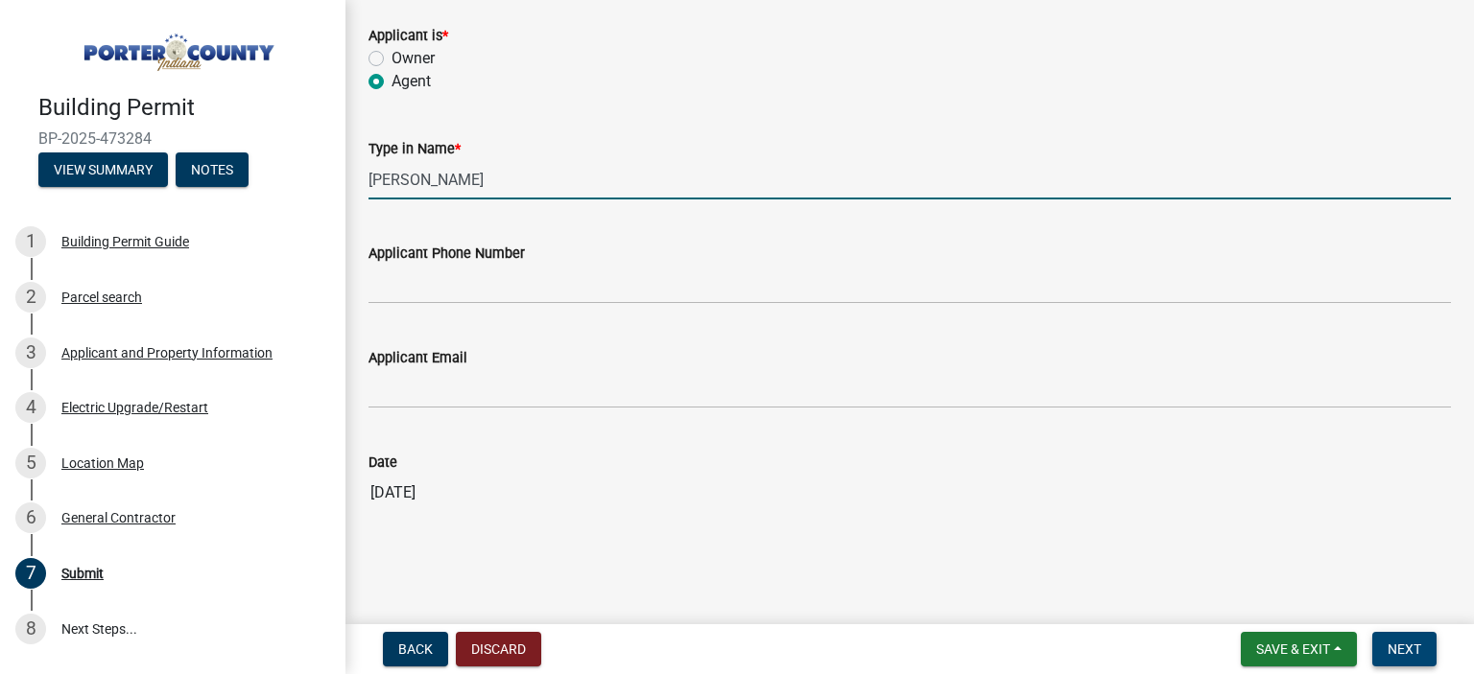
type input "[PERSON_NAME]"
click at [1404, 648] on span "Next" at bounding box center [1404, 649] width 34 height 15
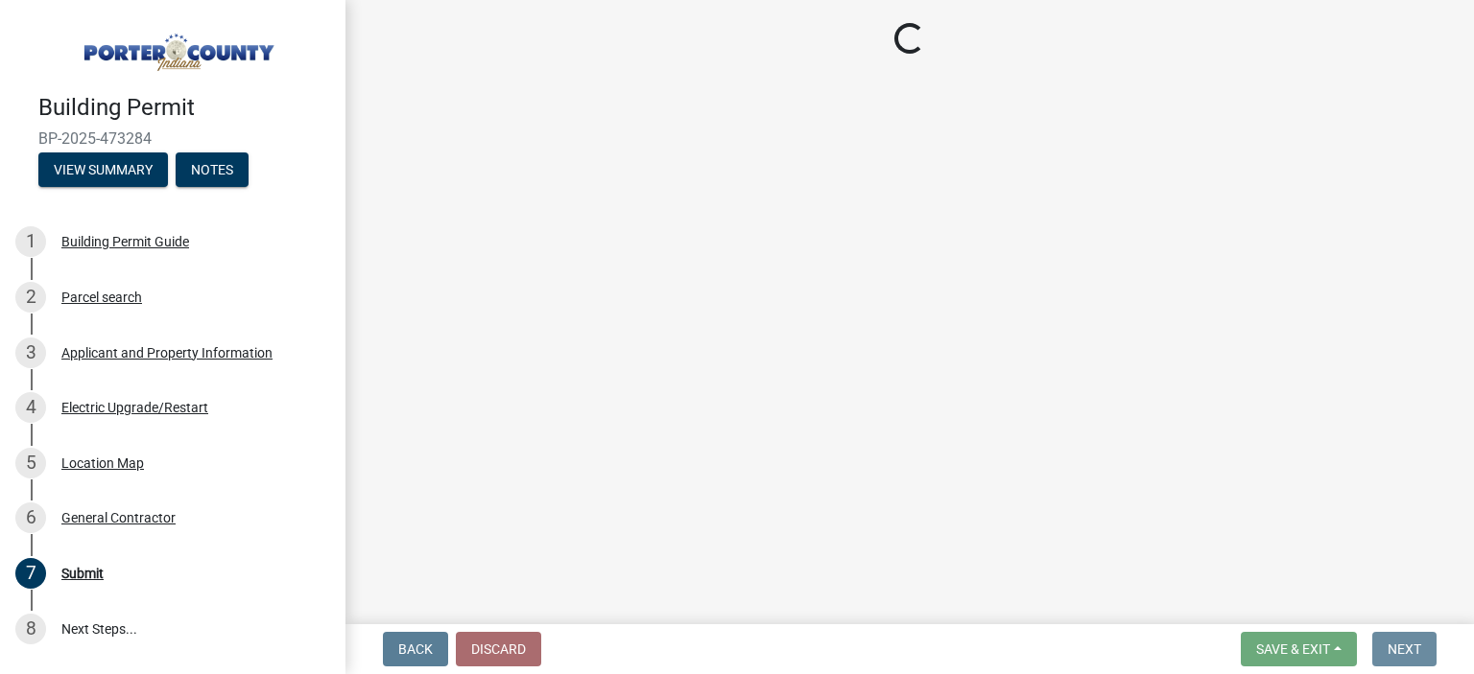
scroll to position [0, 0]
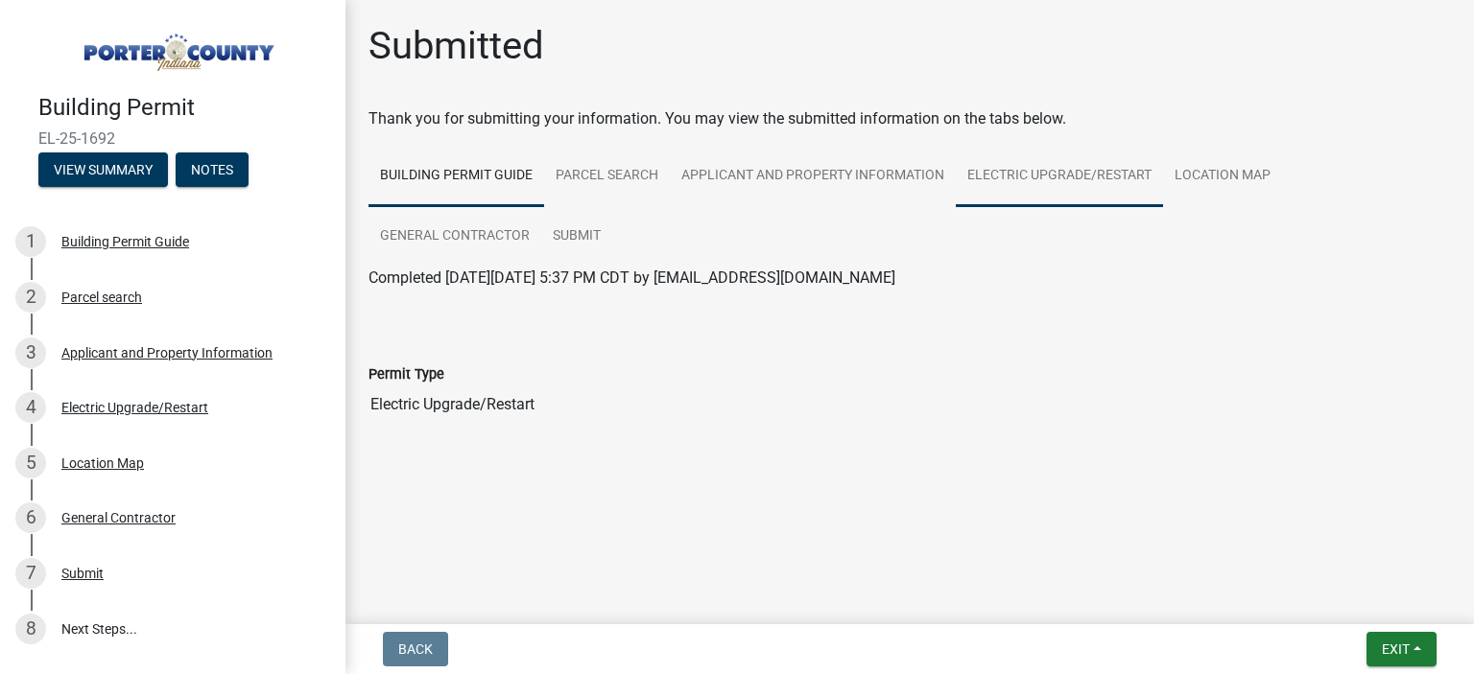
click at [1040, 181] on link "Electric Upgrade/Restart" at bounding box center [1058, 176] width 207 height 61
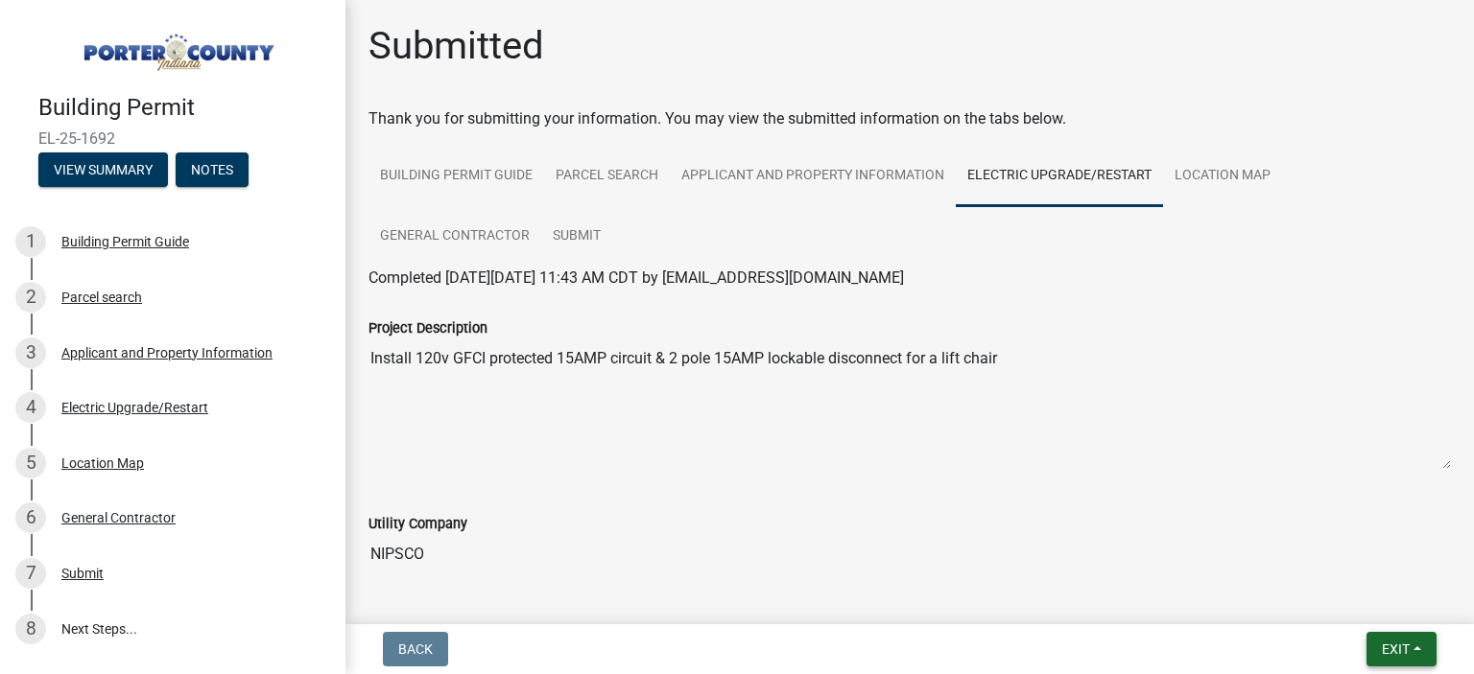
click at [1386, 654] on span "Exit" at bounding box center [1395, 649] width 28 height 15
click at [1353, 612] on button "Save & Exit" at bounding box center [1359, 600] width 153 height 46
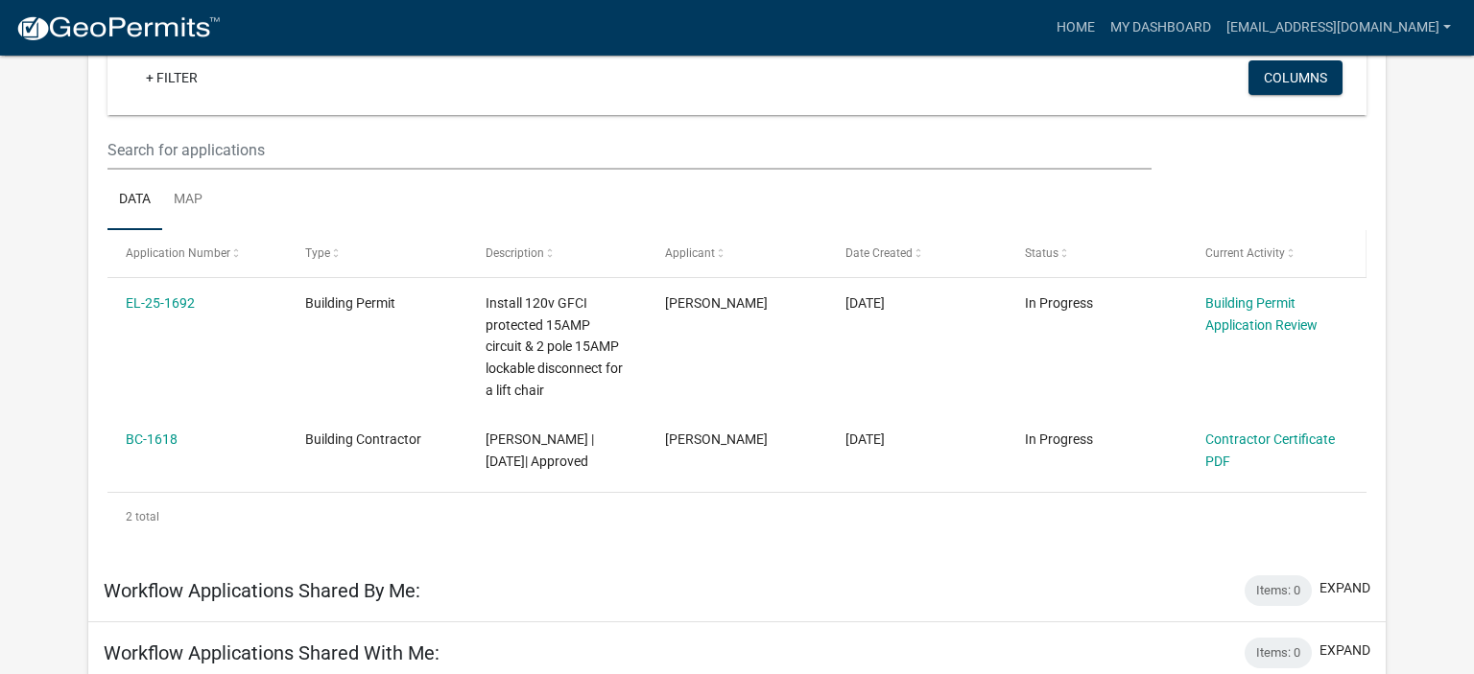
scroll to position [165, 0]
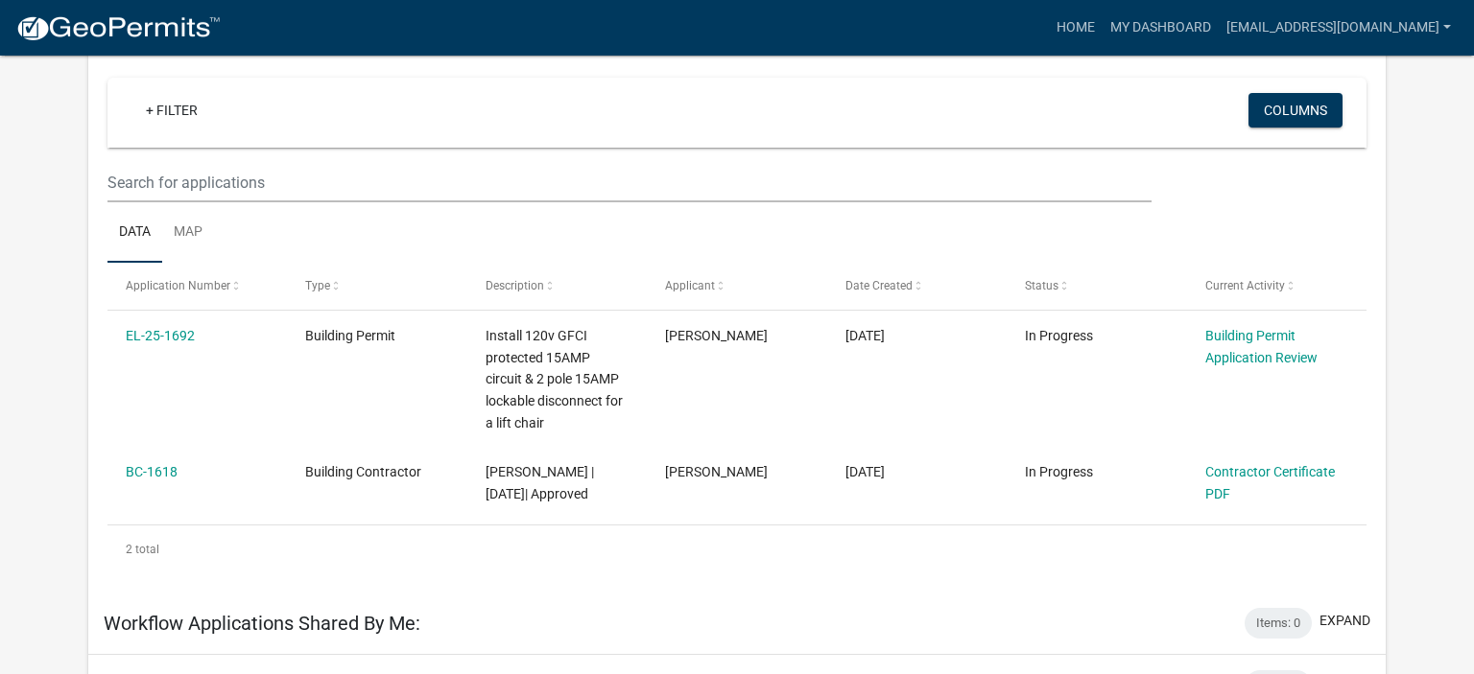
click at [1438, 228] on app-user-applications "more_horiz Home My Dashboard [EMAIL_ADDRESS][DOMAIN_NAME] Account Logout My Das…" at bounding box center [737, 570] width 1474 height 1358
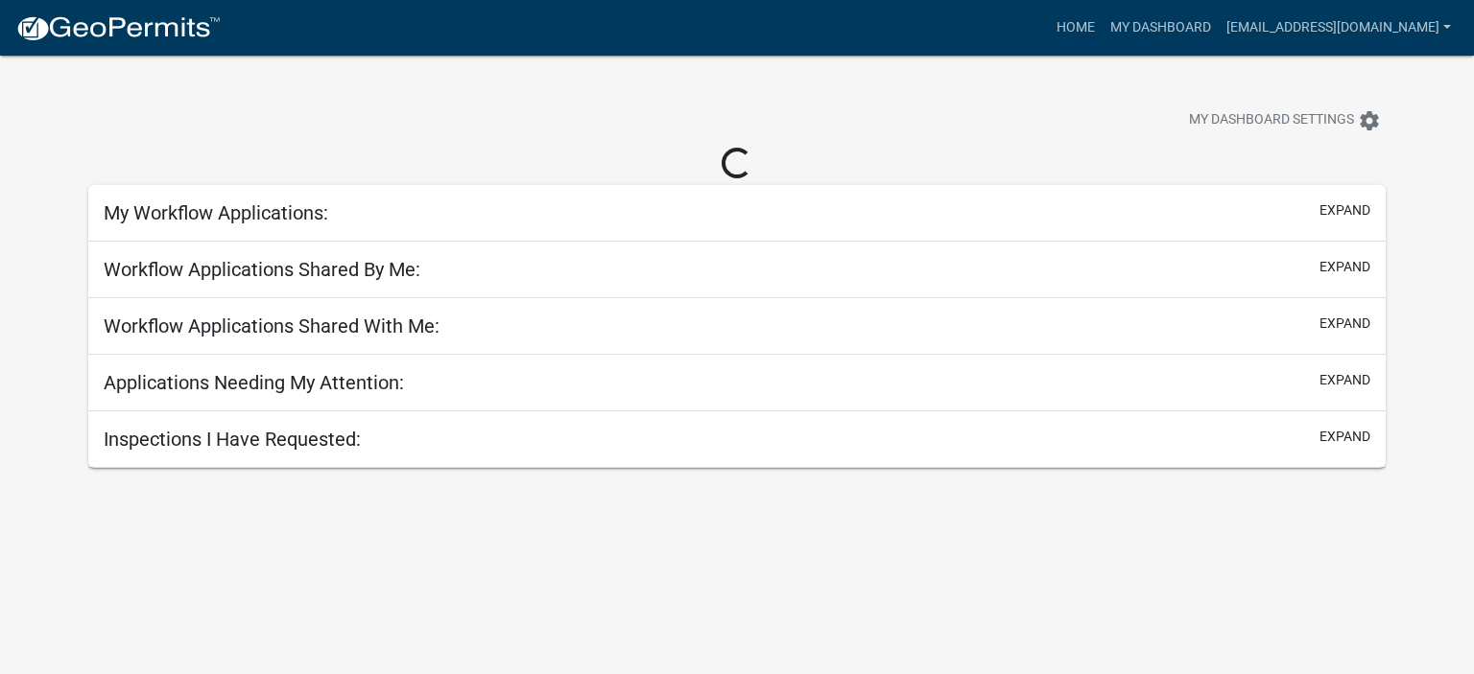
scroll to position [56, 0]
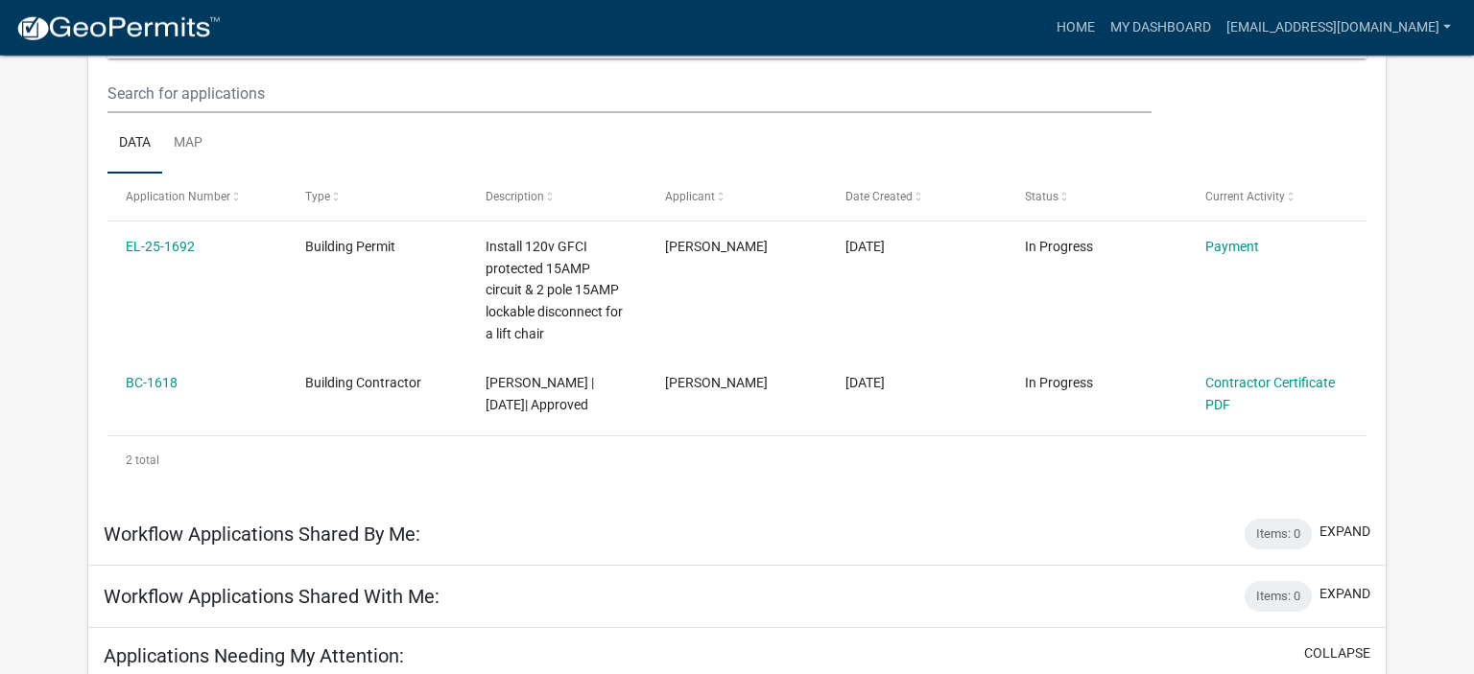
scroll to position [125, 0]
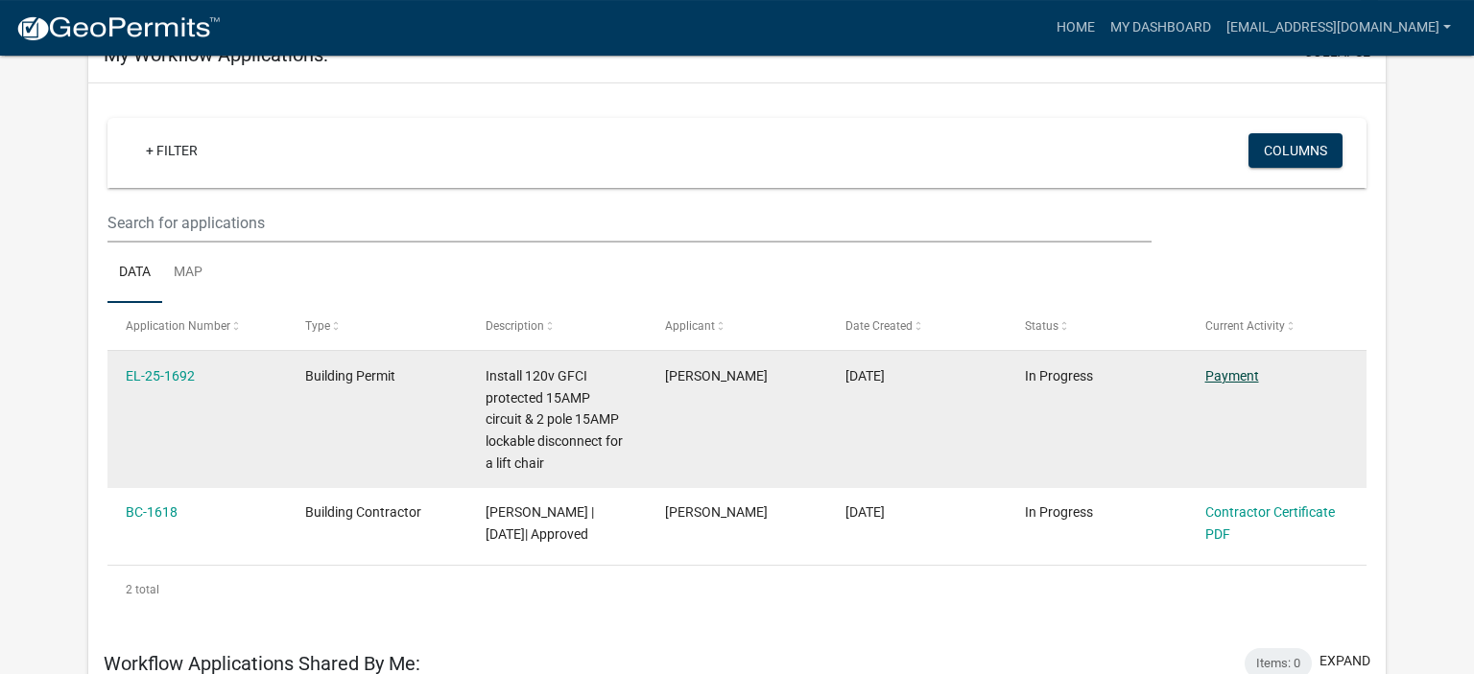
click at [1226, 378] on link "Payment" at bounding box center [1232, 375] width 54 height 15
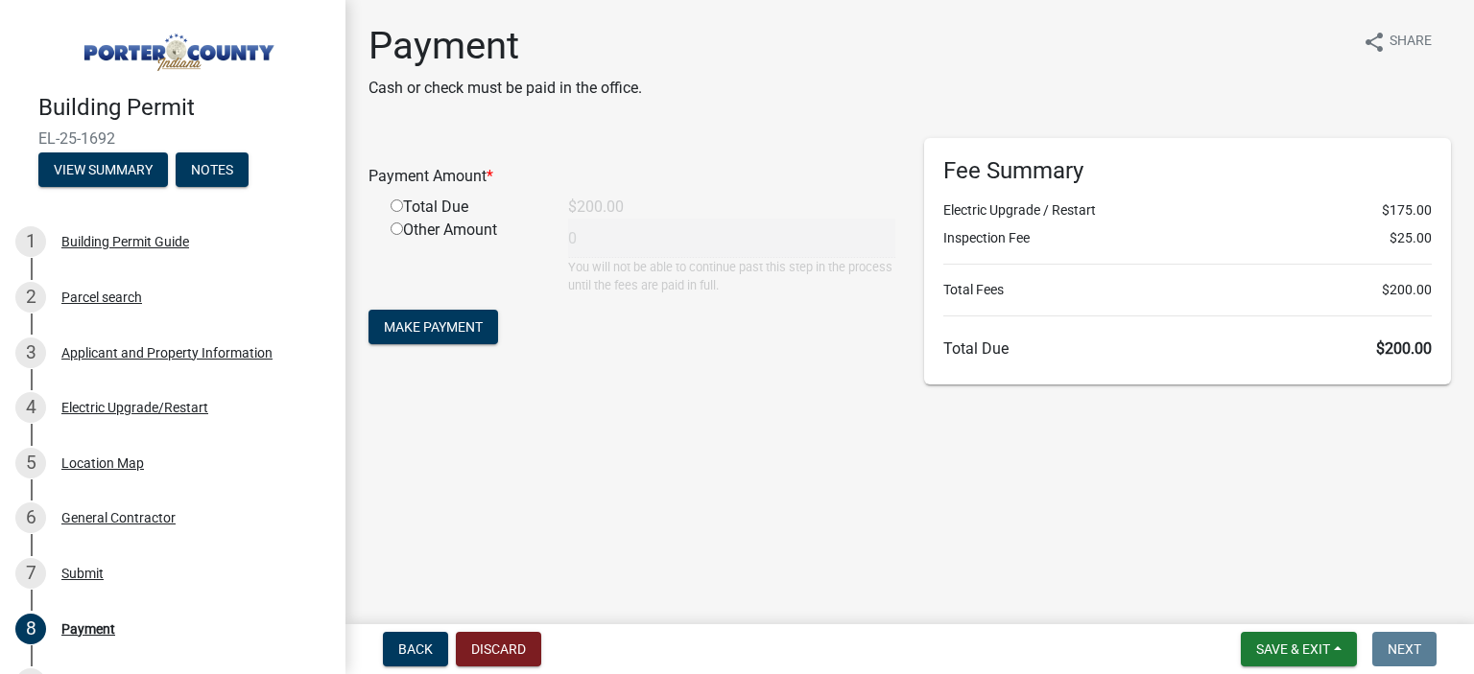
click at [395, 206] on input "radio" at bounding box center [396, 206] width 12 height 12
radio input "true"
type input "200"
